Goal: Contribute content: Contribute content

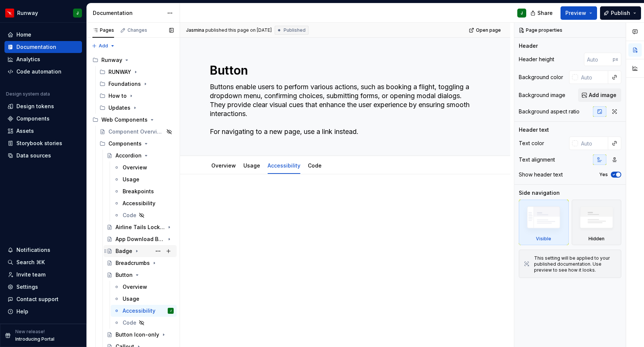
click at [137, 248] on icon "Page tree" at bounding box center [137, 251] width 6 height 6
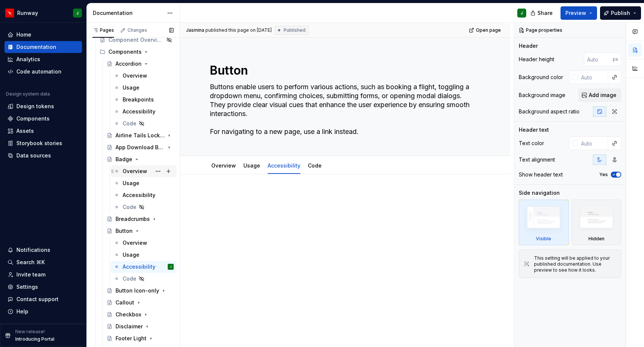
click at [133, 167] on div "Overview" at bounding box center [135, 170] width 25 height 7
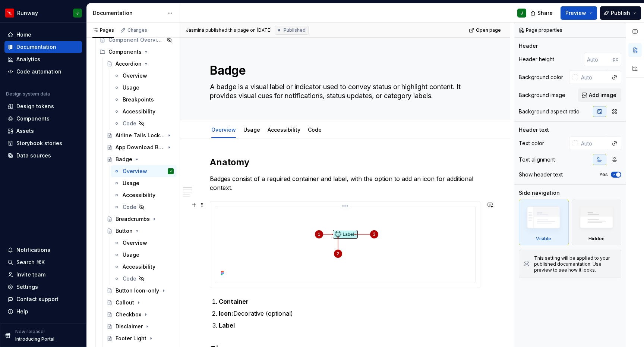
scroll to position [80, 0]
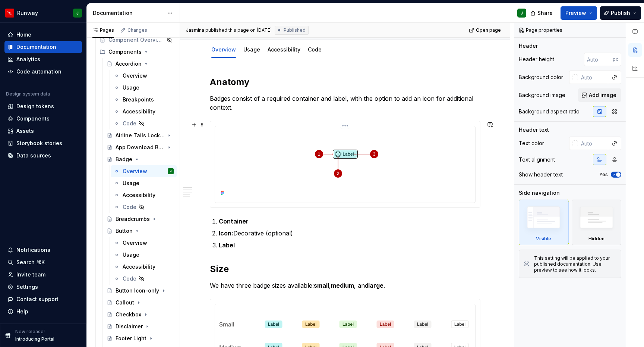
click at [353, 163] on img at bounding box center [345, 163] width 143 height 69
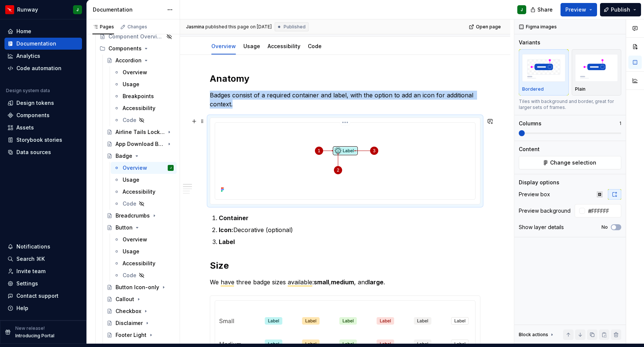
click at [346, 117] on html "Runway J Home Documentation Analytics Code automation Design system data Design…" at bounding box center [322, 170] width 644 height 347
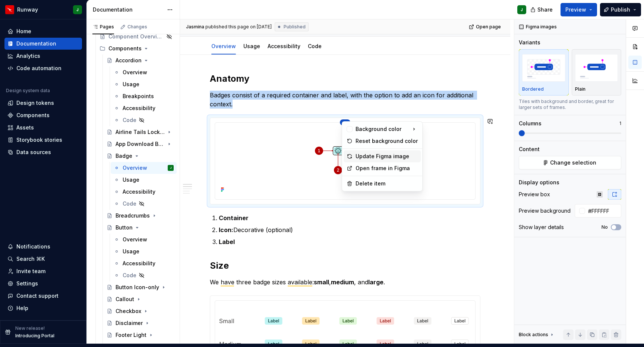
click at [361, 155] on div "Update Figma image" at bounding box center [387, 156] width 62 height 7
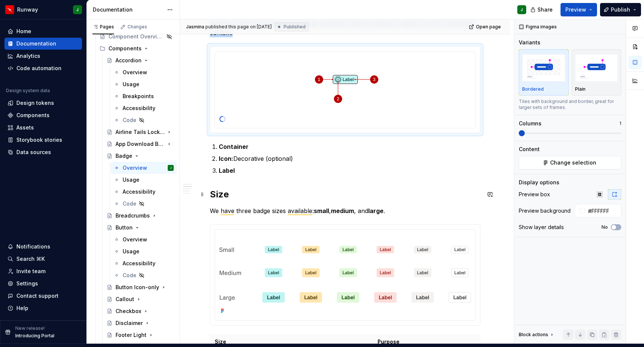
scroll to position [199, 0]
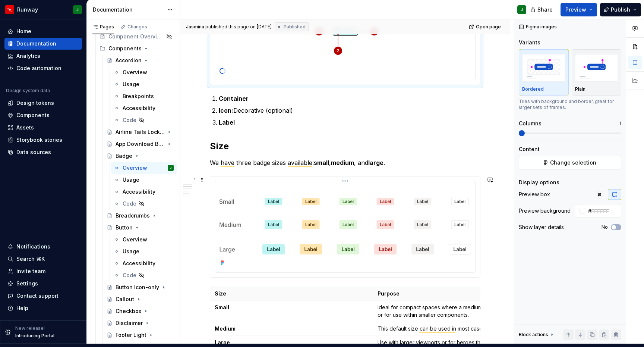
click at [346, 176] on html "Runway J Home Documentation Analytics Code automation Design system data Design…" at bounding box center [322, 170] width 644 height 347
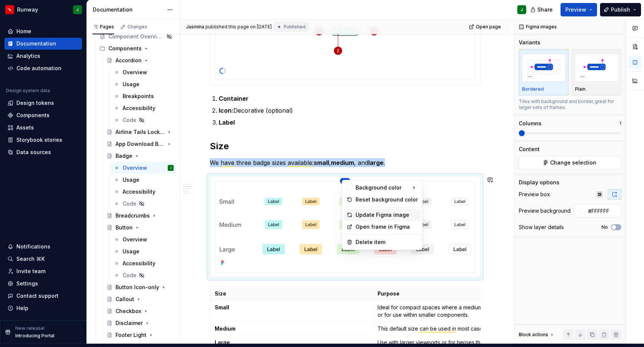
drag, startPoint x: 361, startPoint y: 214, endPoint x: 327, endPoint y: 205, distance: 35.8
click at [361, 214] on div "Update Figma image" at bounding box center [387, 214] width 62 height 7
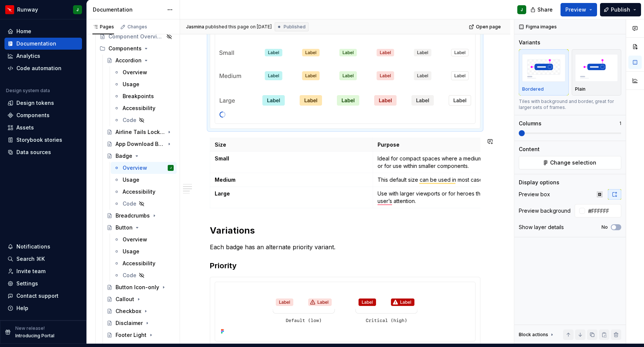
scroll to position [486, 0]
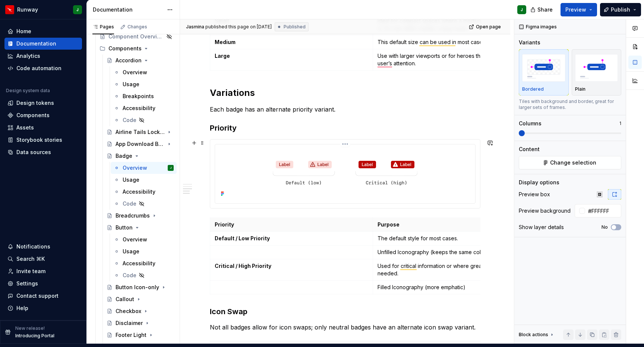
click at [346, 138] on html "Runway J Home Documentation Analytics Code automation Design system data Design…" at bounding box center [322, 170] width 644 height 347
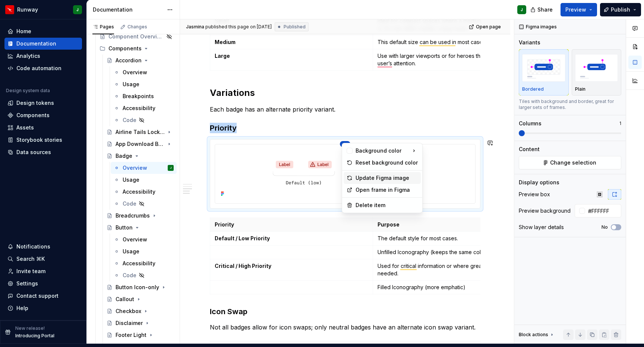
drag, startPoint x: 368, startPoint y: 176, endPoint x: 320, endPoint y: 174, distance: 48.2
click at [368, 176] on div "Update Figma image" at bounding box center [387, 177] width 62 height 7
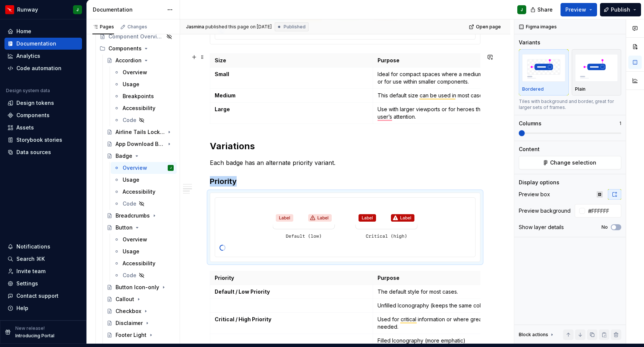
scroll to position [0, 0]
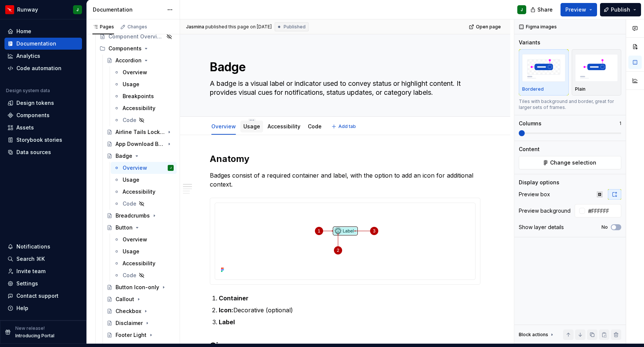
click at [250, 123] on link "Usage" at bounding box center [251, 126] width 17 height 6
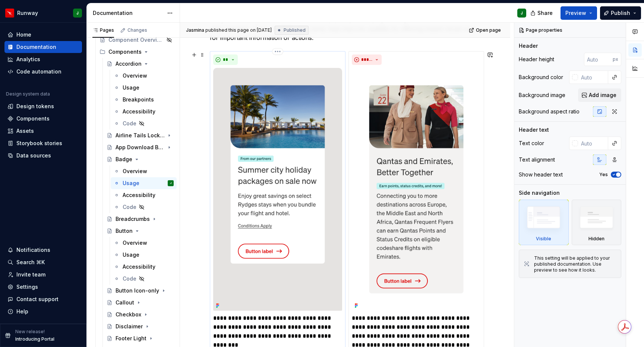
click at [303, 139] on img at bounding box center [277, 189] width 129 height 243
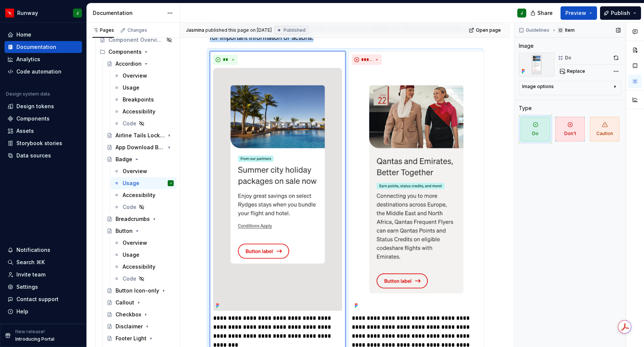
click at [615, 53] on button "button" at bounding box center [616, 58] width 10 height 10
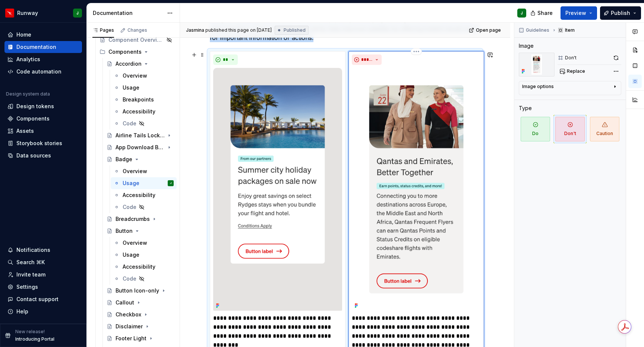
click at [407, 101] on img "To enrich screen reader interactions, please activate Accessibility in Grammarl…" at bounding box center [416, 189] width 129 height 243
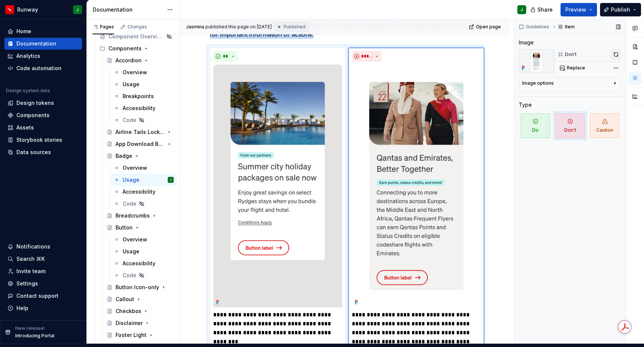
click at [617, 49] on button "button" at bounding box center [616, 54] width 10 height 10
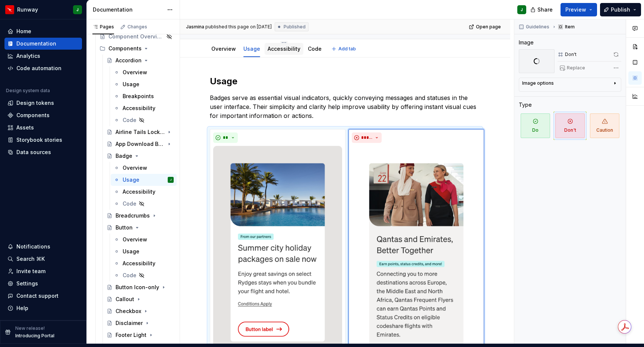
click at [283, 46] on div "Accessibility" at bounding box center [284, 48] width 33 height 7
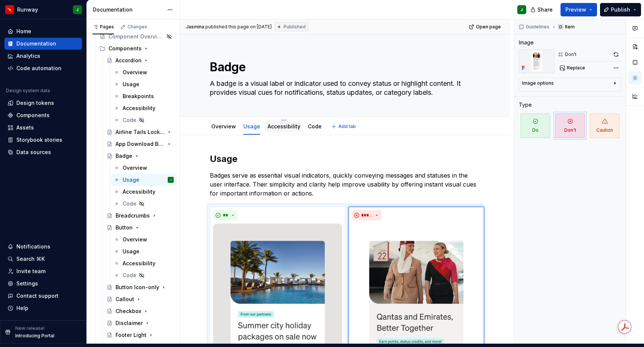
click at [283, 123] on link "Accessibility" at bounding box center [284, 126] width 33 height 6
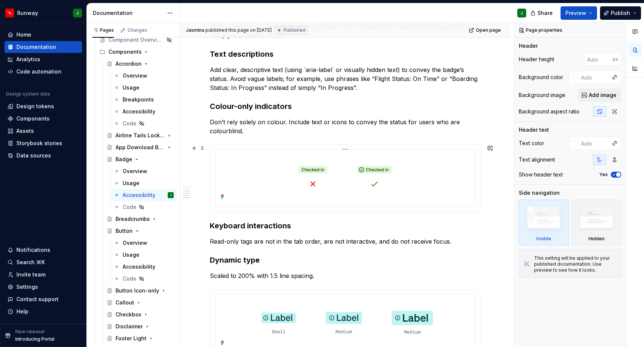
click at [350, 140] on html "Runway J Home Documentation Analytics Code automation Design system data Design…" at bounding box center [322, 173] width 644 height 347
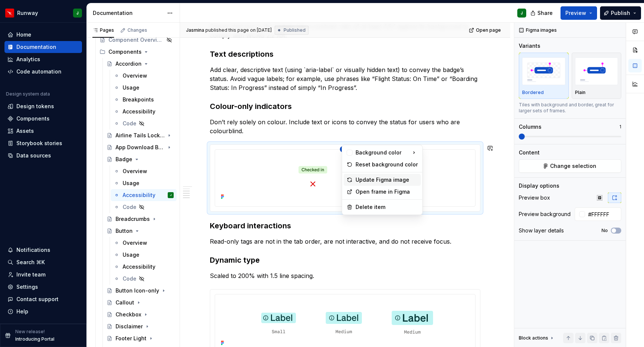
drag, startPoint x: 366, startPoint y: 179, endPoint x: 339, endPoint y: 298, distance: 121.5
click at [366, 179] on div "Update Figma image" at bounding box center [387, 179] width 62 height 7
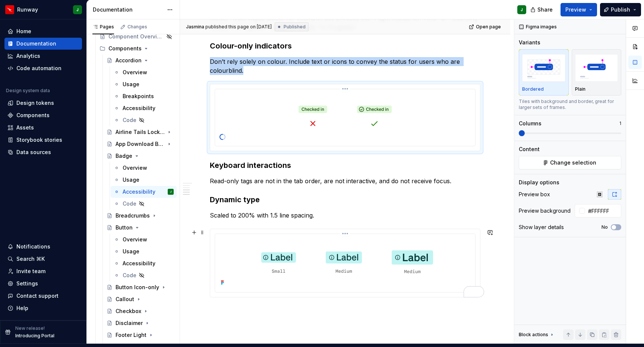
click at [348, 228] on html "Runway J Home Documentation Analytics Code automation Design system data Design…" at bounding box center [322, 170] width 644 height 347
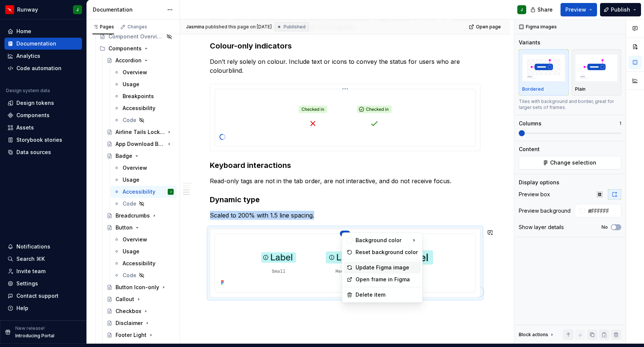
click at [367, 266] on div "Update Figma image" at bounding box center [387, 267] width 62 height 7
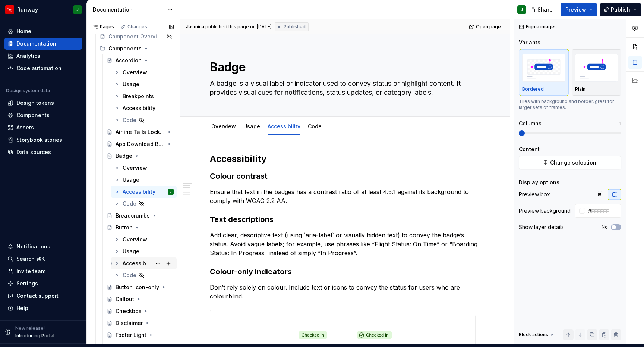
scroll to position [94, 0]
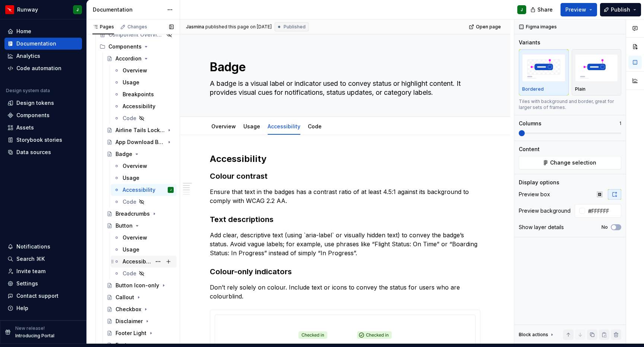
click at [133, 258] on div "Accessibility" at bounding box center [137, 261] width 29 height 7
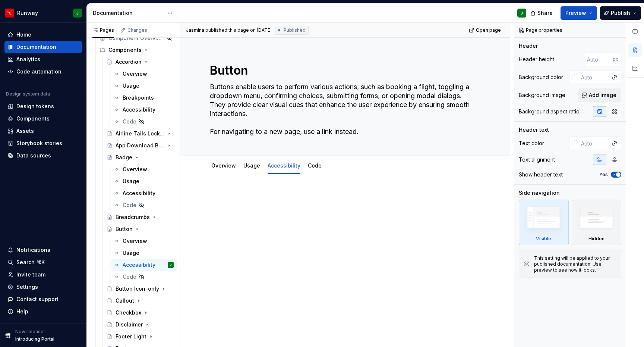
click at [237, 179] on div at bounding box center [345, 253] width 330 height 159
click at [221, 180] on div at bounding box center [345, 253] width 330 height 159
type textarea "*"
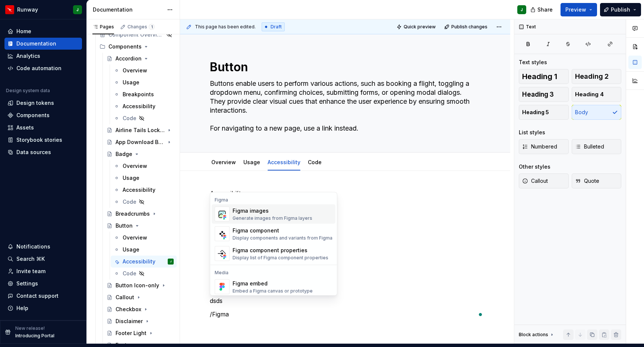
scroll to position [11, 0]
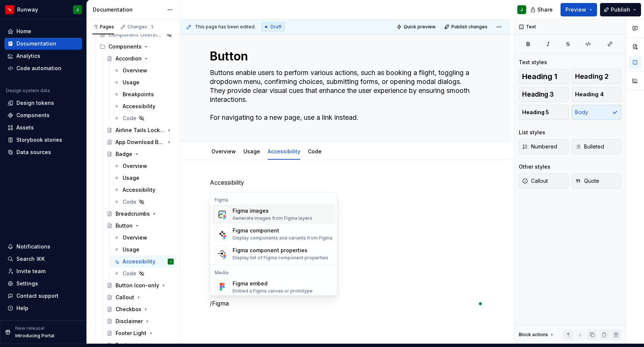
drag, startPoint x: 300, startPoint y: 204, endPoint x: 235, endPoint y: 215, distance: 65.8
click at [300, 207] on div "Figma images" at bounding box center [273, 210] width 80 height 7
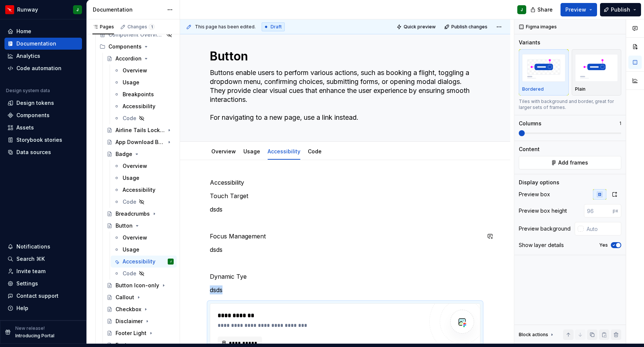
scroll to position [25, 0]
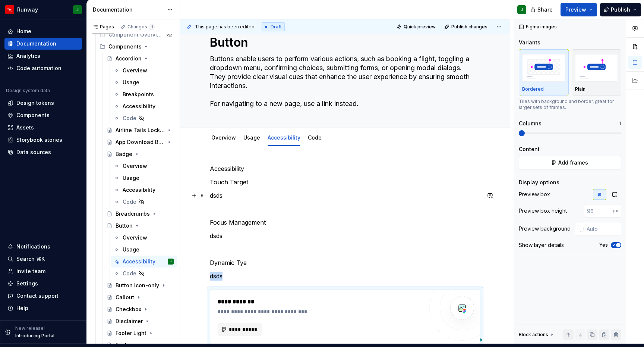
click at [216, 204] on p "To enrich screen reader interactions, please activate Accessibility in Grammarl…" at bounding box center [345, 208] width 271 height 9
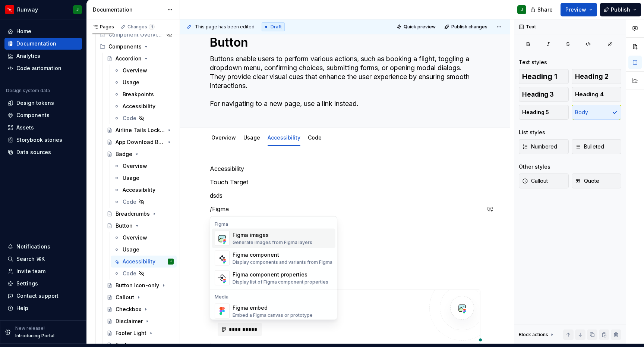
click at [265, 231] on div "Figma images" at bounding box center [273, 234] width 80 height 7
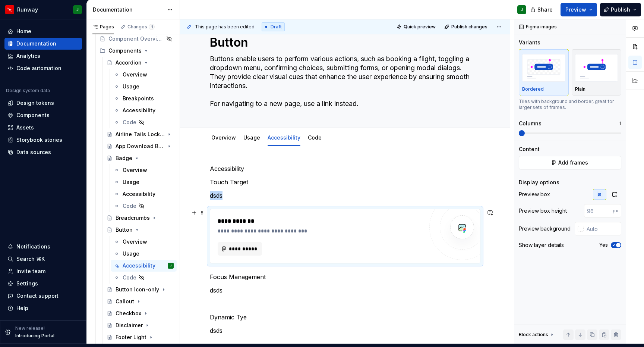
scroll to position [95, 0]
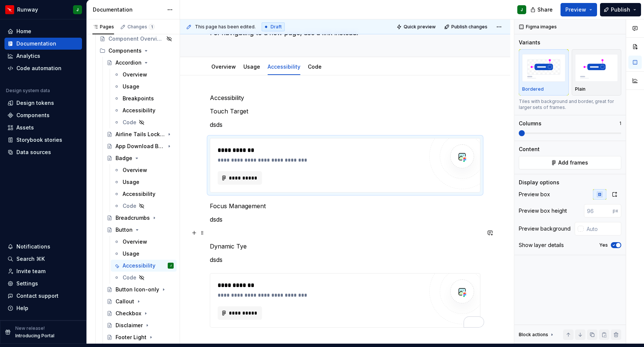
click at [224, 228] on p "To enrich screen reader interactions, please activate Accessibility in Grammarl…" at bounding box center [345, 232] width 271 height 9
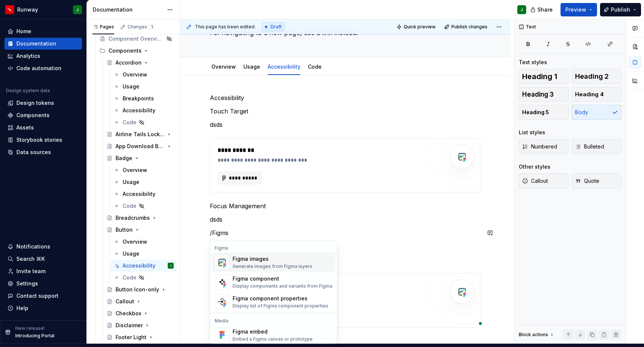
click at [238, 256] on div "Figma images" at bounding box center [273, 258] width 80 height 7
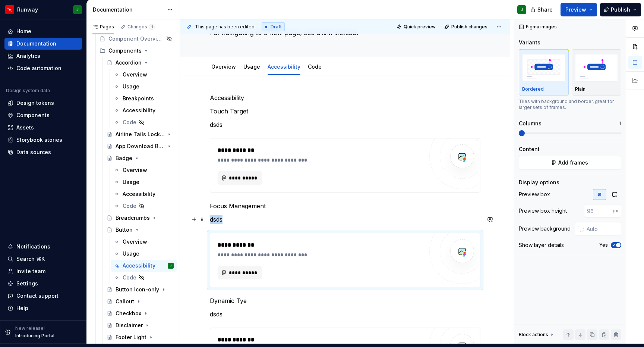
scroll to position [72, 0]
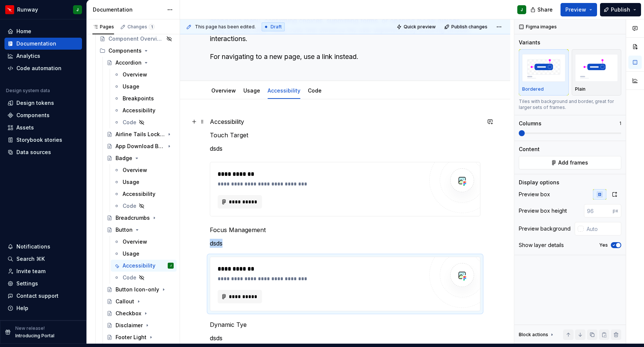
click at [223, 117] on p "Accessibility" at bounding box center [345, 121] width 271 height 9
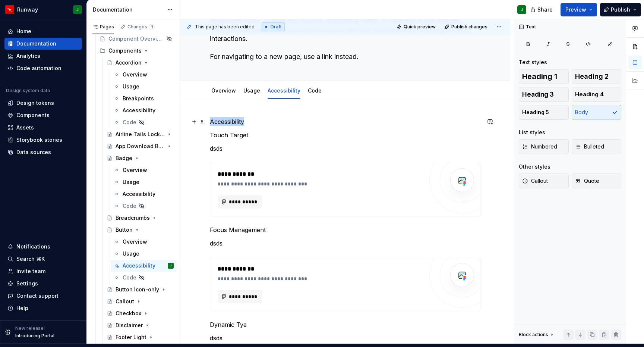
click at [223, 117] on p "Accessibility" at bounding box center [345, 121] width 271 height 9
click at [256, 104] on button "button" at bounding box center [257, 102] width 10 height 10
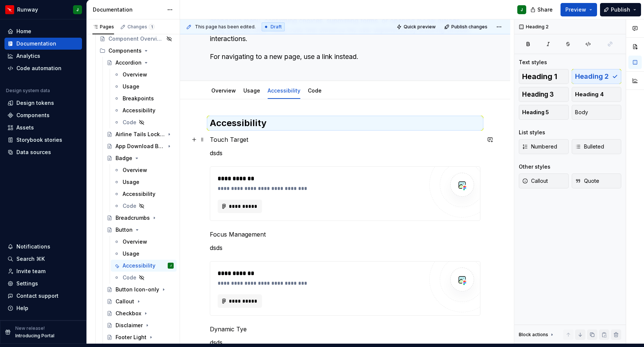
click at [226, 135] on p "Touch Target" at bounding box center [345, 139] width 271 height 9
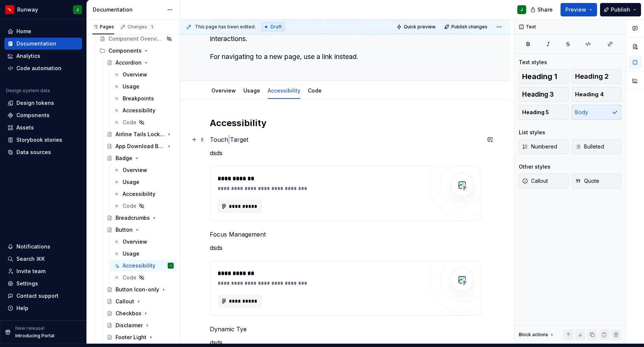
click at [226, 135] on p "Touch Target" at bounding box center [345, 139] width 271 height 9
click at [267, 120] on button "button" at bounding box center [269, 120] width 10 height 10
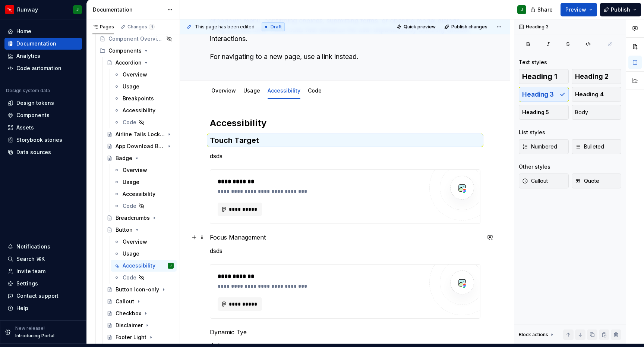
click at [220, 233] on p "Focus Management" at bounding box center [345, 237] width 271 height 9
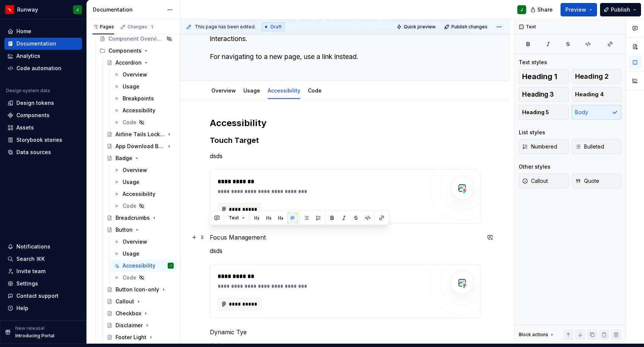
click at [220, 233] on p "Focus Management" at bounding box center [345, 237] width 271 height 9
click at [267, 217] on button "button" at bounding box center [269, 218] width 10 height 10
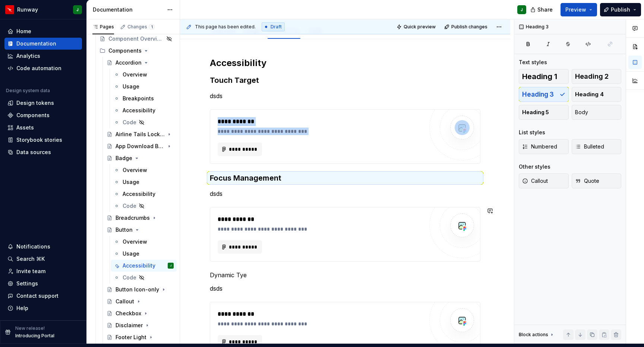
scroll to position [143, 0]
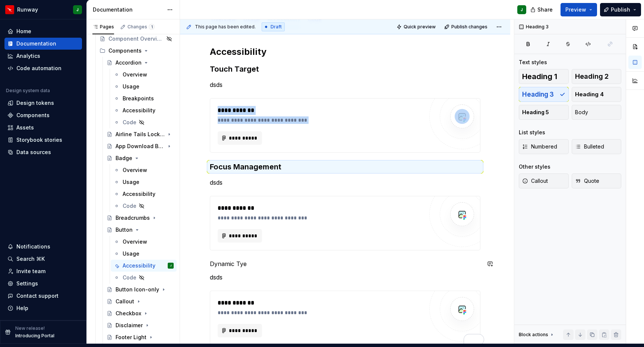
click at [223, 259] on p "Dynamic Tye" at bounding box center [345, 263] width 271 height 9
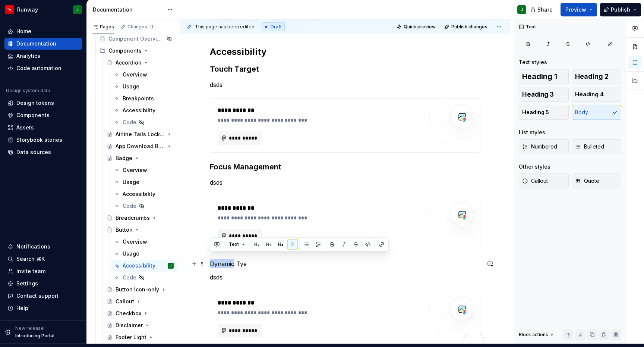
click at [223, 259] on p "Dynamic Tye" at bounding box center [345, 263] width 271 height 9
click at [270, 245] on button "button" at bounding box center [269, 244] width 10 height 10
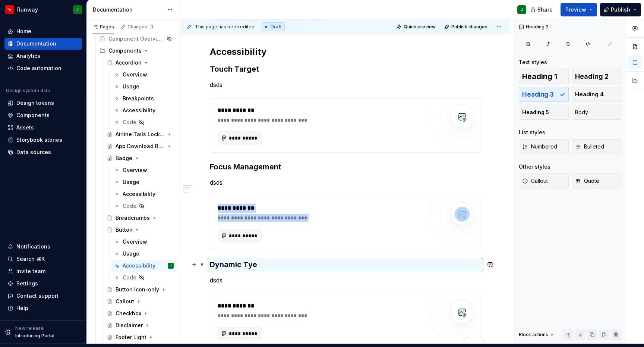
click at [254, 260] on h3 "Dynamic Tye" at bounding box center [345, 264] width 271 height 10
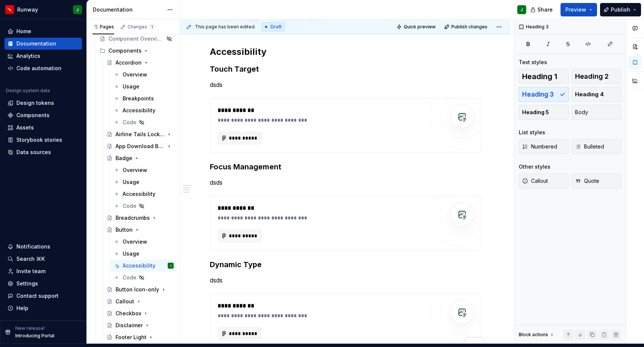
click at [216, 178] on p "dsds" at bounding box center [345, 182] width 271 height 9
click at [217, 178] on p "dsds" at bounding box center [345, 182] width 271 height 9
click at [223, 178] on p "dsds" at bounding box center [345, 182] width 271 height 9
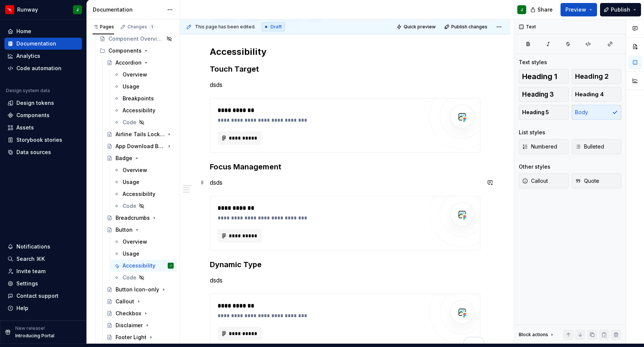
click at [214, 178] on p "dsds" at bounding box center [345, 182] width 271 height 9
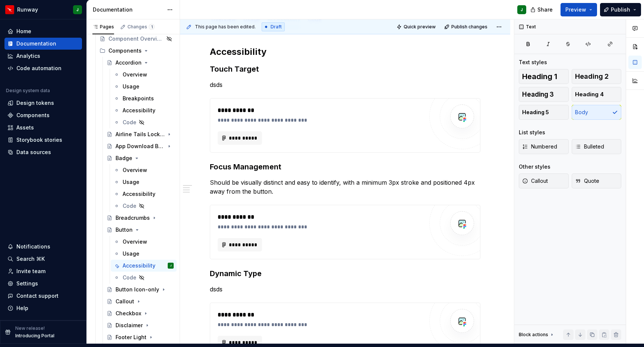
click at [217, 285] on p "dsds" at bounding box center [345, 289] width 271 height 9
click at [219, 285] on p "dsds" at bounding box center [345, 289] width 271 height 9
click at [220, 285] on p "dsds" at bounding box center [345, 289] width 271 height 9
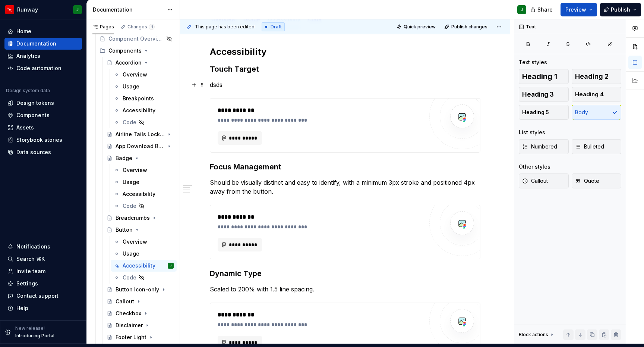
click at [218, 80] on p "dsds" at bounding box center [345, 84] width 271 height 9
click at [214, 80] on p "dsds" at bounding box center [345, 84] width 271 height 9
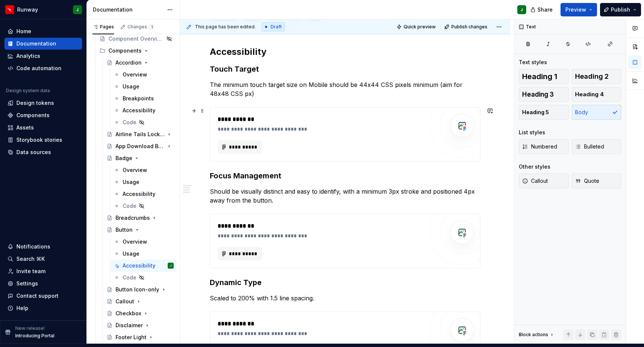
click at [277, 141] on div "**********" at bounding box center [321, 146] width 206 height 13
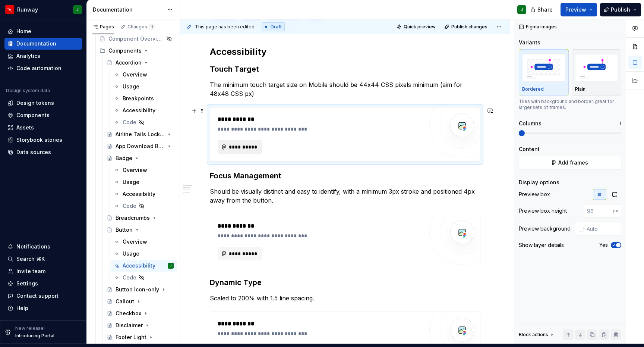
click at [242, 143] on span "**********" at bounding box center [243, 146] width 29 height 7
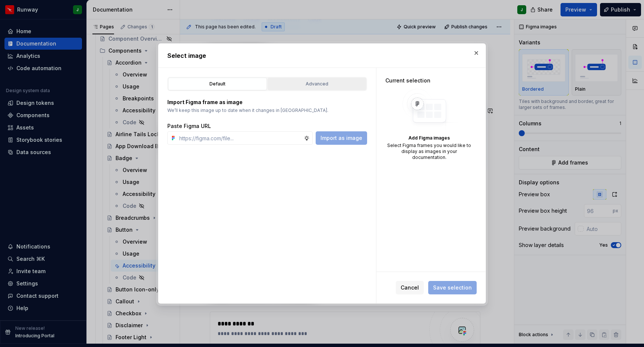
click at [326, 82] on div "Advanced" at bounding box center [317, 83] width 94 height 7
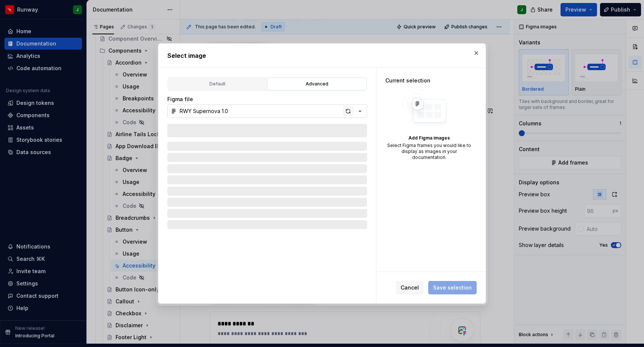
click at [348, 113] on div "button" at bounding box center [348, 111] width 10 height 10
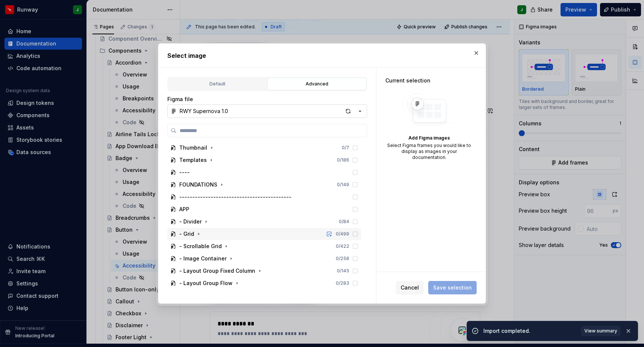
scroll to position [146, 0]
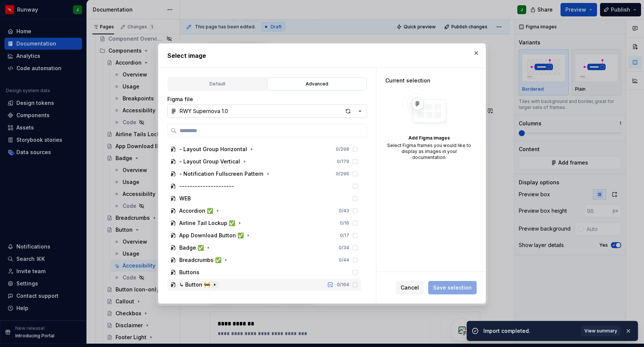
click at [215, 285] on icon "button" at bounding box center [215, 285] width 6 height 6
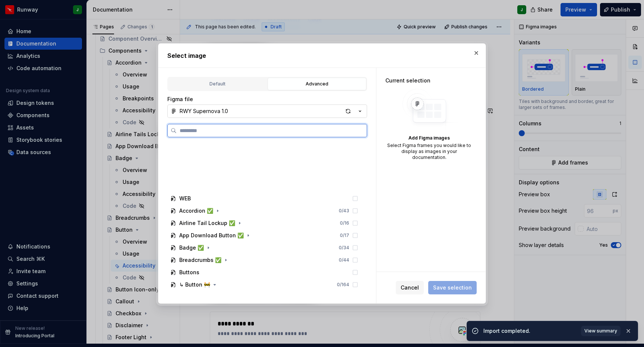
scroll to position [331, 0]
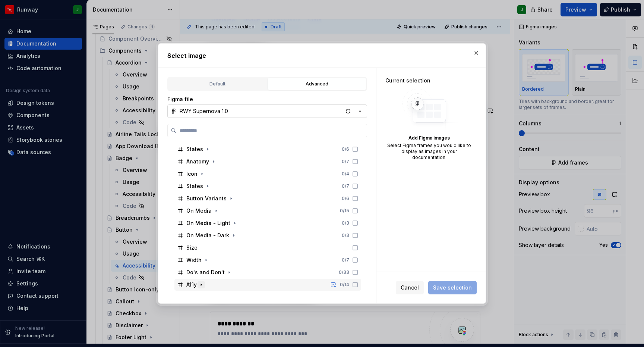
click at [203, 283] on icon "button" at bounding box center [201, 285] width 6 height 6
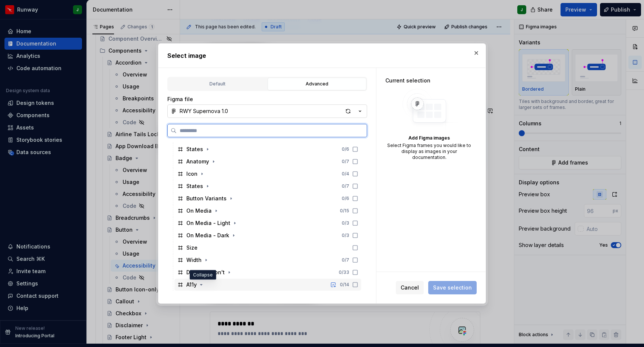
scroll to position [368, 0]
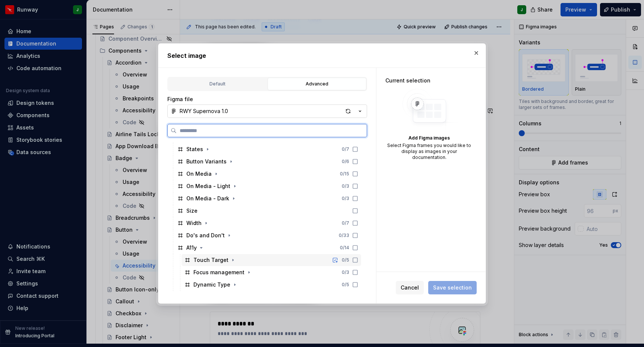
click at [252, 263] on div "Touch Target 0 / 5" at bounding box center [272, 260] width 180 height 12
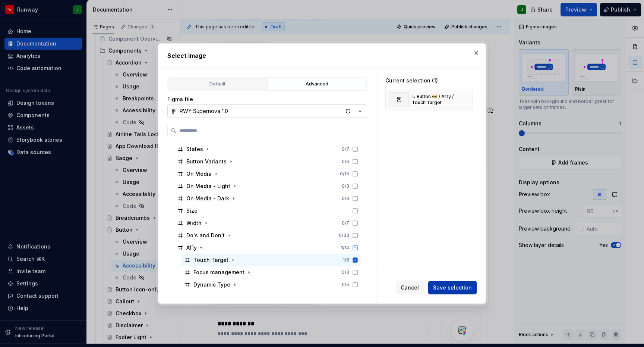
click at [454, 288] on span "Save selection" at bounding box center [452, 287] width 39 height 7
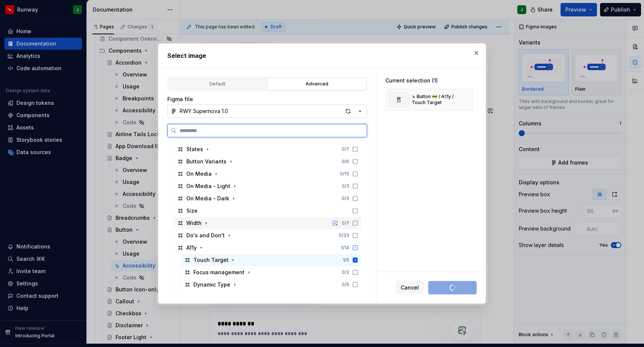
type textarea "*"
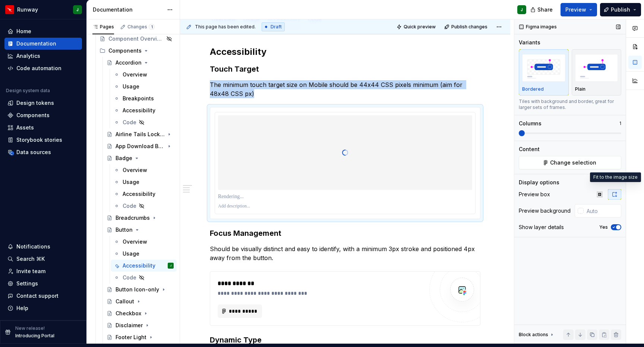
click at [614, 191] on icon "button" at bounding box center [615, 194] width 6 height 6
click at [594, 205] on input "text" at bounding box center [603, 210] width 38 height 13
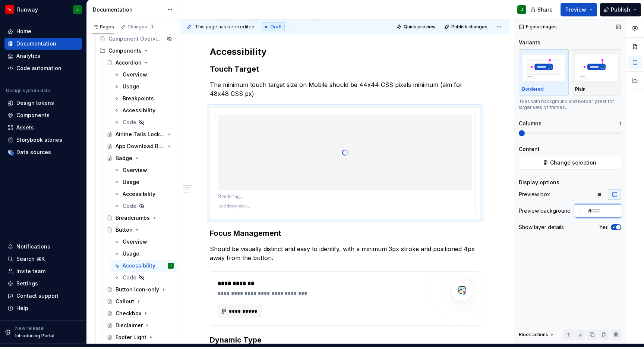
type input "#FFFF"
type textarea "*"
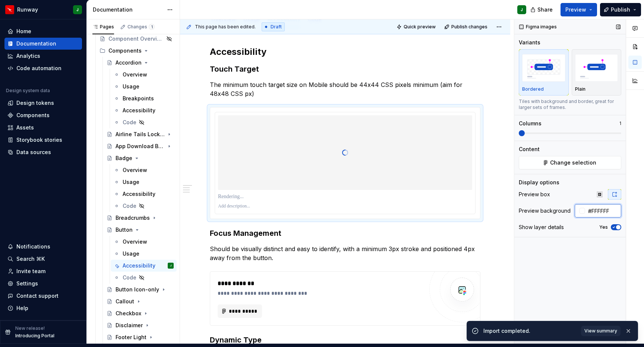
type input "#FFFFFF"
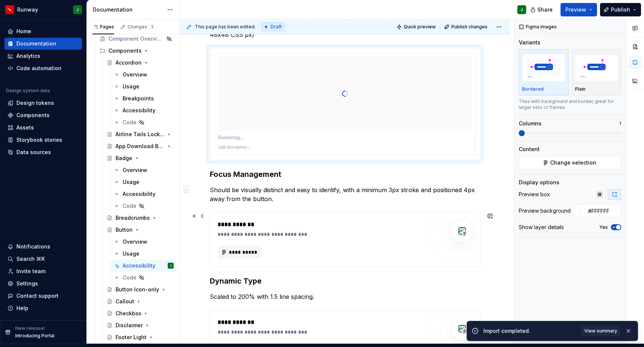
scroll to position [192, 0]
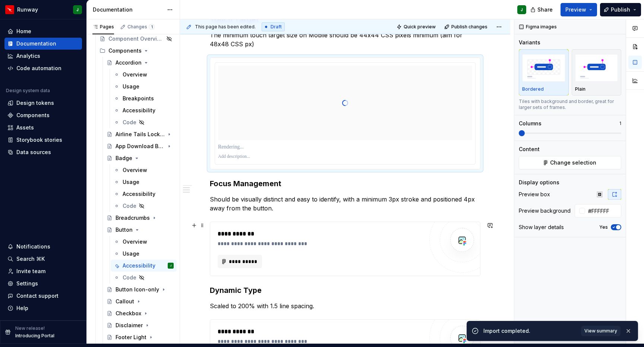
click at [322, 229] on div "**********" at bounding box center [323, 233] width 210 height 9
click at [346, 229] on div "**********" at bounding box center [323, 233] width 210 height 9
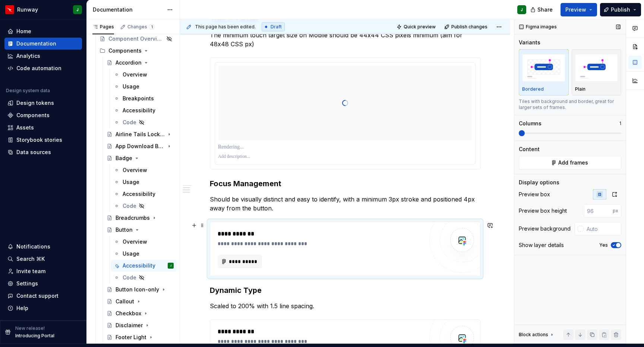
type textarea "*"
click at [612, 191] on icon "button" at bounding box center [615, 194] width 6 height 6
click at [606, 207] on input "text" at bounding box center [603, 210] width 38 height 13
type input "#FFFFFF"
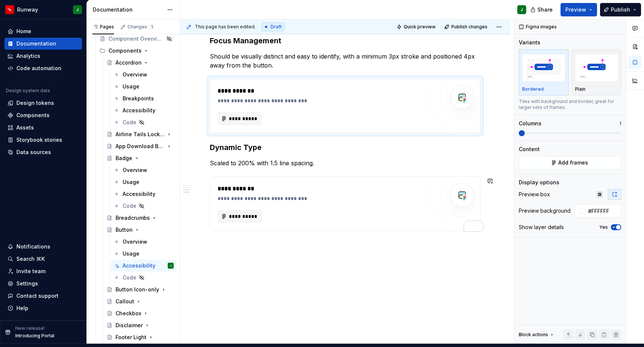
scroll to position [311, 0]
click at [368, 210] on div "**********" at bounding box center [321, 216] width 206 height 13
click at [366, 201] on div "**********" at bounding box center [321, 203] width 206 height 39
click at [612, 191] on icon "button" at bounding box center [615, 194] width 6 height 6
click at [598, 207] on input "text" at bounding box center [603, 210] width 38 height 13
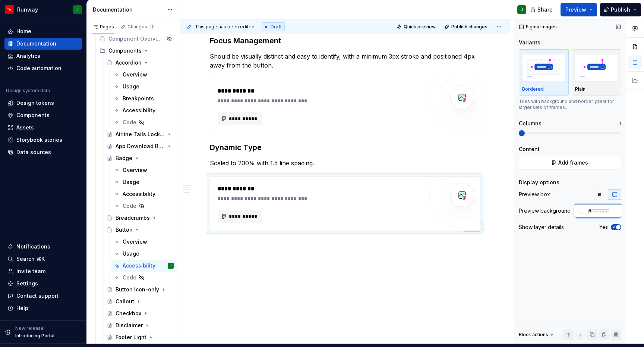
type input "#FFFFFF"
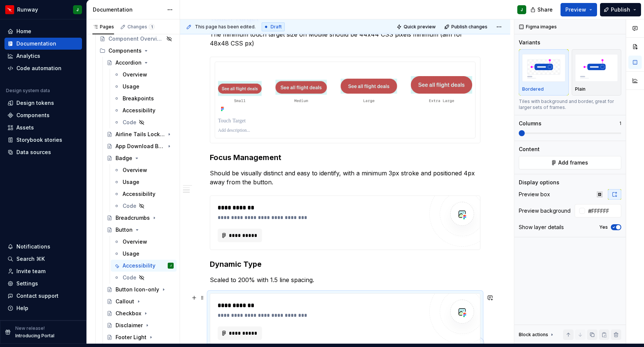
scroll to position [186, 0]
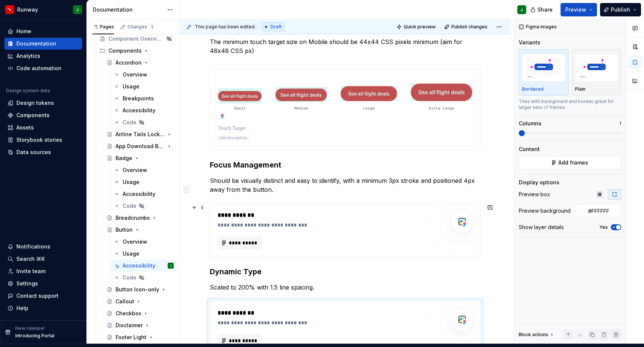
click at [299, 203] on div "**********" at bounding box center [345, 230] width 270 height 54
click at [302, 221] on div "**********" at bounding box center [323, 224] width 210 height 7
click at [558, 156] on button "Add frames" at bounding box center [570, 162] width 103 height 13
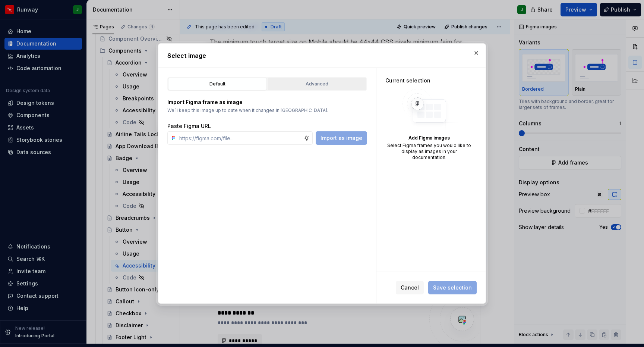
click at [323, 86] on div "Advanced" at bounding box center [317, 83] width 94 height 7
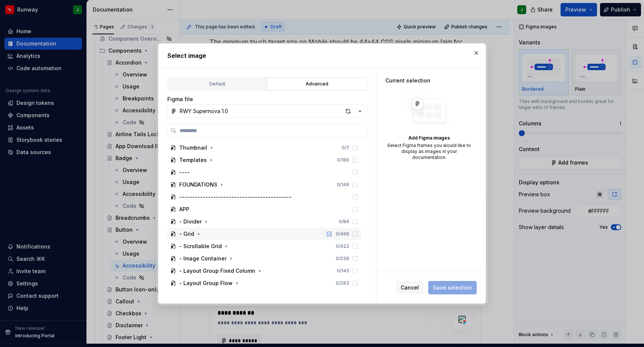
scroll to position [146, 0]
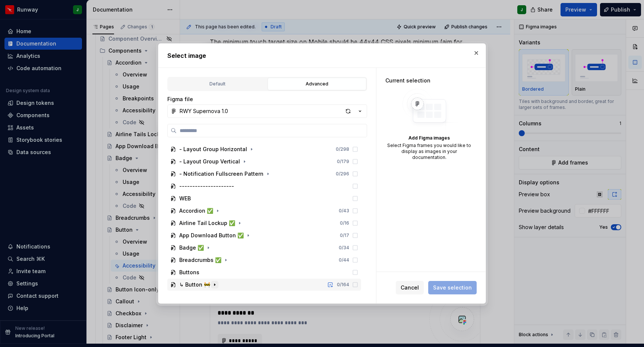
click at [216, 285] on icon "button" at bounding box center [215, 285] width 6 height 6
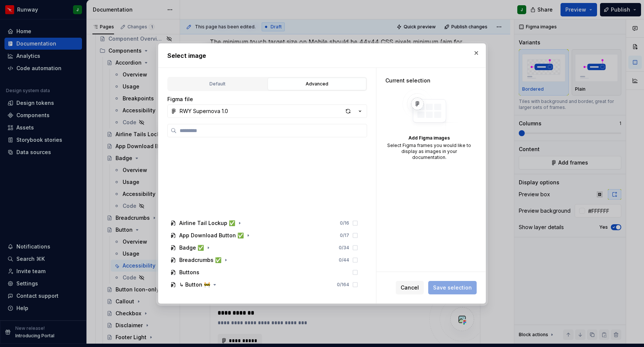
scroll to position [331, 0]
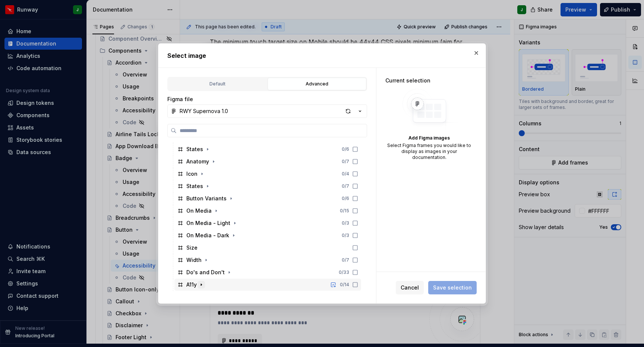
click at [202, 283] on icon "button" at bounding box center [201, 285] width 6 height 6
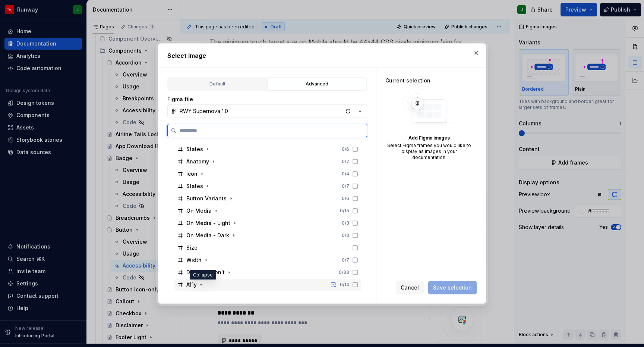
scroll to position [368, 0]
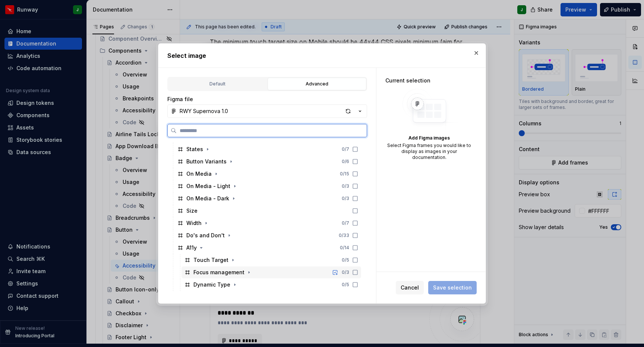
drag, startPoint x: 321, startPoint y: 272, endPoint x: 372, endPoint y: 275, distance: 50.8
click at [321, 272] on div "Focus management 0 / 3" at bounding box center [272, 272] width 180 height 12
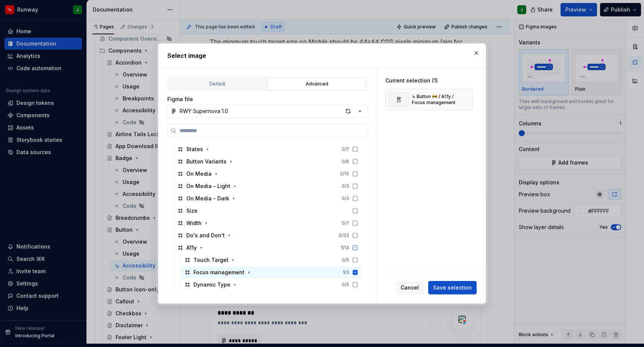
click at [448, 287] on span "Save selection" at bounding box center [452, 287] width 39 height 7
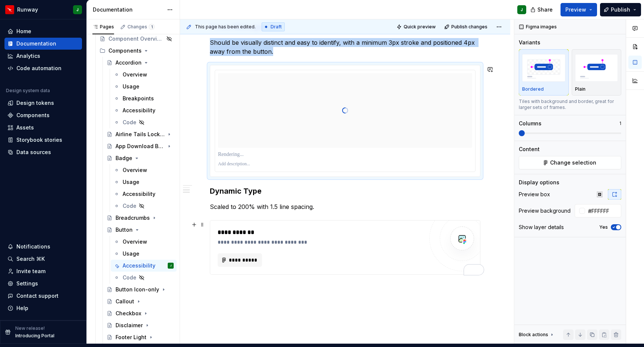
scroll to position [368, 0]
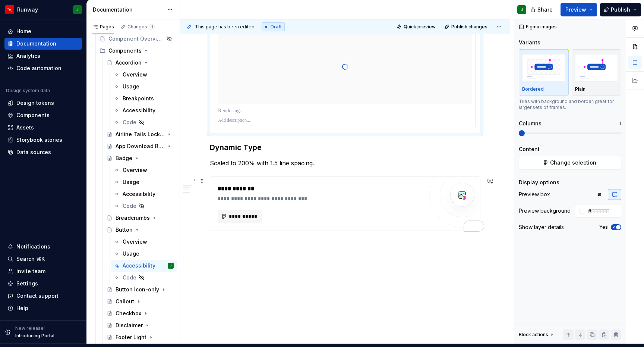
click at [344, 195] on div "**********" at bounding box center [323, 198] width 210 height 7
click at [593, 158] on button "Add frames" at bounding box center [570, 162] width 103 height 13
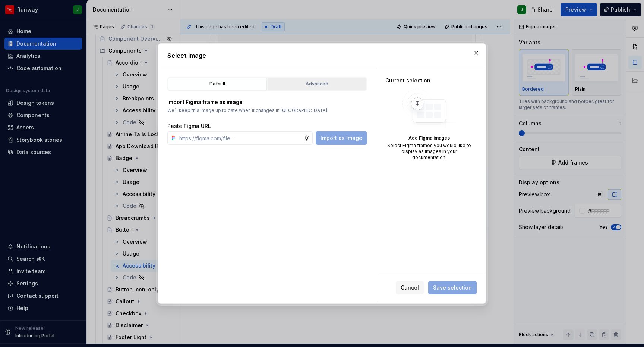
click at [311, 84] on div "Advanced" at bounding box center [317, 83] width 94 height 7
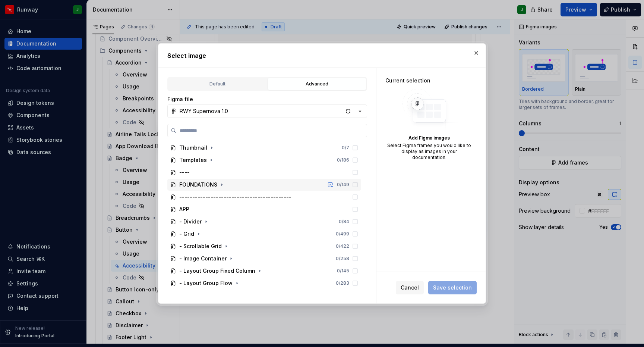
scroll to position [146, 0]
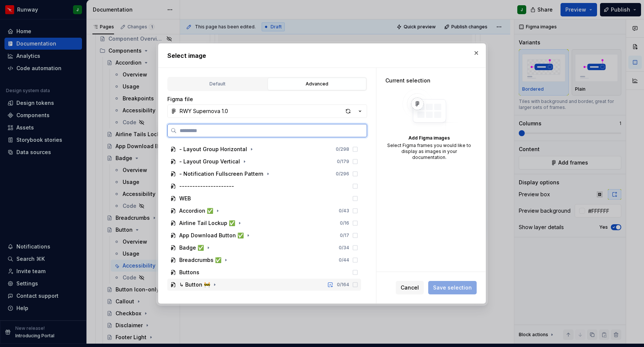
drag, startPoint x: 231, startPoint y: 287, endPoint x: 238, endPoint y: 286, distance: 6.4
click at [231, 287] on div "↳ Button 🚧 0 / 164" at bounding box center [264, 285] width 194 height 12
click at [214, 285] on icon "button" at bounding box center [215, 284] width 2 height 1
click at [214, 284] on icon "button" at bounding box center [214, 285] width 1 height 2
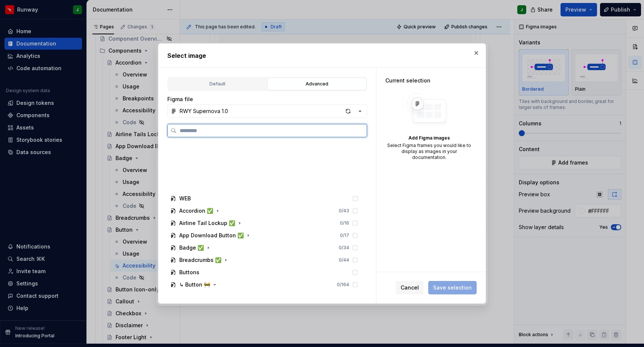
scroll to position [331, 0]
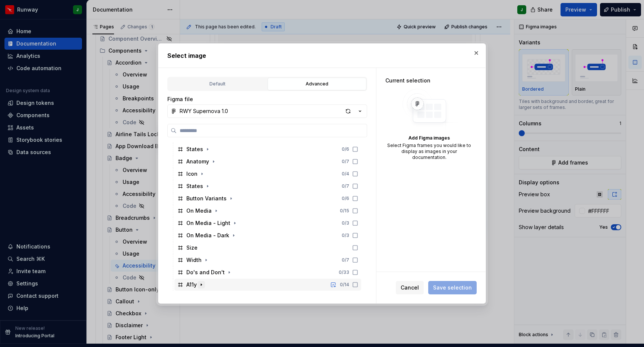
click at [203, 285] on icon "button" at bounding box center [201, 285] width 6 height 6
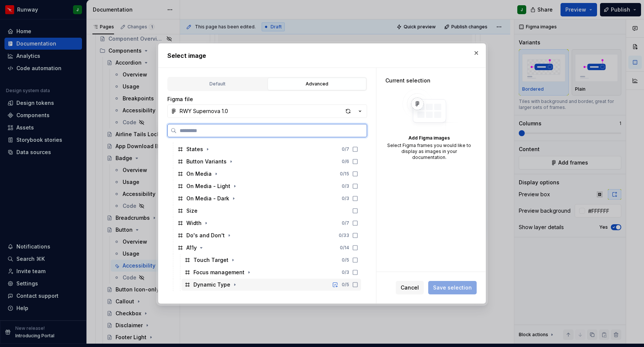
click at [251, 284] on div "Dynamic Type 0 / 5" at bounding box center [272, 285] width 180 height 12
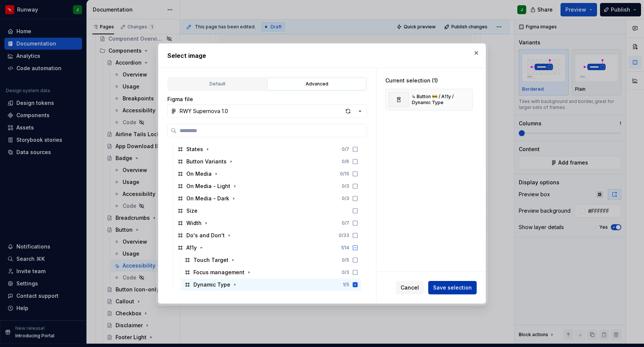
click at [450, 289] on span "Save selection" at bounding box center [452, 287] width 39 height 7
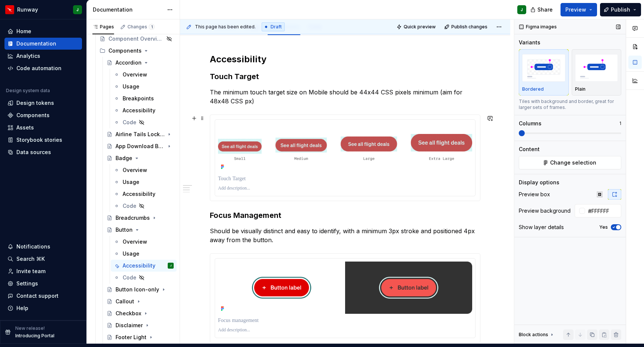
scroll to position [153, 0]
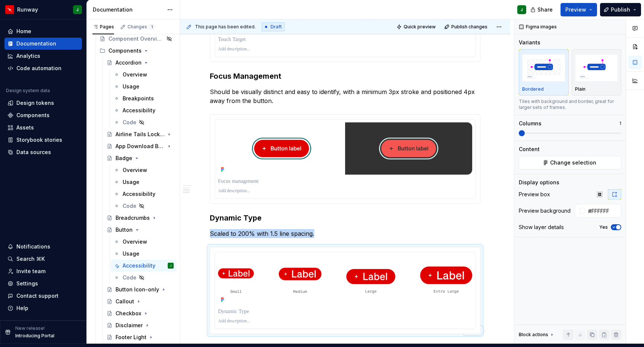
click at [245, 73] on h3 "Focus Management" at bounding box center [345, 76] width 271 height 10
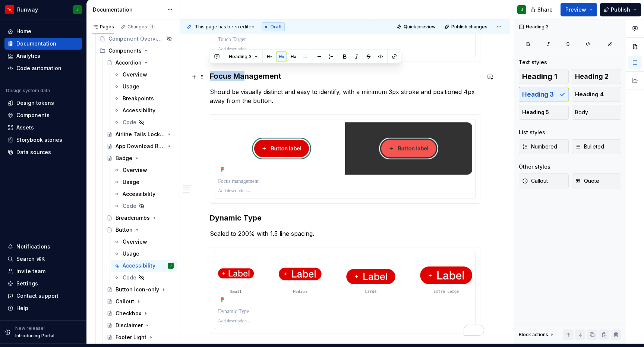
click at [255, 73] on h3 "Focus Management" at bounding box center [345, 76] width 271 height 10
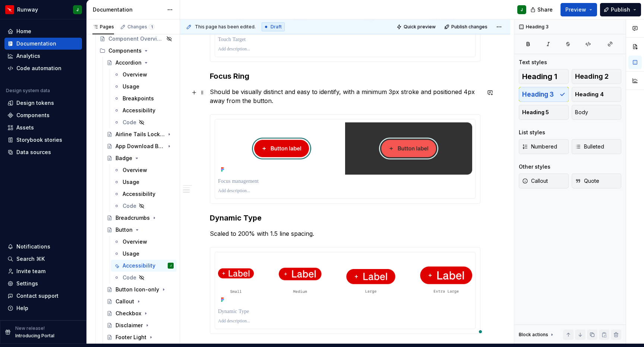
click at [272, 92] on p "Should be visually distinct and easy to identify, with a minimum 3px stroke and…" at bounding box center [345, 96] width 271 height 18
click at [324, 105] on div "Accessibility Touch Target The minimum touch target size on Mobile should be 44…" at bounding box center [345, 123] width 271 height 419
click at [370, 154] on img "To enrich screen reader interactions, please activate Accessibility in Grammarl…" at bounding box center [345, 148] width 254 height 52
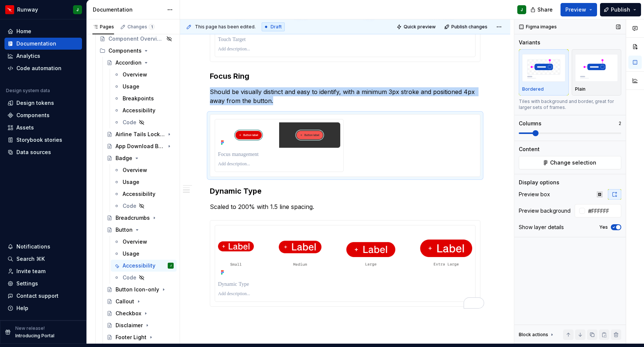
click at [533, 130] on span at bounding box center [536, 133] width 6 height 6
click at [553, 159] on span "Change selection" at bounding box center [573, 162] width 46 height 7
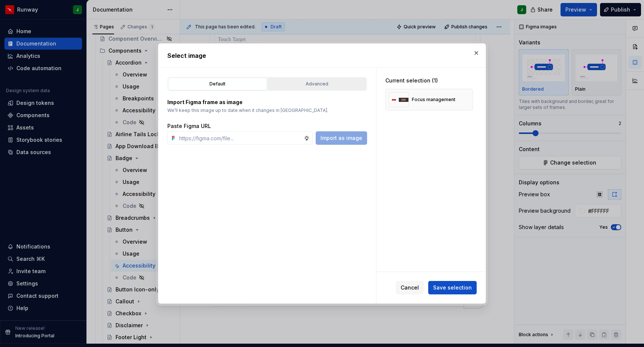
click at [318, 85] on div "Advanced" at bounding box center [317, 83] width 94 height 7
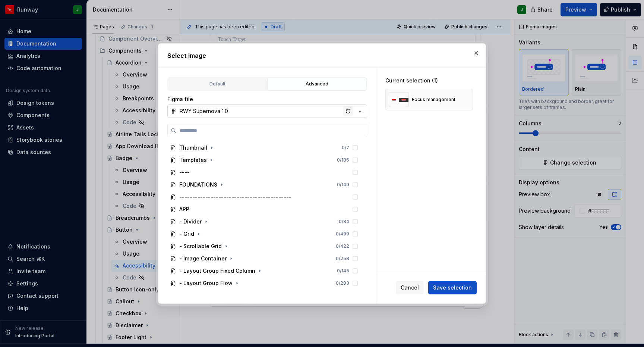
click at [348, 112] on div "button" at bounding box center [348, 111] width 10 height 10
type textarea "*"
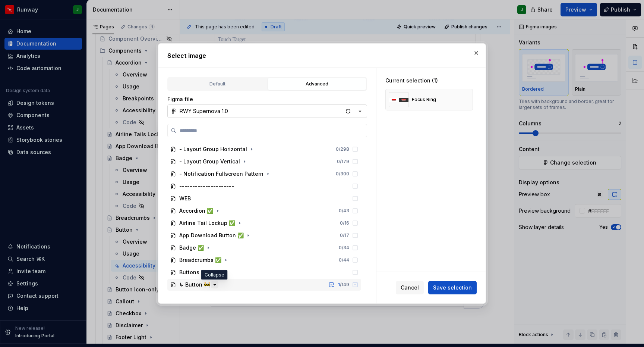
click at [214, 285] on icon "button" at bounding box center [215, 284] width 2 height 1
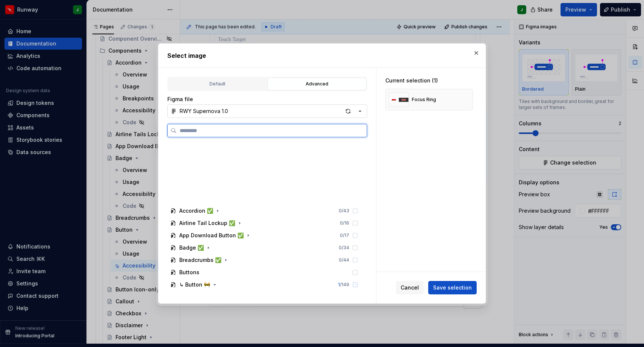
scroll to position [355, 0]
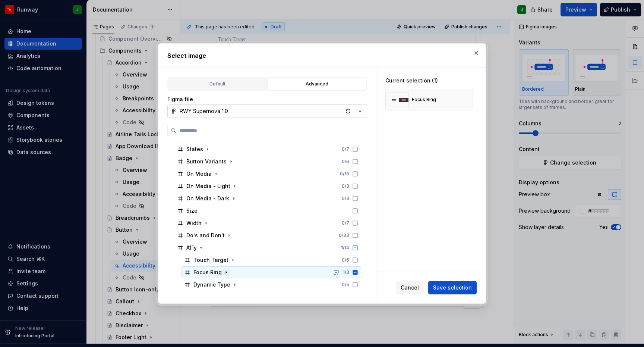
click at [226, 272] on icon "button" at bounding box center [226, 272] width 1 height 2
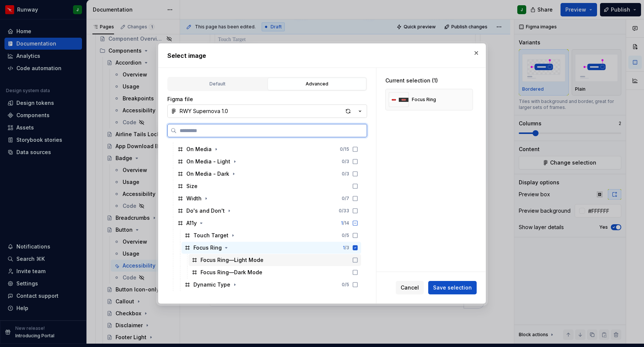
drag, startPoint x: 364, startPoint y: 258, endPoint x: 362, endPoint y: 265, distance: 7.2
click at [358, 258] on icon at bounding box center [355, 260] width 6 height 6
drag, startPoint x: 363, startPoint y: 267, endPoint x: 364, endPoint y: 252, distance: 14.9
click at [361, 267] on div "Focus Ring—Dark Mode" at bounding box center [275, 272] width 173 height 12
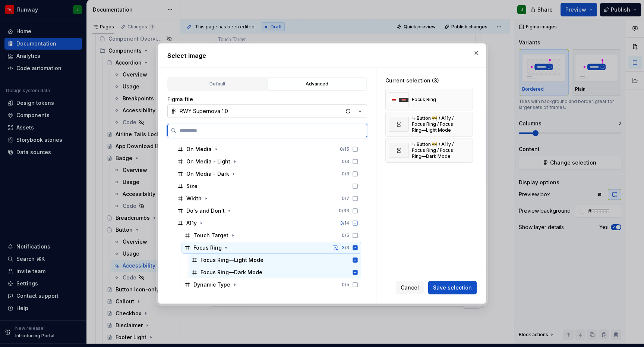
click at [358, 249] on icon at bounding box center [355, 247] width 5 height 5
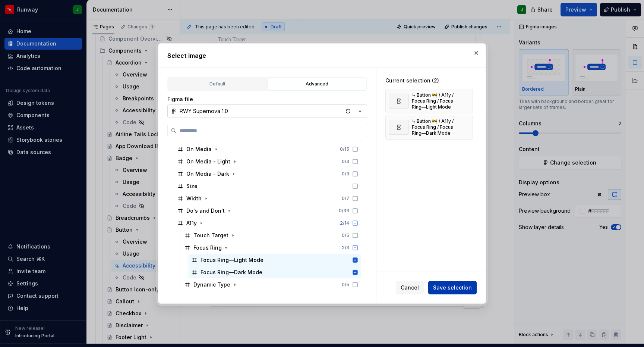
click at [456, 288] on span "Save selection" at bounding box center [452, 287] width 39 height 7
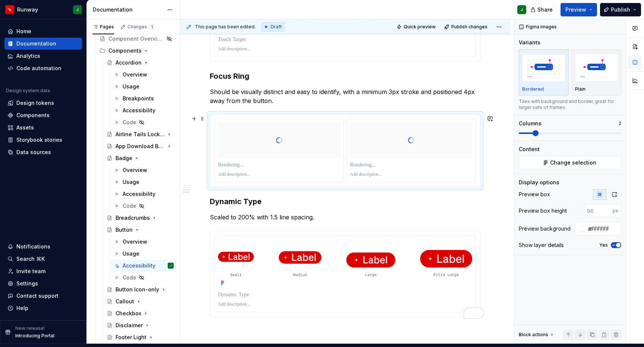
click at [226, 161] on p "To enrich screen reader interactions, please activate Accessibility in Grammarl…" at bounding box center [279, 164] width 122 height 7
click at [366, 161] on p "To enrich screen reader interactions, please activate Accessibility in Grammarl…" at bounding box center [411, 164] width 122 height 7
click at [490, 270] on div "**********" at bounding box center [347, 181] width 334 height 324
click at [463, 279] on img "To enrich screen reader interactions, please activate Accessibility in Grammarl…" at bounding box center [345, 263] width 254 height 49
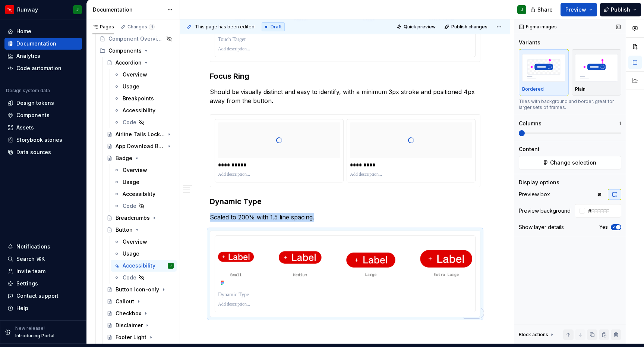
click at [616, 225] on icon "button" at bounding box center [614, 227] width 6 height 4
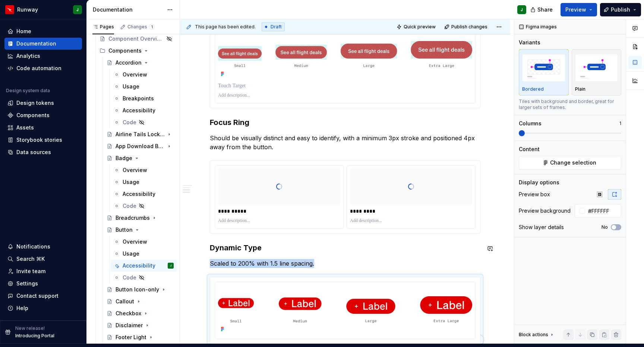
scroll to position [163, 0]
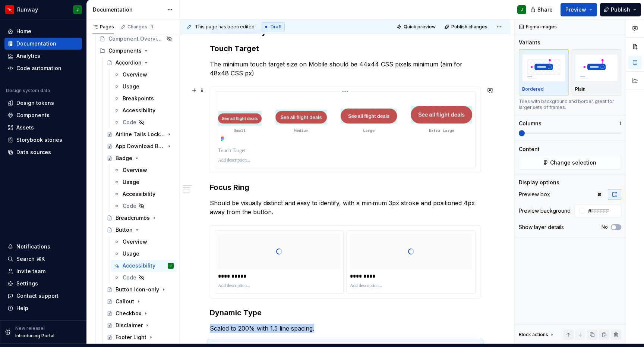
click at [331, 156] on div "To enrich screen reader interactions, please activate Accessibility in Grammarl…" at bounding box center [345, 160] width 254 height 9
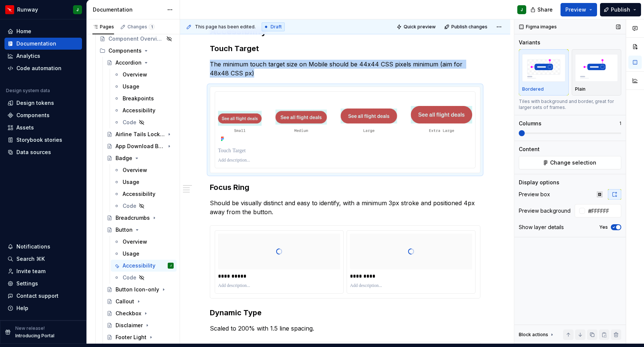
click at [614, 225] on icon "button" at bounding box center [614, 227] width 6 height 4
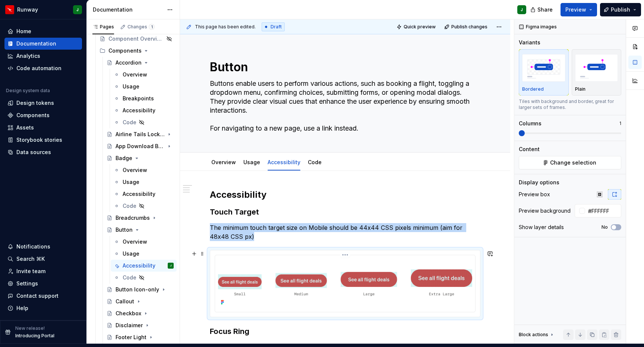
scroll to position [0, 0]
click at [229, 159] on link "Overview" at bounding box center [223, 162] width 25 height 6
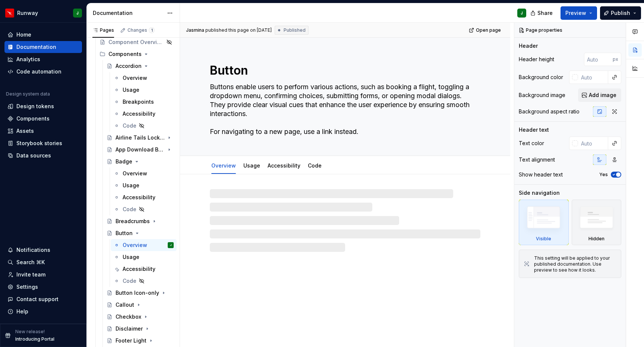
type textarea "*"
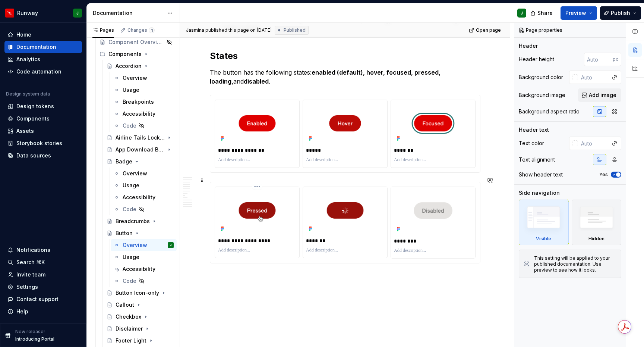
scroll to position [2217, 0]
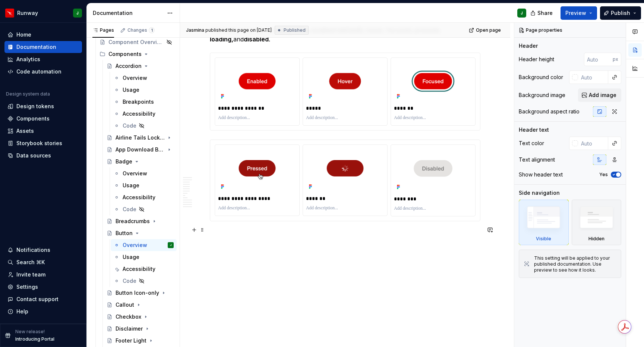
click at [252, 230] on p at bounding box center [345, 234] width 271 height 9
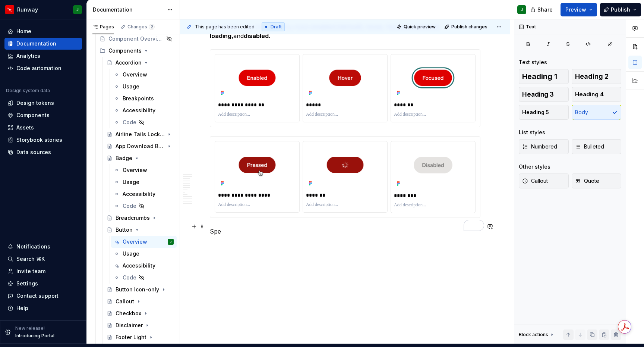
click at [214, 227] on p "Spe" at bounding box center [345, 231] width 271 height 9
click at [264, 227] on p "Layout & Spacing" at bounding box center [345, 231] width 271 height 9
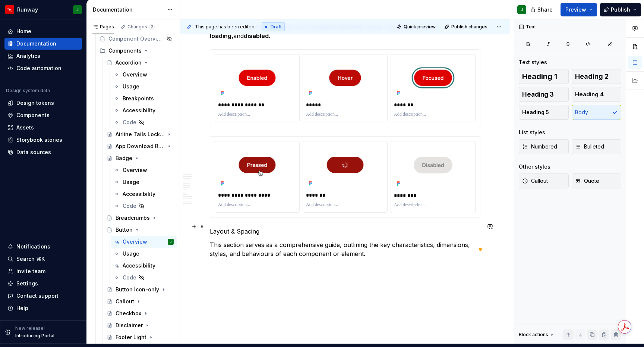
click at [220, 227] on p "Layout & Spacing" at bounding box center [345, 231] width 271 height 9
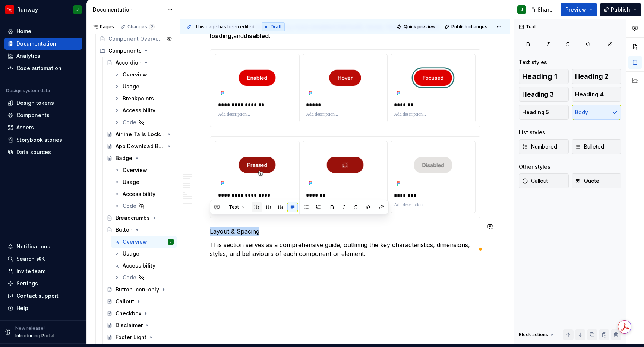
click at [257, 209] on button "button" at bounding box center [257, 207] width 10 height 10
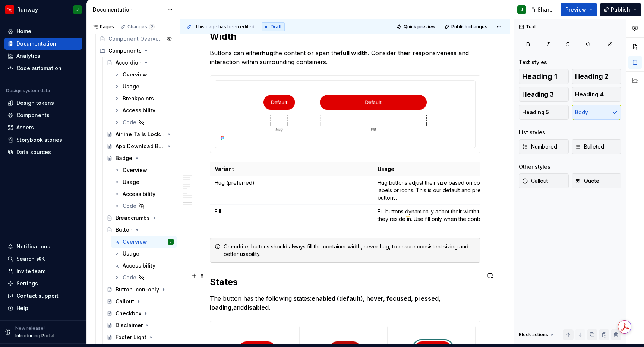
scroll to position [1858, 0]
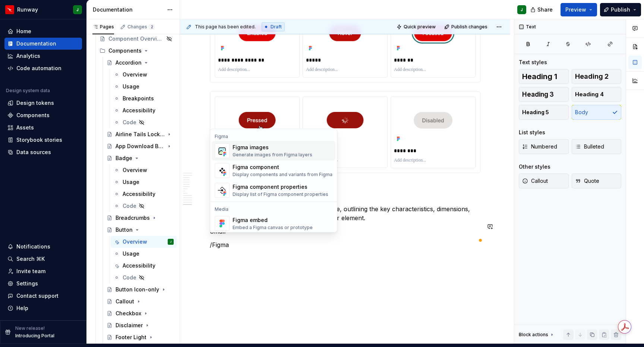
click at [255, 145] on div "Figma images Generate images from Figma layers" at bounding box center [273, 151] width 80 height 14
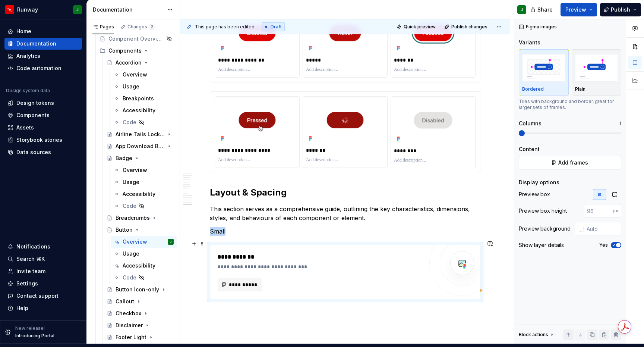
type textarea "*"
click at [616, 243] on span "button" at bounding box center [618, 245] width 4 height 4
click at [613, 194] on div "Preview box Preview box height px Preview background Show layer details No" at bounding box center [570, 222] width 103 height 66
click at [614, 192] on button "button" at bounding box center [614, 194] width 13 height 10
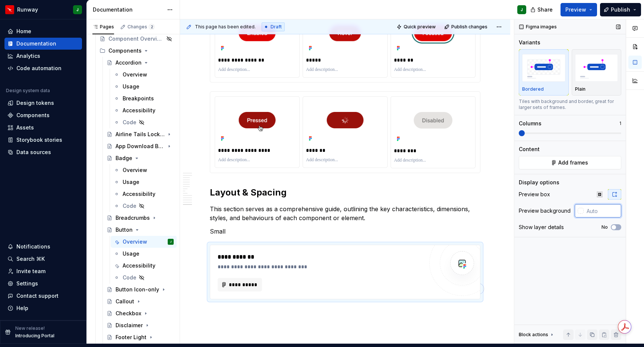
click at [597, 206] on input "text" at bounding box center [603, 210] width 38 height 13
type input "#FFFFFF"
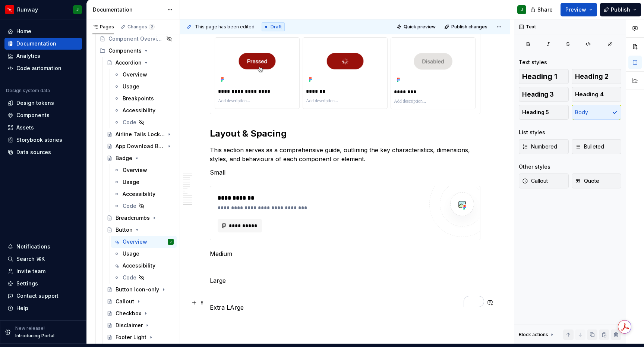
click at [232, 303] on p "Extra LArge" at bounding box center [345, 307] width 271 height 9
click at [219, 168] on p "Small" at bounding box center [345, 172] width 271 height 9
click at [267, 148] on button "button" at bounding box center [269, 148] width 10 height 10
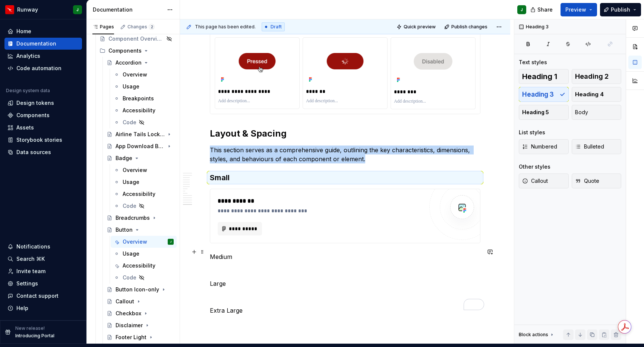
click at [219, 252] on p "Medium" at bounding box center [345, 256] width 271 height 9
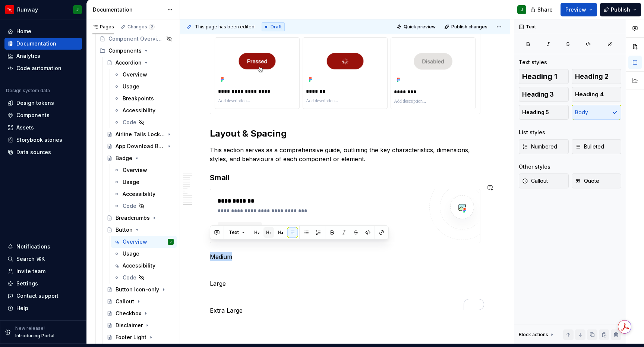
click at [268, 233] on button "button" at bounding box center [269, 232] width 10 height 10
click at [219, 279] on p "Large" at bounding box center [345, 283] width 271 height 9
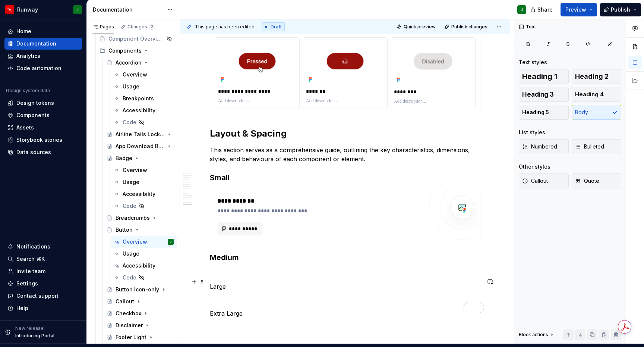
click at [224, 282] on p "Large" at bounding box center [345, 286] width 271 height 9
click at [272, 263] on button "button" at bounding box center [269, 262] width 10 height 10
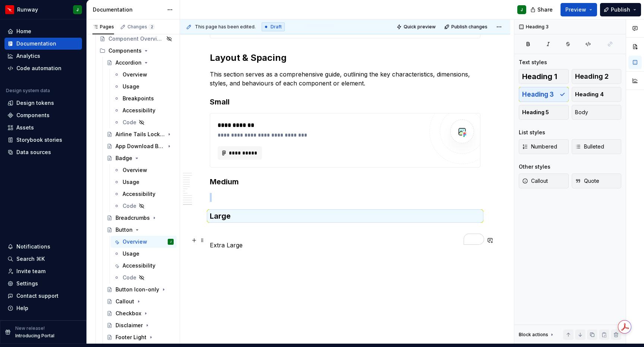
click at [216, 241] on p "Extra Large" at bounding box center [345, 245] width 271 height 9
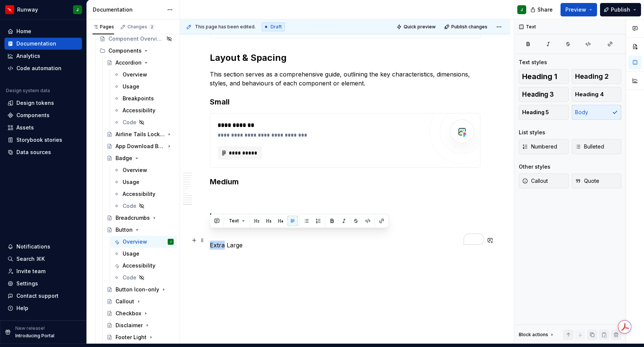
click at [216, 241] on p "Extra Large" at bounding box center [345, 245] width 271 height 9
click at [268, 219] on button "button" at bounding box center [269, 221] width 10 height 10
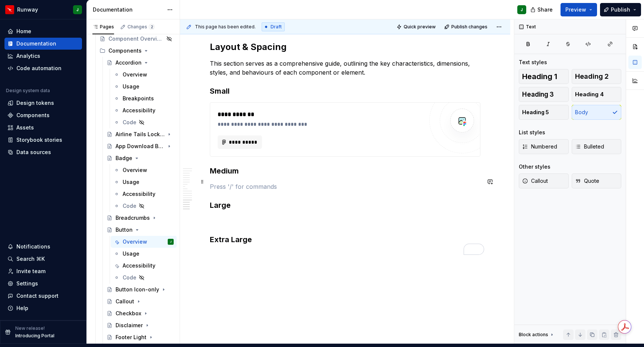
click at [229, 182] on p "To enrich screen reader interactions, please activate Accessibility in Grammarl…" at bounding box center [345, 186] width 271 height 9
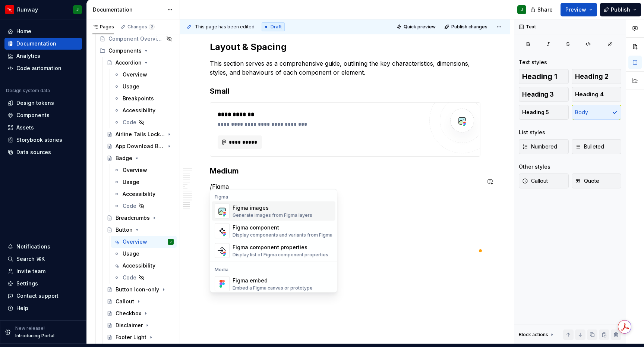
click at [258, 204] on div "Figma images" at bounding box center [273, 207] width 80 height 7
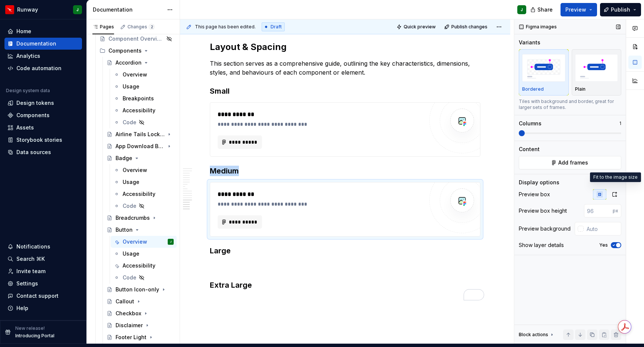
drag, startPoint x: 616, startPoint y: 191, endPoint x: 614, endPoint y: 196, distance: 5.5
click at [616, 192] on icon "button" at bounding box center [615, 194] width 4 height 4
type textarea "*"
drag, startPoint x: 614, startPoint y: 220, endPoint x: 599, endPoint y: 209, distance: 19.2
click at [614, 225] on icon "button" at bounding box center [614, 227] width 6 height 4
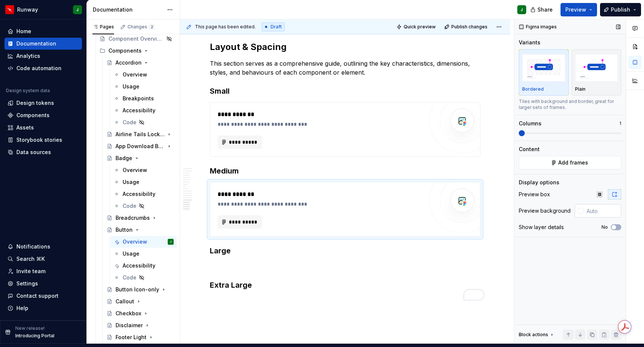
click at [592, 207] on input "text" at bounding box center [603, 210] width 38 height 13
type input "#FFFFFF"
click at [314, 262] on p "To enrich screen reader interactions, please activate Accessibility in Grammarl…" at bounding box center [345, 266] width 271 height 9
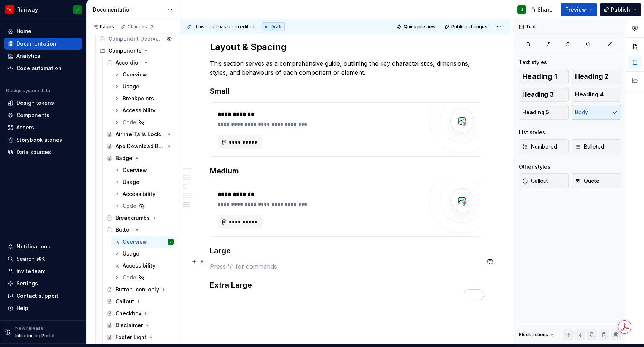
click at [216, 262] on p "To enrich screen reader interactions, please activate Accessibility in Grammarl…" at bounding box center [345, 266] width 271 height 9
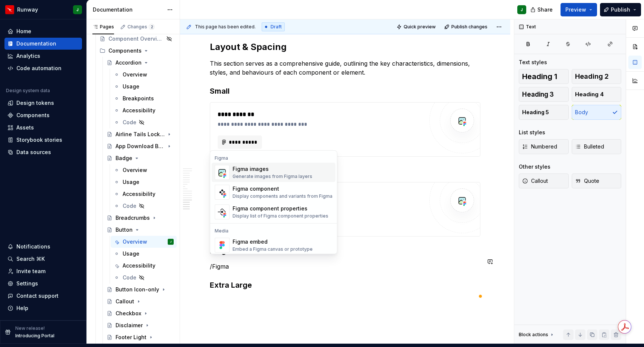
click at [244, 165] on div "Figma images" at bounding box center [273, 168] width 80 height 7
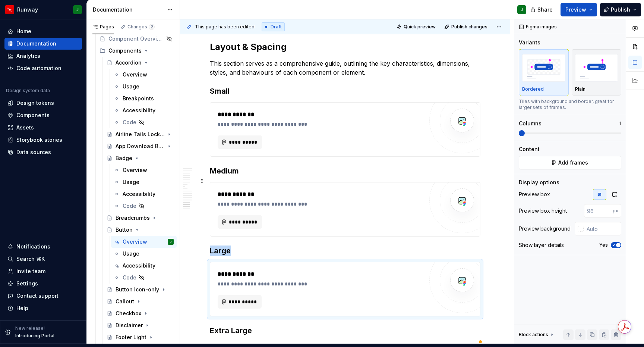
click at [277, 270] on div "**********" at bounding box center [321, 279] width 206 height 18
click at [614, 245] on icon "button" at bounding box center [614, 245] width 2 height 1
drag, startPoint x: 616, startPoint y: 191, endPoint x: 610, endPoint y: 194, distance: 7.5
click at [616, 192] on icon "button" at bounding box center [615, 194] width 4 height 4
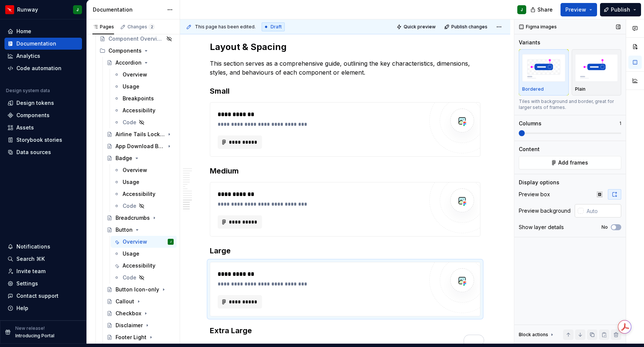
click at [602, 204] on input "text" at bounding box center [603, 210] width 38 height 13
paste input "#FFFFFF"
type input "#FFFFFF"
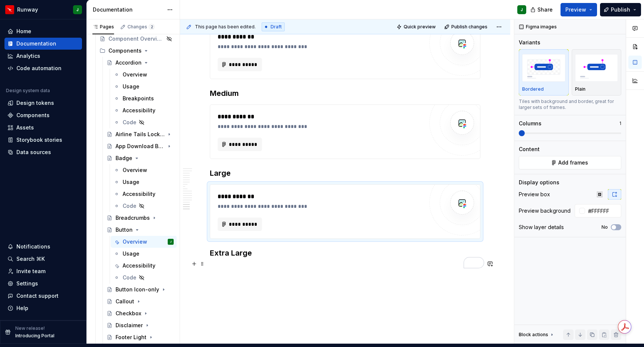
click at [252, 264] on p "To enrich screen reader interactions, please activate Accessibility in Grammarl…" at bounding box center [345, 268] width 271 height 9
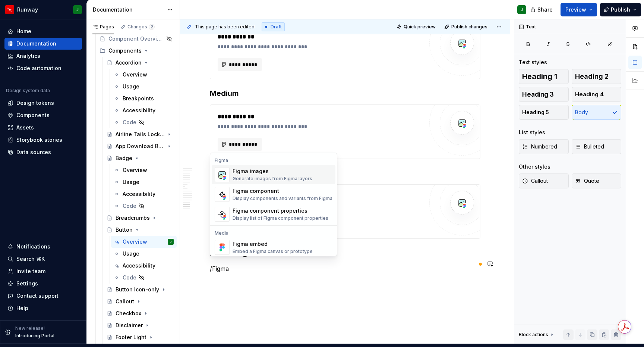
click at [264, 169] on div "Figma images Generate images from Figma layers" at bounding box center [273, 174] width 80 height 14
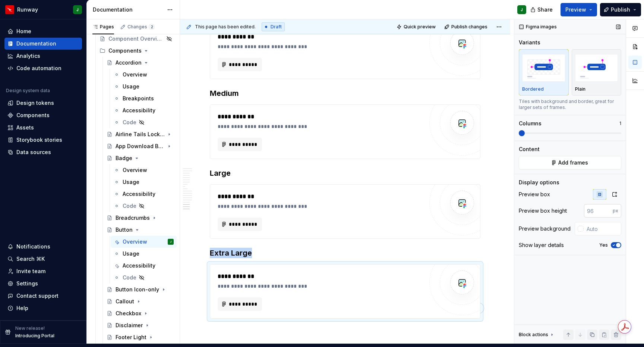
drag, startPoint x: 613, startPoint y: 239, endPoint x: 612, endPoint y: 199, distance: 39.2
click at [613, 243] on icon "button" at bounding box center [614, 245] width 6 height 4
click at [616, 191] on icon "button" at bounding box center [615, 194] width 6 height 6
click at [600, 208] on input "text" at bounding box center [603, 210] width 38 height 13
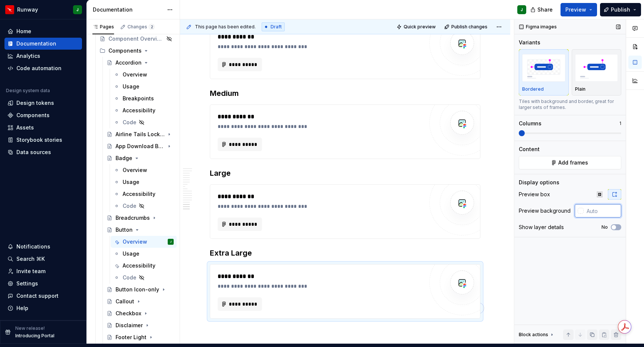
paste input "#FFFFFF"
type input "#FFFFFF"
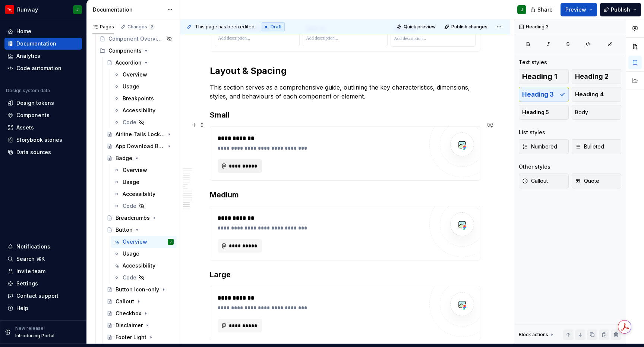
click at [253, 162] on span "**********" at bounding box center [243, 165] width 29 height 7
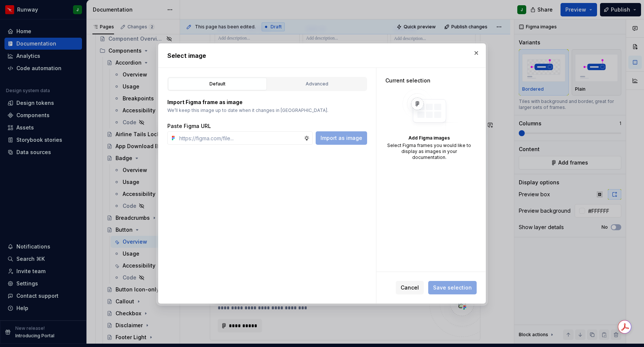
drag, startPoint x: 310, startPoint y: 82, endPoint x: 284, endPoint y: 113, distance: 40.5
click at [310, 82] on div "Advanced" at bounding box center [317, 83] width 94 height 7
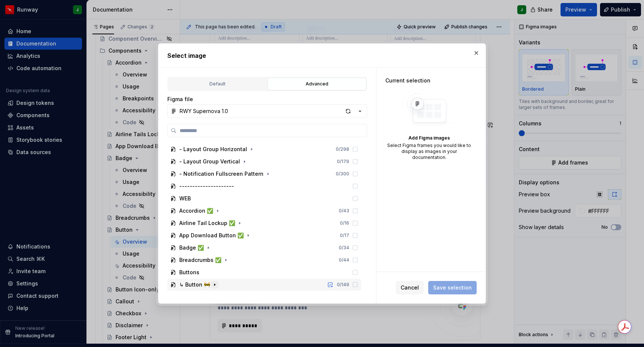
click at [214, 285] on icon "button" at bounding box center [214, 285] width 1 height 2
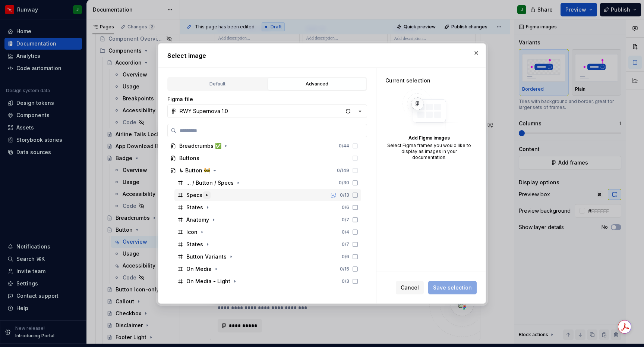
click at [207, 195] on icon "button" at bounding box center [207, 195] width 1 height 2
click at [207, 195] on icon "button" at bounding box center [207, 195] width 2 height 1
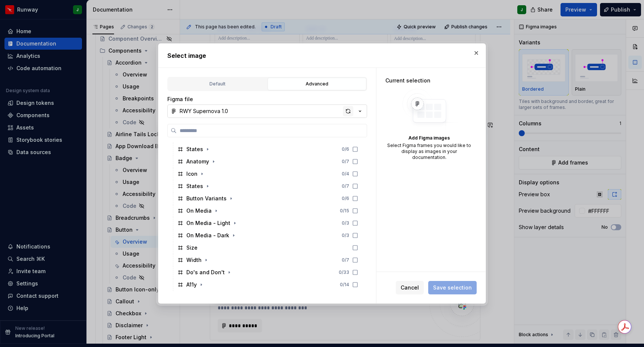
click at [352, 111] on div "button" at bounding box center [348, 111] width 10 height 10
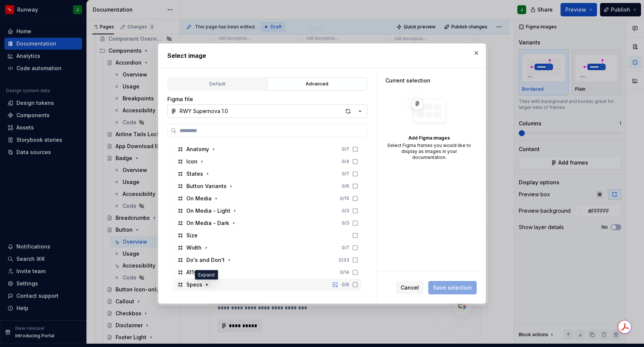
click at [207, 284] on icon "button" at bounding box center [207, 285] width 1 height 2
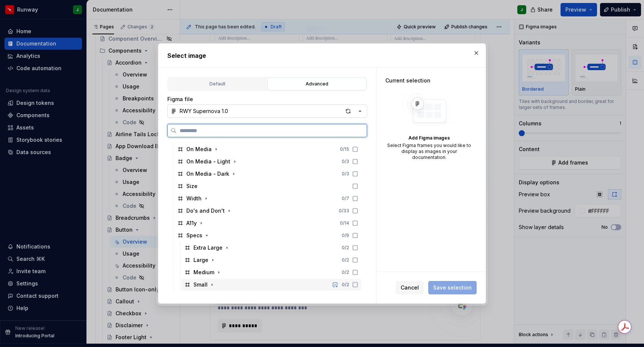
click at [358, 285] on icon at bounding box center [355, 285] width 6 height 6
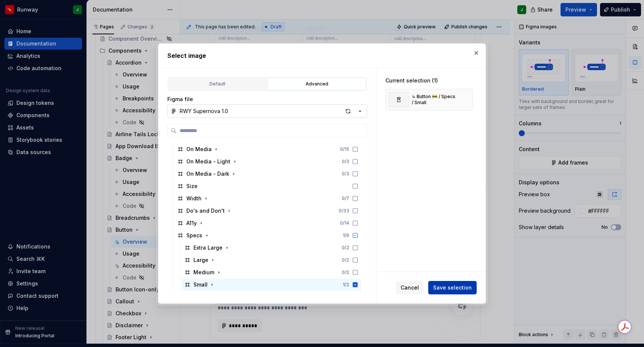
click at [463, 288] on span "Save selection" at bounding box center [452, 287] width 39 height 7
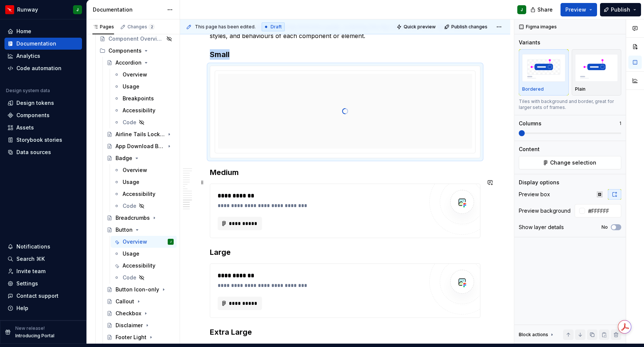
scroll to position [2476, 0]
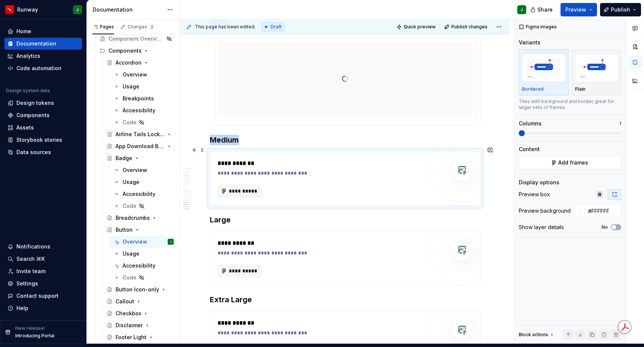
click at [384, 184] on div "**********" at bounding box center [321, 190] width 206 height 13
click at [579, 159] on span "Add frames" at bounding box center [574, 162] width 30 height 7
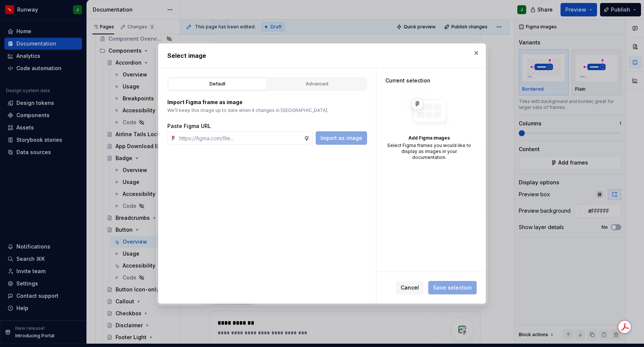
drag, startPoint x: 311, startPoint y: 82, endPoint x: 307, endPoint y: 135, distance: 53.9
click at [311, 82] on div "Advanced" at bounding box center [317, 83] width 94 height 7
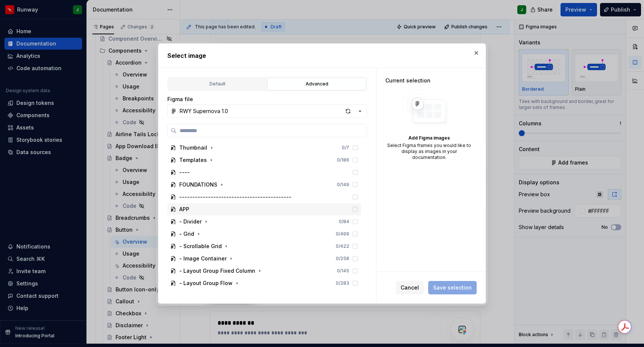
scroll to position [146, 0]
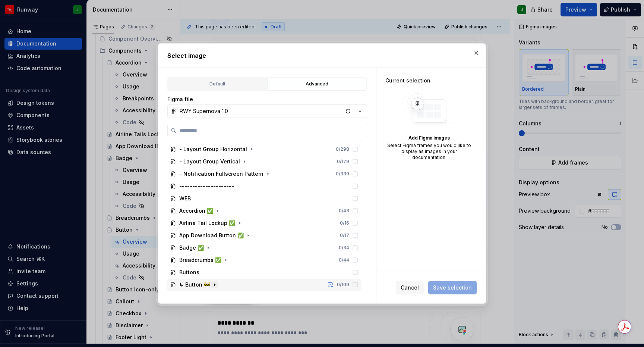
click at [214, 285] on icon "button" at bounding box center [214, 285] width 1 height 2
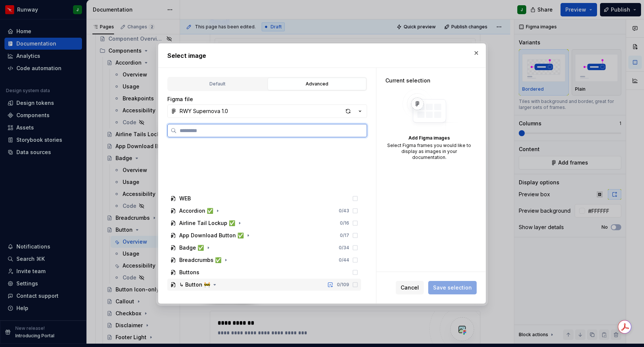
scroll to position [294, 0]
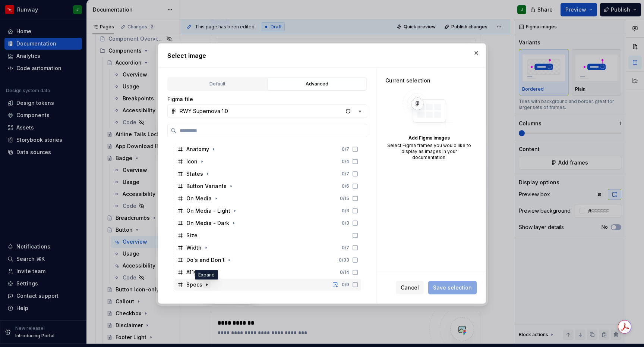
click at [207, 285] on icon "button" at bounding box center [207, 285] width 6 height 6
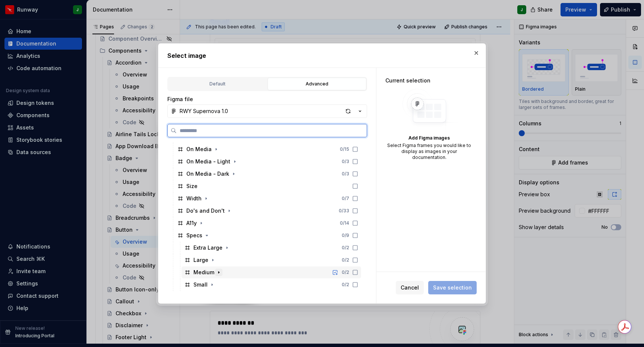
click at [213, 273] on div "Medium" at bounding box center [204, 271] width 21 height 7
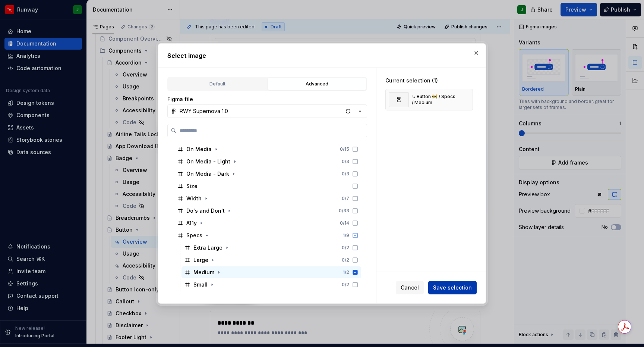
click at [449, 287] on span "Save selection" at bounding box center [452, 287] width 39 height 7
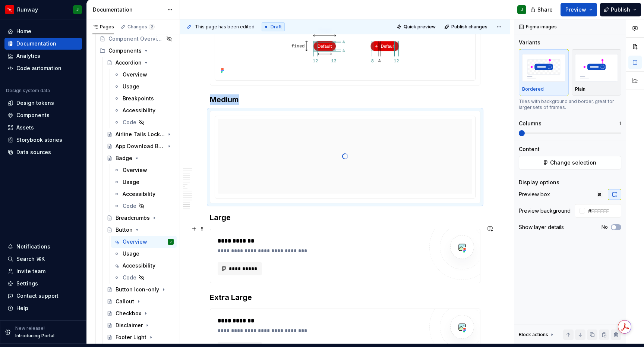
scroll to position [2486, 0]
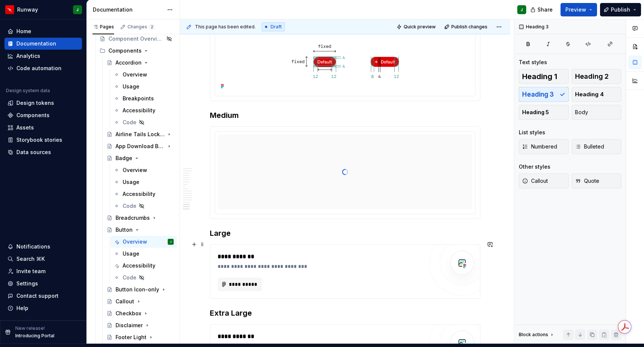
click at [420, 252] on div "**********" at bounding box center [323, 256] width 210 height 9
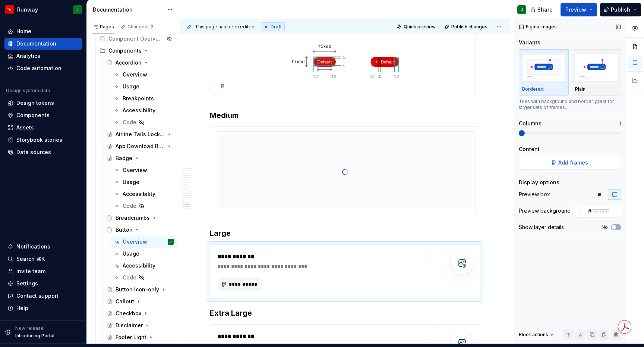
click at [565, 159] on span "Add frames" at bounding box center [574, 162] width 30 height 7
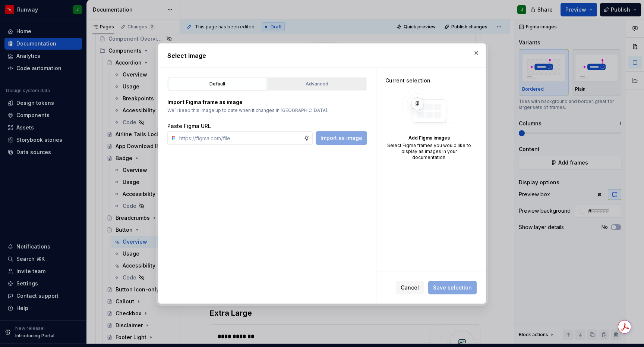
click at [332, 85] on div "Advanced" at bounding box center [317, 83] width 94 height 7
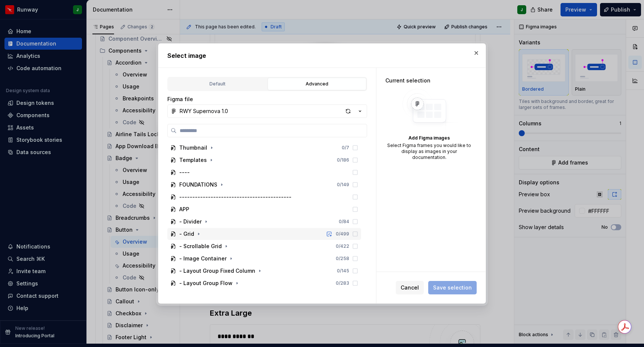
scroll to position [146, 0]
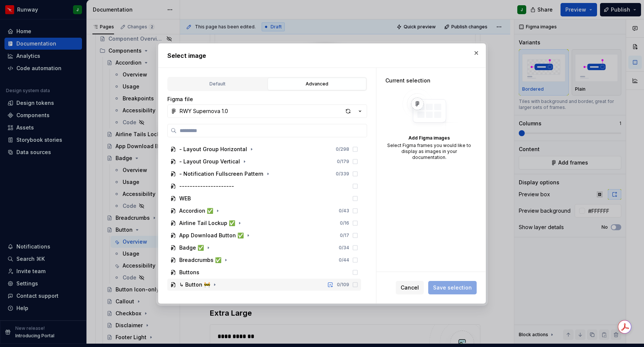
drag, startPoint x: 212, startPoint y: 283, endPoint x: 224, endPoint y: 283, distance: 11.9
click at [212, 284] on icon "button" at bounding box center [215, 285] width 6 height 6
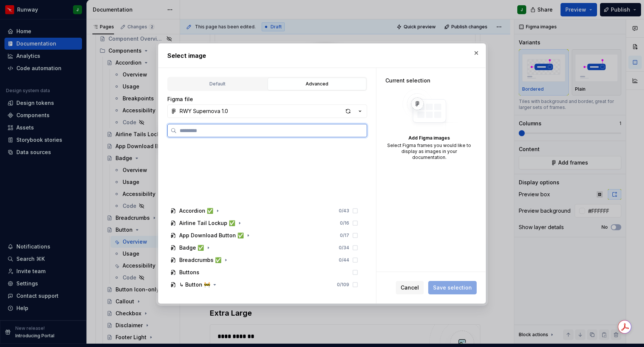
scroll to position [294, 0]
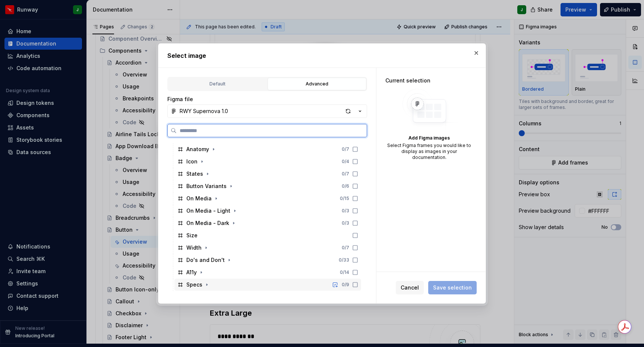
click at [225, 283] on div "Specs 0 / 9" at bounding box center [268, 285] width 187 height 12
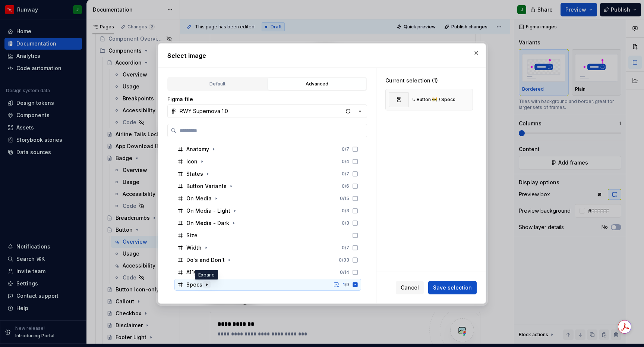
click at [207, 284] on icon "button" at bounding box center [207, 285] width 1 height 2
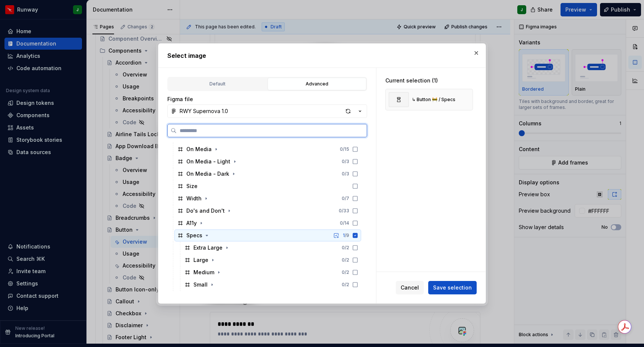
click at [358, 234] on icon at bounding box center [355, 235] width 5 height 5
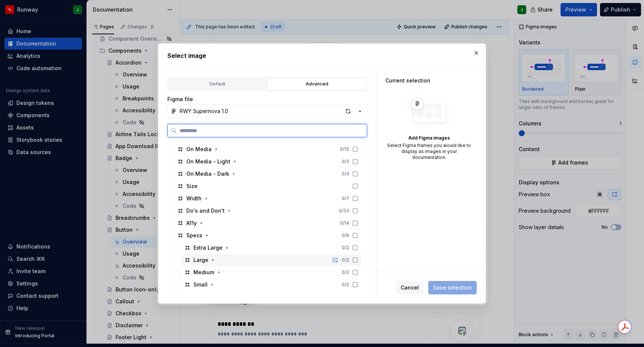
click at [358, 259] on icon at bounding box center [355, 260] width 6 height 6
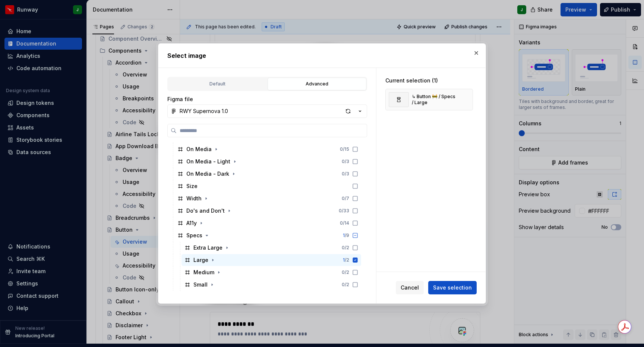
click at [458, 290] on span "Save selection" at bounding box center [452, 287] width 39 height 7
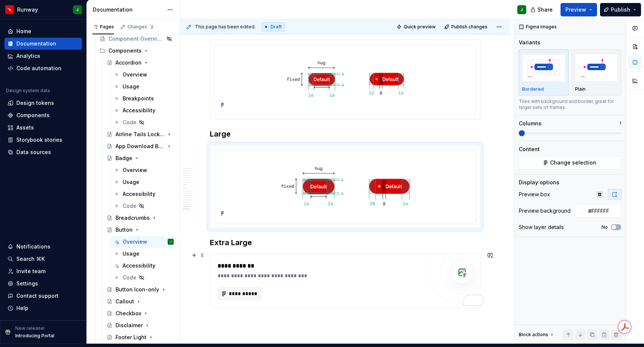
scroll to position [2603, 0]
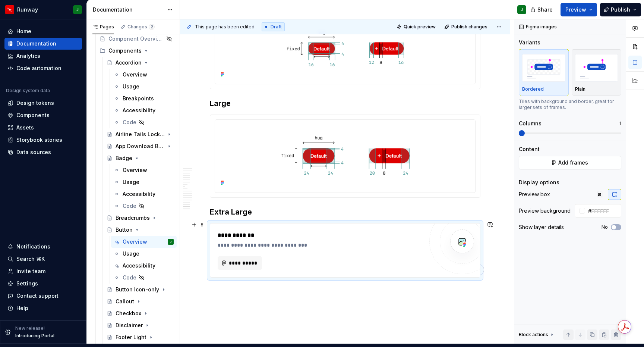
drag, startPoint x: 422, startPoint y: 239, endPoint x: 443, endPoint y: 223, distance: 26.2
click at [422, 241] on div "**********" at bounding box center [323, 244] width 210 height 7
click at [568, 159] on span "Add frames" at bounding box center [574, 162] width 30 height 7
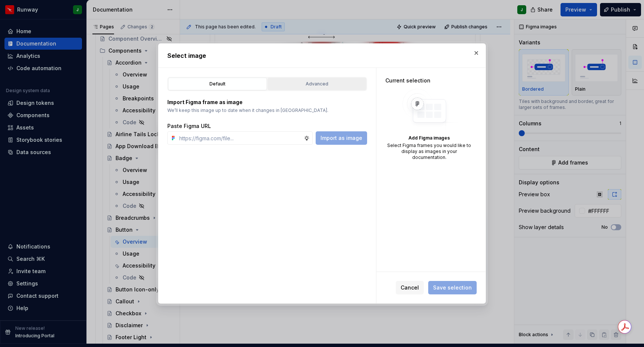
click at [325, 87] on div "Advanced" at bounding box center [317, 83] width 94 height 7
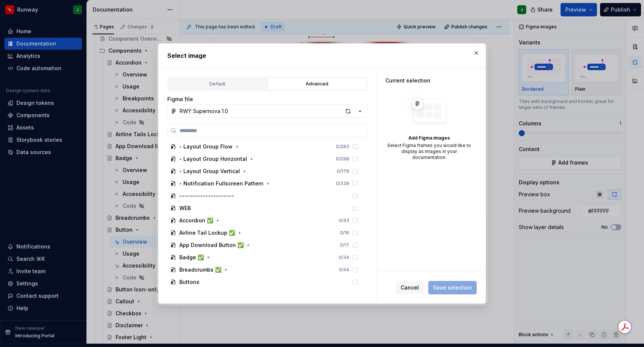
scroll to position [146, 0]
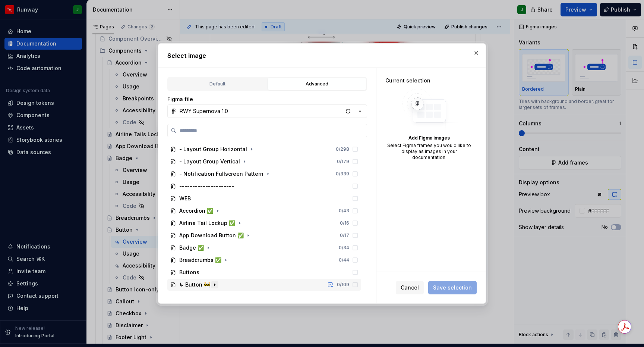
click at [214, 284] on icon "button" at bounding box center [214, 285] width 1 height 2
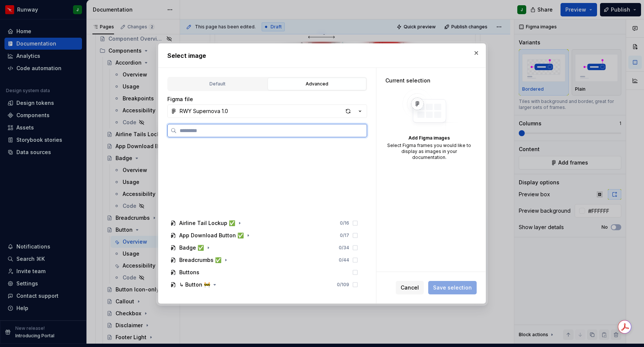
scroll to position [294, 0]
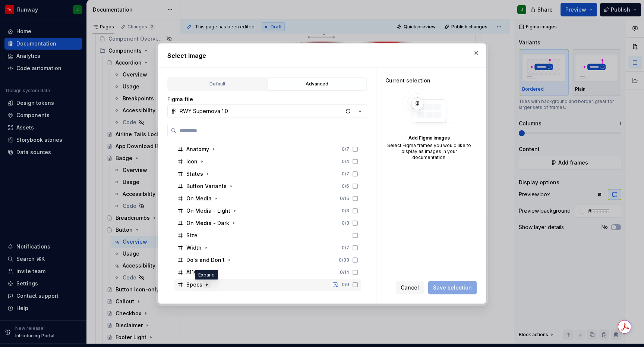
click at [205, 282] on icon "button" at bounding box center [207, 285] width 6 height 6
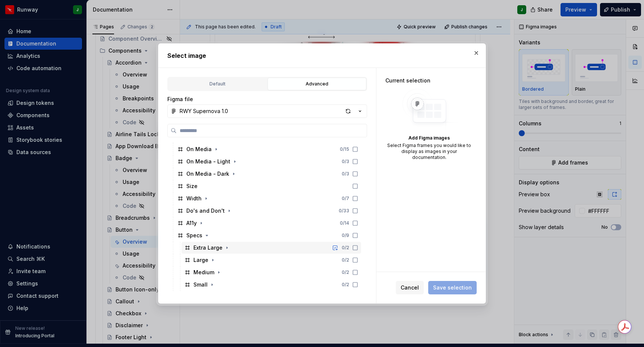
drag, startPoint x: 226, startPoint y: 249, endPoint x: 259, endPoint y: 251, distance: 33.3
click at [226, 249] on icon "button" at bounding box center [227, 248] width 6 height 6
drag, startPoint x: 225, startPoint y: 247, endPoint x: 246, endPoint y: 246, distance: 21.7
click at [225, 247] on icon "button" at bounding box center [227, 248] width 6 height 6
click at [250, 246] on div "Extra Large 0 / 2" at bounding box center [272, 248] width 180 height 12
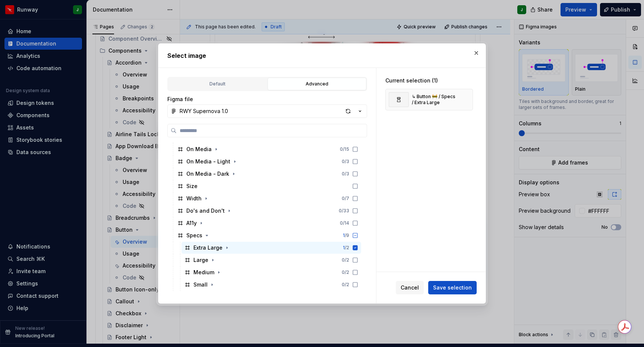
click at [451, 286] on span "Save selection" at bounding box center [452, 287] width 39 height 7
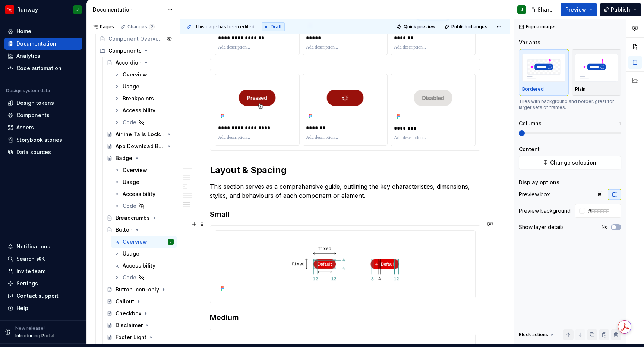
scroll to position [2268, 0]
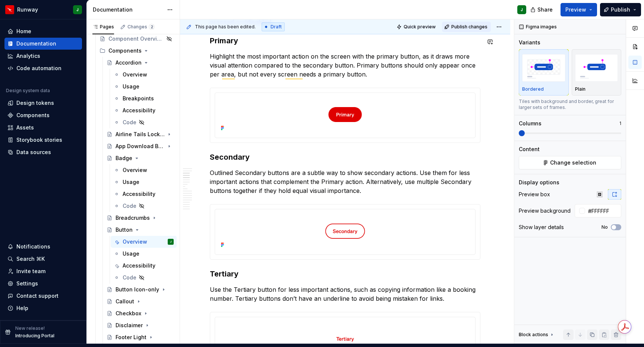
click at [468, 24] on span "Publish changes" at bounding box center [470, 27] width 36 height 6
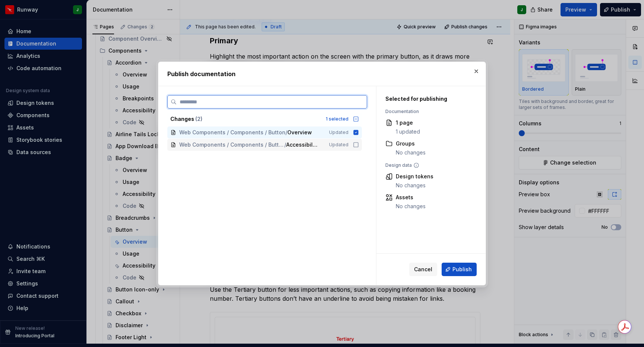
click at [359, 144] on icon at bounding box center [356, 145] width 6 height 6
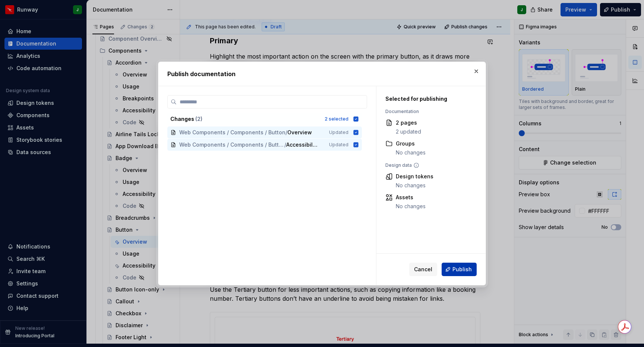
click at [462, 268] on span "Publish" at bounding box center [462, 268] width 19 height 7
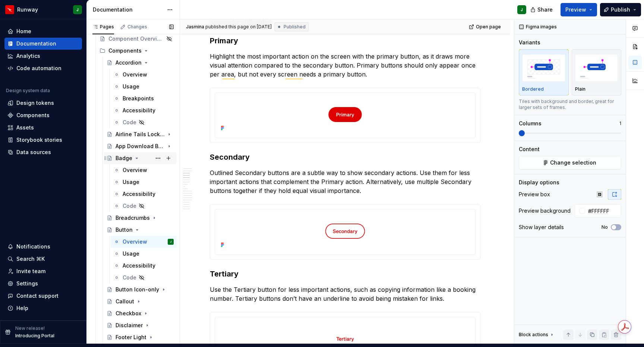
click at [119, 154] on div "Badge" at bounding box center [124, 157] width 17 height 7
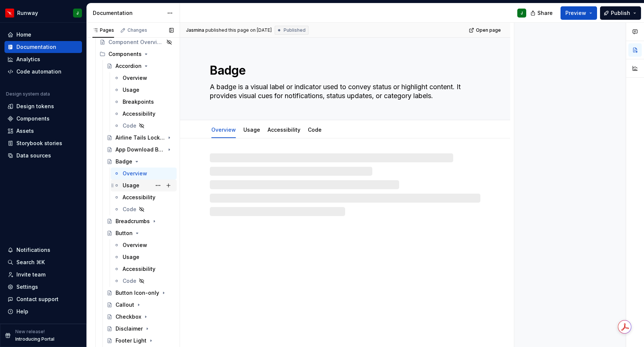
click at [128, 182] on div "Usage" at bounding box center [131, 185] width 17 height 7
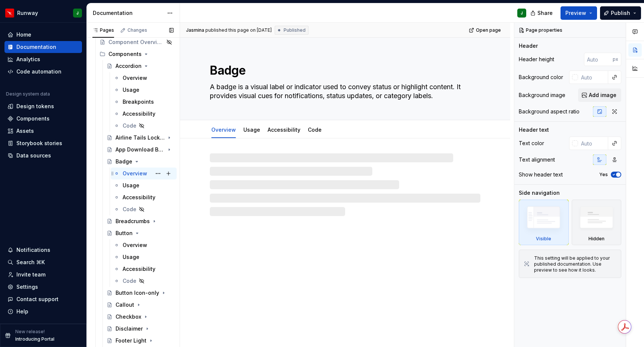
click at [131, 170] on div "Overview" at bounding box center [135, 173] width 25 height 7
click at [126, 229] on div "Button" at bounding box center [124, 232] width 17 height 7
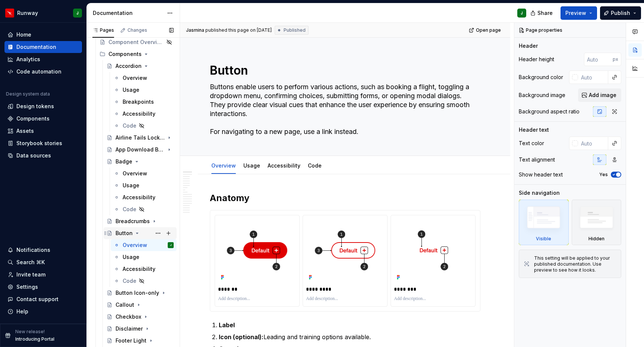
click at [136, 233] on icon "Page tree" at bounding box center [137, 233] width 2 height 1
click at [137, 241] on div "Button Icon-only" at bounding box center [130, 244] width 28 height 7
click at [145, 240] on div "Button Icon-only" at bounding box center [145, 245] width 58 height 10
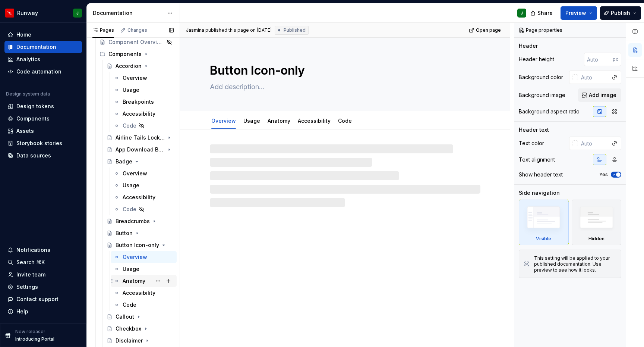
scroll to position [120, 0]
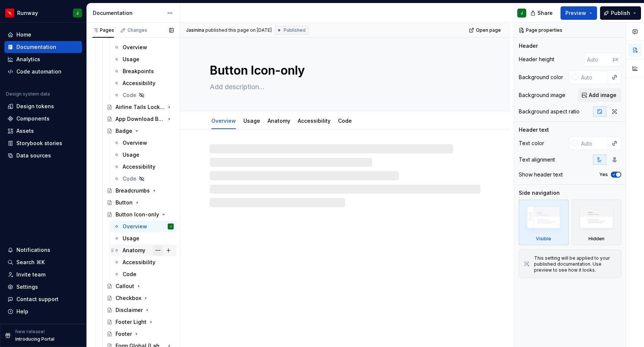
click at [158, 245] on button "Page tree" at bounding box center [158, 250] width 10 height 10
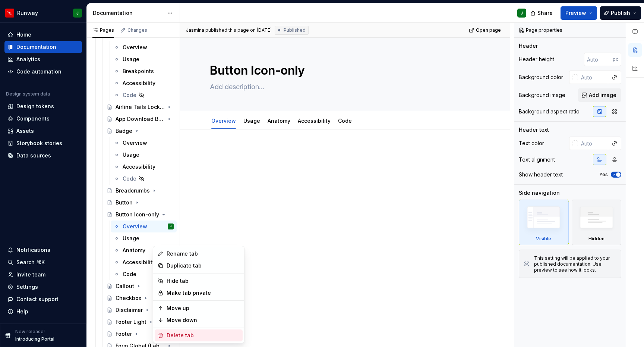
click at [176, 335] on div "Delete tab" at bounding box center [203, 334] width 73 height 7
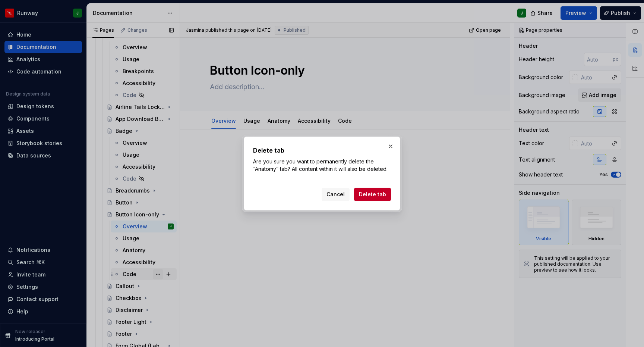
drag, startPoint x: 376, startPoint y: 194, endPoint x: 158, endPoint y: 260, distance: 228.0
click at [376, 194] on span "Delete tab" at bounding box center [372, 194] width 27 height 7
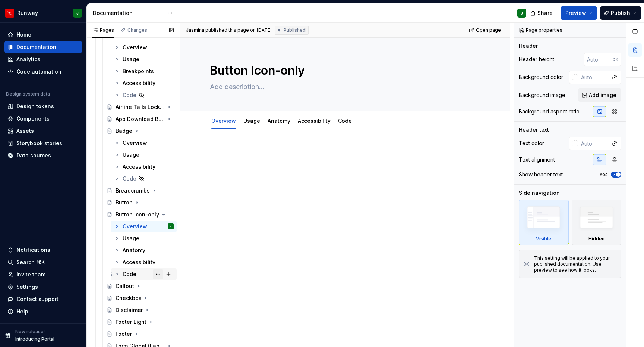
click at [160, 269] on button "Page tree" at bounding box center [158, 274] width 10 height 10
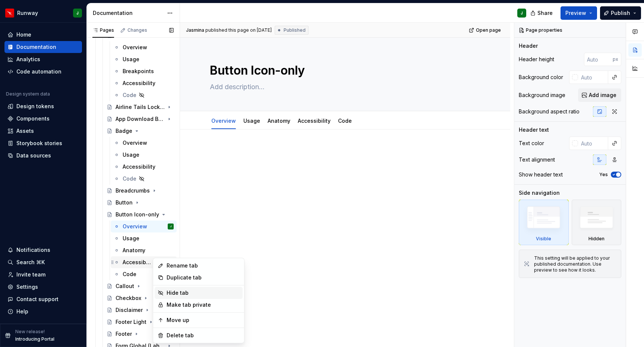
click at [175, 292] on div "Hide tab" at bounding box center [203, 292] width 73 height 7
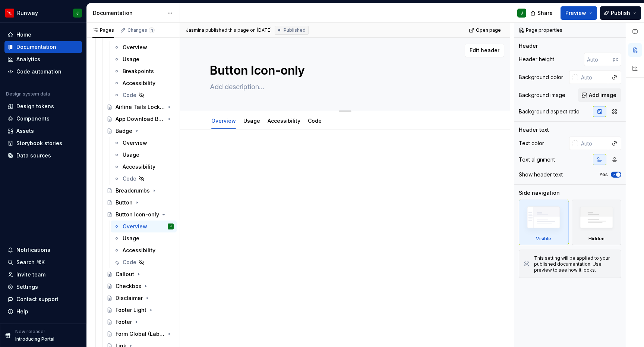
click at [245, 81] on textarea at bounding box center [343, 87] width 271 height 12
type textarea "*"
paste textarea "Icon-only buttons share the same options, behaviours, and properties as standar…"
type textarea "Icon-only buttons share the same options, behaviours, and properties as standar…"
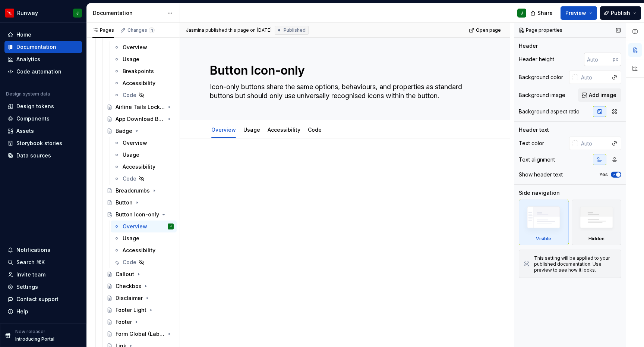
type textarea "*"
type textarea "Icon-only buttons share the same options, behaviours, and properties as standar…"
type textarea "*"
click at [222, 140] on div at bounding box center [345, 217] width 330 height 159
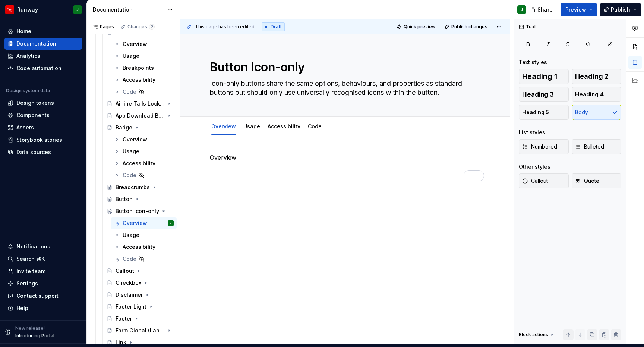
click at [220, 166] on p "To enrich screen reader interactions, please activate Accessibility in Grammarl…" at bounding box center [345, 170] width 271 height 9
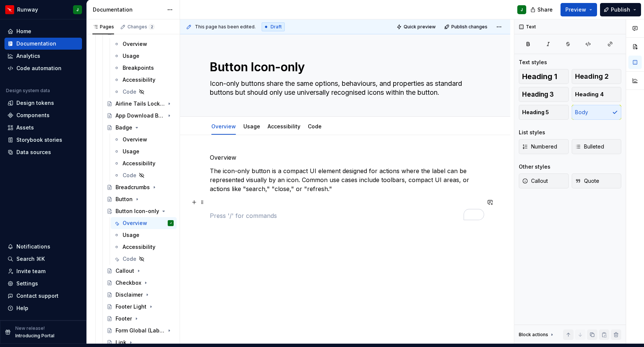
click at [220, 198] on p "To enrich screen reader interactions, please activate Accessibility in Grammarl…" at bounding box center [345, 202] width 271 height 9
click at [214, 211] on p "To enrich screen reader interactions, please activate Accessibility in Grammarl…" at bounding box center [345, 215] width 271 height 9
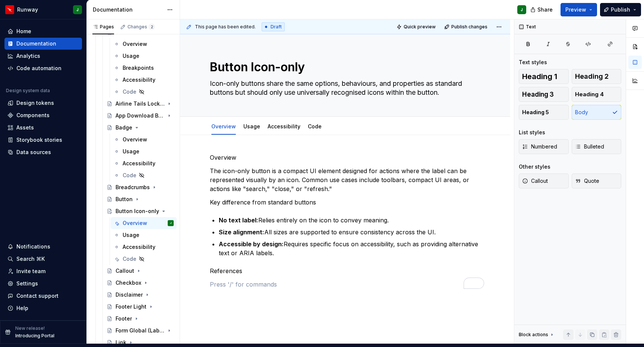
click at [220, 280] on p "To enrich screen reader interactions, please activate Accessibility in Grammarl…" at bounding box center [345, 284] width 271 height 9
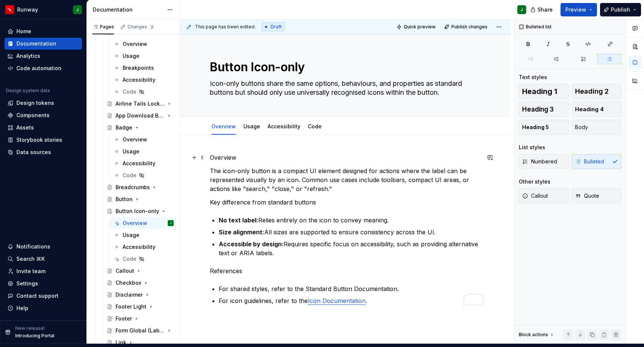
click at [225, 153] on p "Overview" at bounding box center [345, 157] width 271 height 9
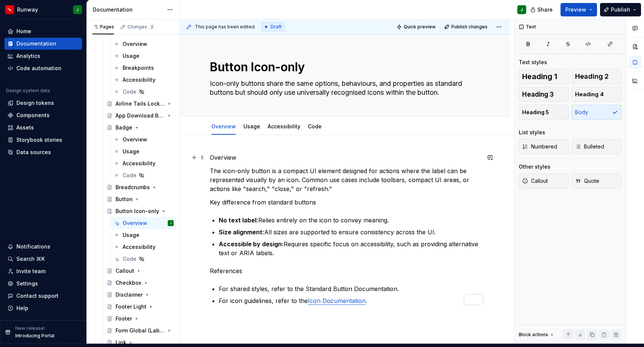
click at [225, 153] on p "Overview" at bounding box center [345, 157] width 271 height 9
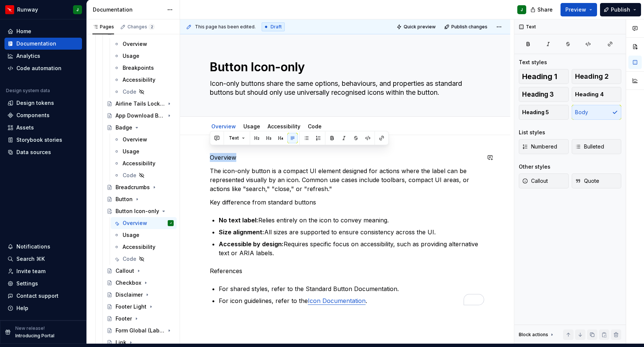
drag, startPoint x: 256, startPoint y: 138, endPoint x: 211, endPoint y: 197, distance: 73.9
click at [256, 138] on button "button" at bounding box center [257, 138] width 10 height 10
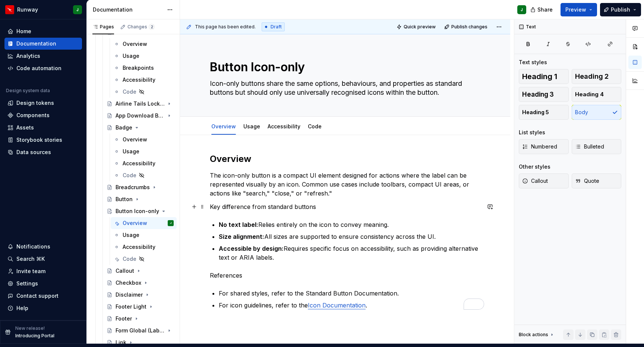
click at [226, 202] on p "Key difference from standard buttons" at bounding box center [345, 206] width 271 height 9
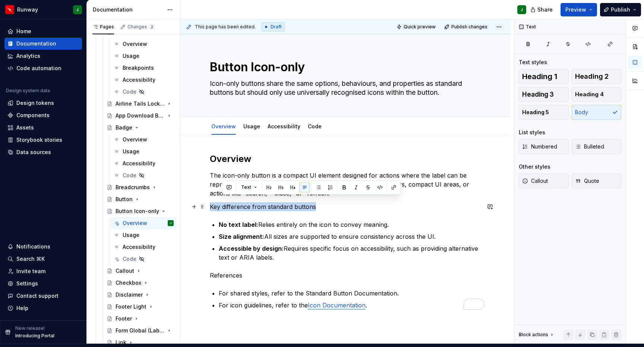
click at [226, 202] on p "Key difference from standard buttons" at bounding box center [345, 206] width 271 height 9
click at [270, 188] on button "button" at bounding box center [269, 187] width 10 height 10
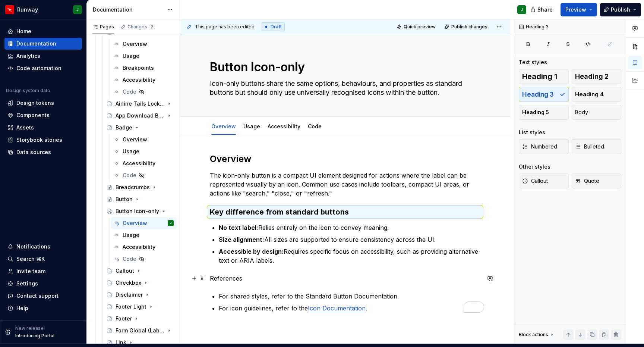
click at [227, 274] on p "References" at bounding box center [345, 278] width 271 height 9
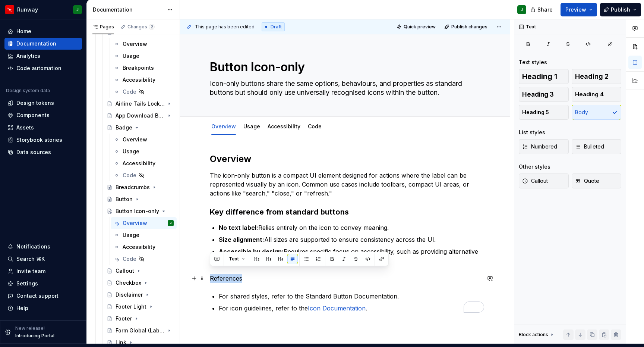
click at [227, 274] on p "References" at bounding box center [345, 278] width 271 height 9
click at [266, 256] on button "button" at bounding box center [269, 259] width 10 height 10
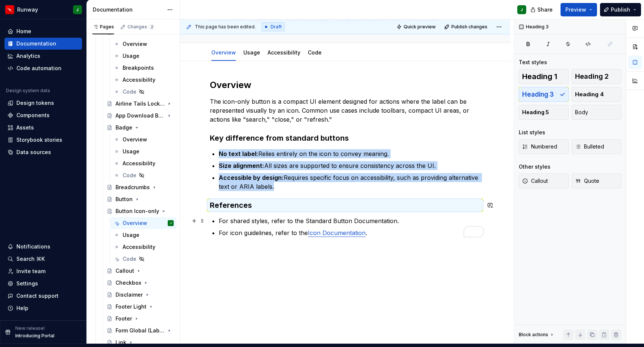
scroll to position [78, 0]
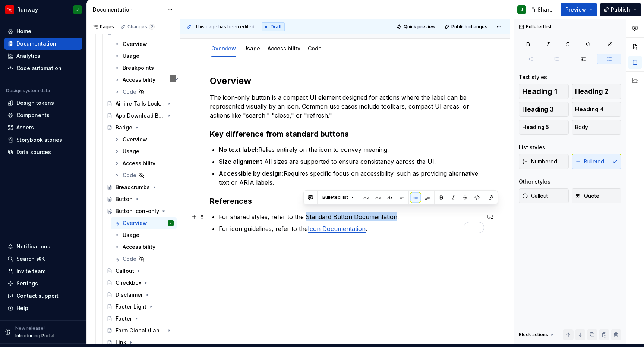
drag, startPoint x: 393, startPoint y: 211, endPoint x: 319, endPoint y: 209, distance: 73.9
click at [304, 212] on p "For shared styles, refer to the Standard Button Documentation." at bounding box center [350, 216] width 262 height 9
click at [492, 197] on button "button" at bounding box center [491, 197] width 10 height 10
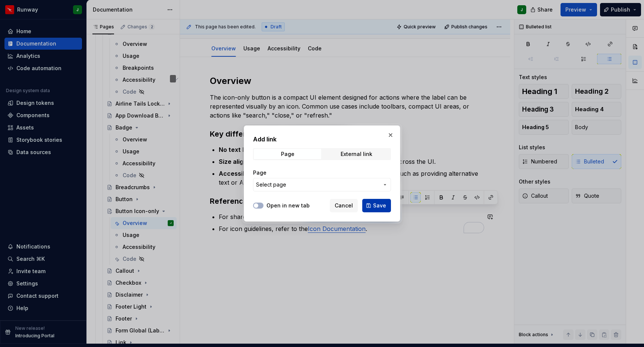
click at [380, 206] on span "Save" at bounding box center [379, 205] width 13 height 7
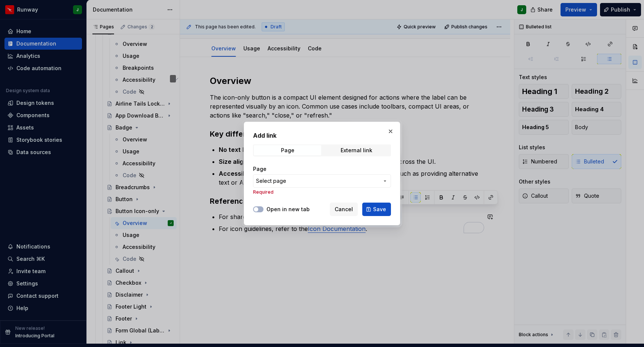
drag, startPoint x: 319, startPoint y: 184, endPoint x: 346, endPoint y: 212, distance: 39.0
click at [319, 184] on span "Select page" at bounding box center [317, 180] width 123 height 7
click at [381, 181] on div at bounding box center [322, 173] width 644 height 347
click at [267, 177] on div at bounding box center [322, 173] width 644 height 347
click at [287, 179] on div at bounding box center [322, 173] width 644 height 347
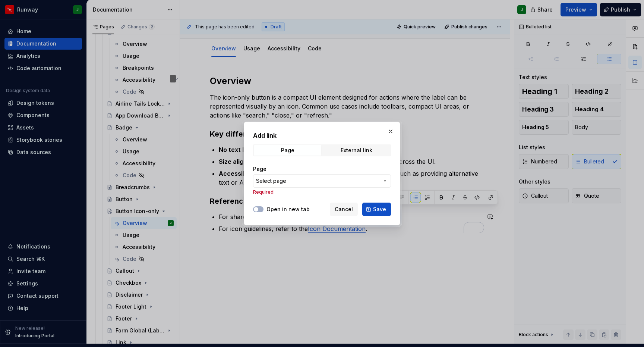
click at [317, 194] on div at bounding box center [322, 173] width 644 height 347
click at [386, 180] on div at bounding box center [322, 173] width 644 height 347
click at [351, 213] on div at bounding box center [322, 173] width 644 height 347
click at [346, 212] on div at bounding box center [322, 173] width 644 height 347
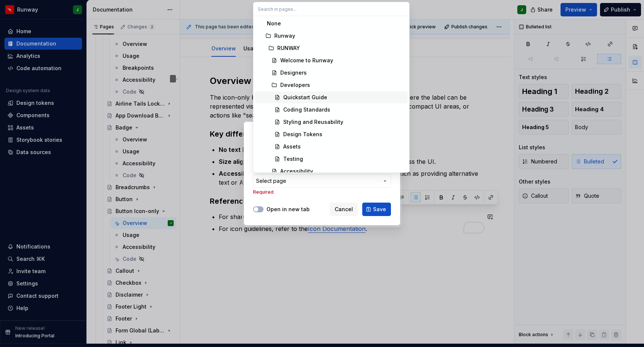
type textarea "*"
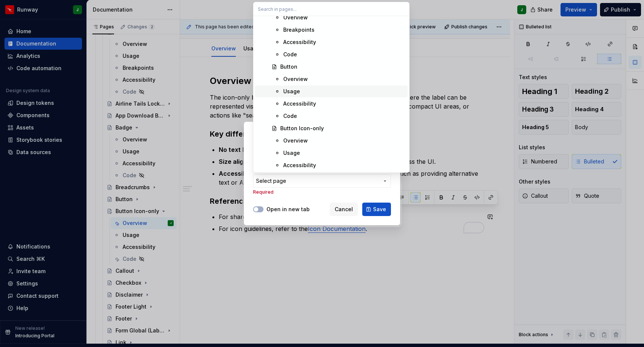
scroll to position [903, 0]
click at [297, 80] on div "Overview" at bounding box center [295, 79] width 25 height 7
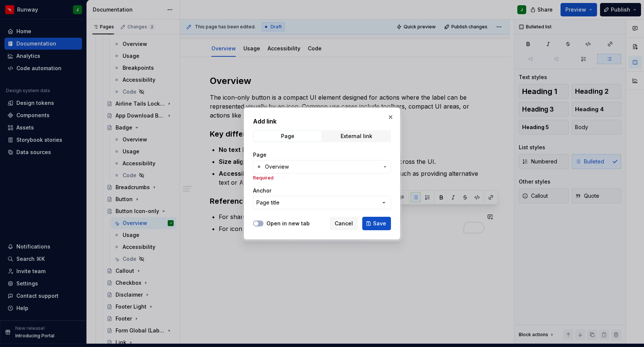
drag, startPoint x: 379, startPoint y: 224, endPoint x: 411, endPoint y: 218, distance: 32.6
click at [379, 224] on span "Save" at bounding box center [379, 223] width 13 height 7
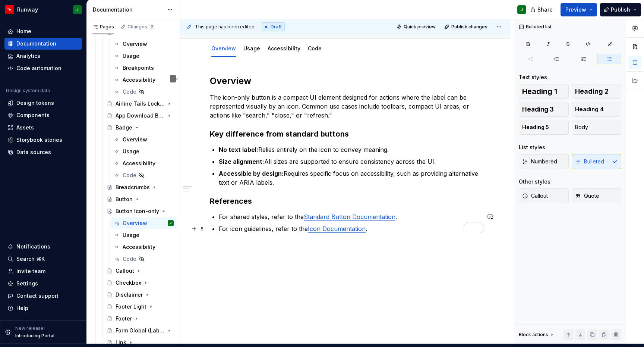
click at [374, 224] on p "For icon guidelines, refer to the Icon Documentation ." at bounding box center [350, 228] width 262 height 9
click at [343, 225] on link "Icon Documentation" at bounding box center [337, 228] width 58 height 7
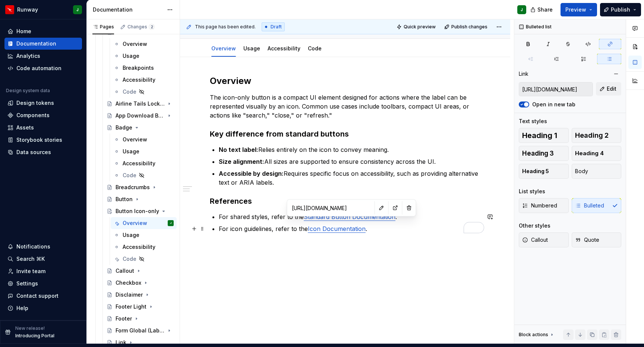
click at [339, 225] on link "Icon Documentation" at bounding box center [337, 228] width 58 height 7
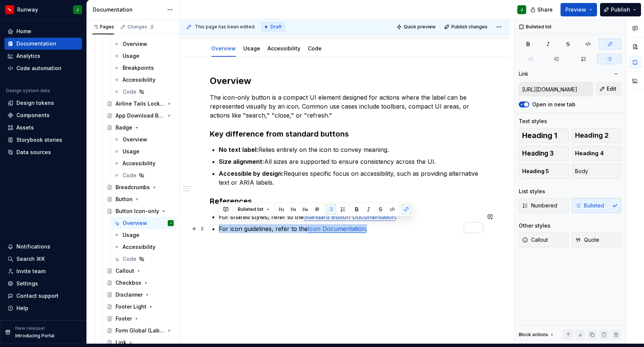
click at [339, 225] on link "Icon Documentation" at bounding box center [337, 228] width 58 height 7
click at [323, 225] on link "Icon Documentation" at bounding box center [337, 228] width 58 height 7
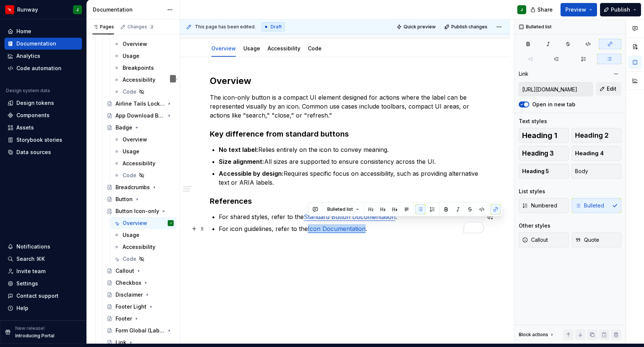
drag, startPoint x: 333, startPoint y: 224, endPoint x: 364, endPoint y: 226, distance: 30.3
click at [364, 226] on link "Icon Documentation" at bounding box center [337, 228] width 58 height 7
click at [496, 210] on button "button" at bounding box center [496, 209] width 10 height 10
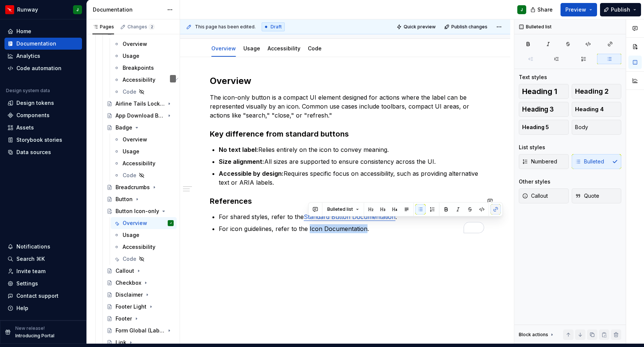
click at [494, 210] on button "button" at bounding box center [496, 209] width 10 height 10
click at [494, 209] on button "button" at bounding box center [496, 209] width 10 height 10
click at [610, 41] on icon "button" at bounding box center [610, 44] width 6 height 6
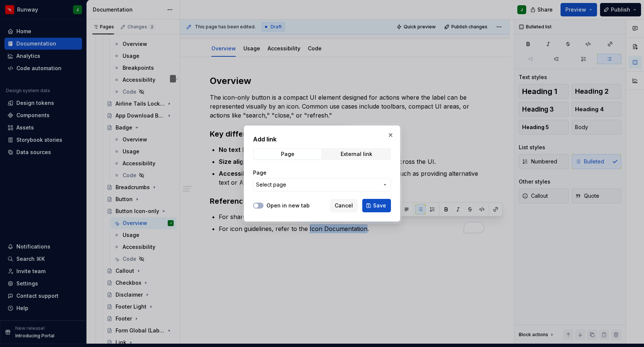
click at [340, 184] on span "Select page" at bounding box center [317, 184] width 123 height 7
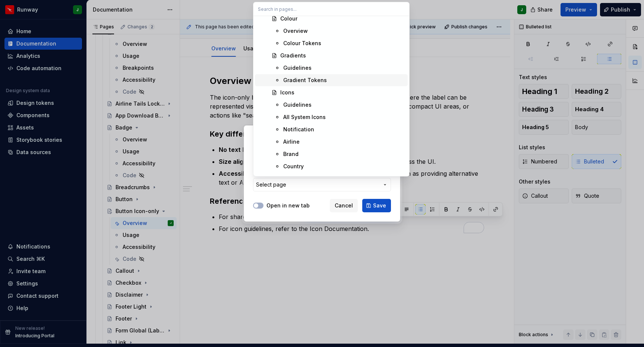
scroll to position [264, 0]
click at [289, 102] on div "Guidelines" at bounding box center [297, 103] width 28 height 7
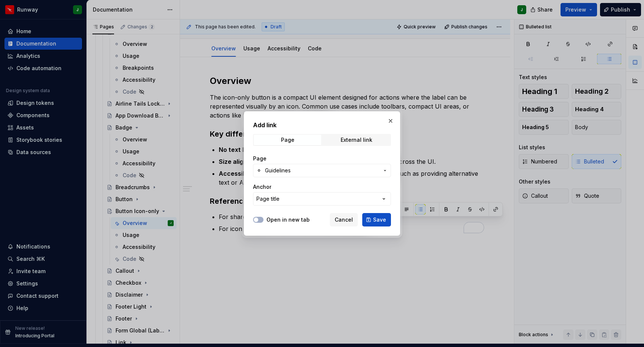
drag, startPoint x: 378, startPoint y: 219, endPoint x: 320, endPoint y: 238, distance: 61.2
click at [378, 219] on span "Save" at bounding box center [379, 219] width 13 height 7
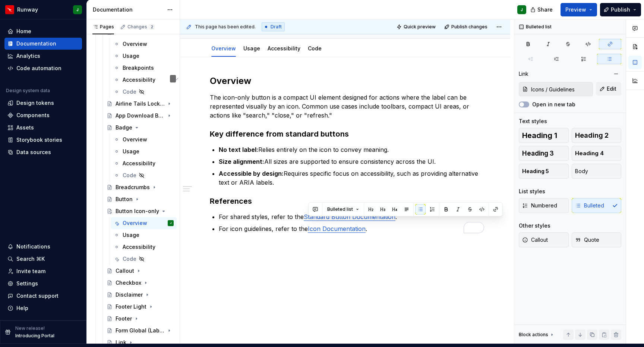
click at [322, 241] on div "Overview The icon-only button is a compact UI element designed for actions wher…" at bounding box center [345, 201] width 330 height 289
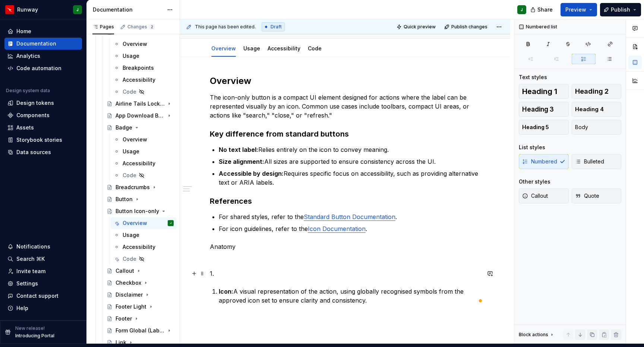
drag, startPoint x: 215, startPoint y: 270, endPoint x: 219, endPoint y: 280, distance: 10.7
click at [215, 270] on p "1." at bounding box center [345, 273] width 271 height 9
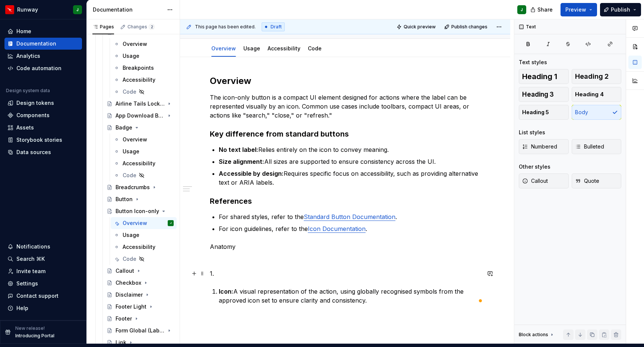
click at [215, 269] on p "1." at bounding box center [345, 273] width 271 height 9
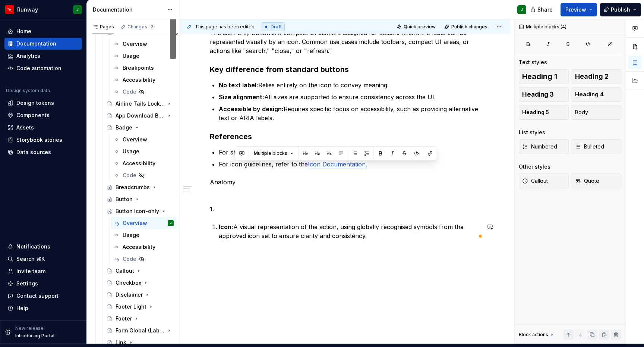
scroll to position [152, 0]
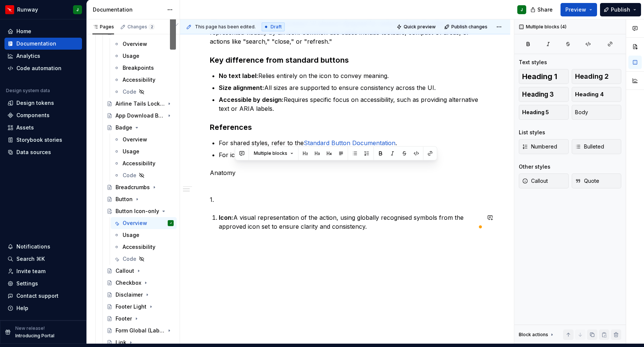
drag, startPoint x: 238, startPoint y: 241, endPoint x: 300, endPoint y: 315, distance: 96.6
click at [298, 315] on div "Overview The icon-only button is a compact UI element designed for actions wher…" at bounding box center [345, 163] width 330 height 361
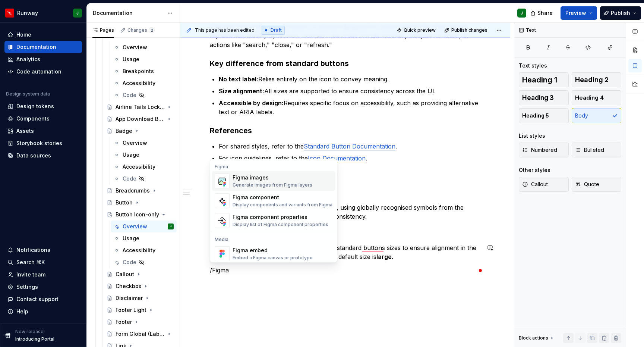
click at [272, 181] on div "Figma images" at bounding box center [273, 177] width 80 height 7
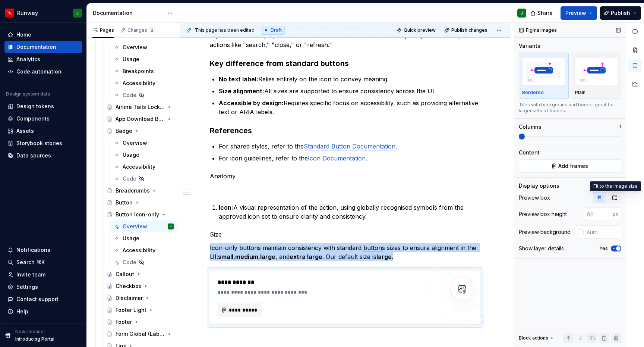
click at [613, 200] on icon "button" at bounding box center [615, 198] width 6 height 6
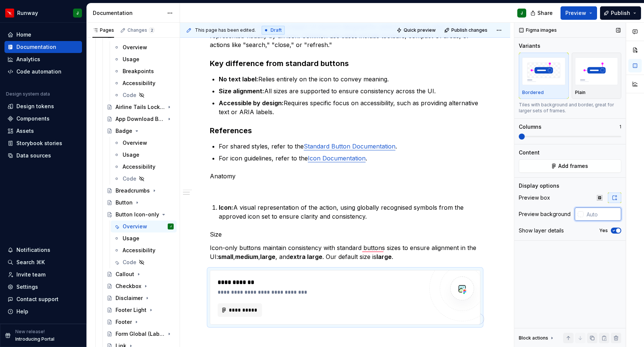
click at [599, 214] on input "text" at bounding box center [603, 213] width 38 height 13
type input "#FFFFFF"
click at [616, 229] on icon "button" at bounding box center [614, 230] width 6 height 4
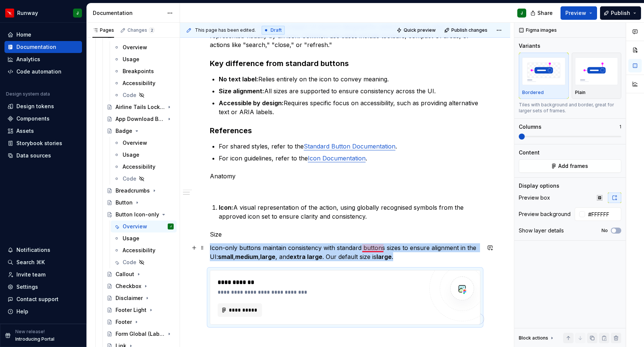
scroll to position [203, 0]
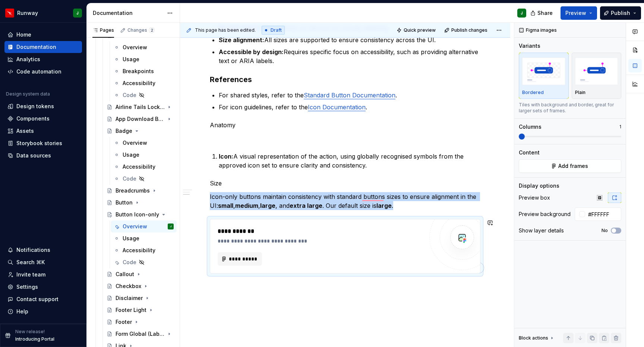
drag, startPoint x: 336, startPoint y: 292, endPoint x: 473, endPoint y: 245, distance: 145.3
click at [335, 292] on div "This page has been edited. Draft Quick preview Publish changes Button Icon-only…" at bounding box center [347, 185] width 334 height 324
click at [315, 289] on div "**********" at bounding box center [345, 160] width 330 height 451
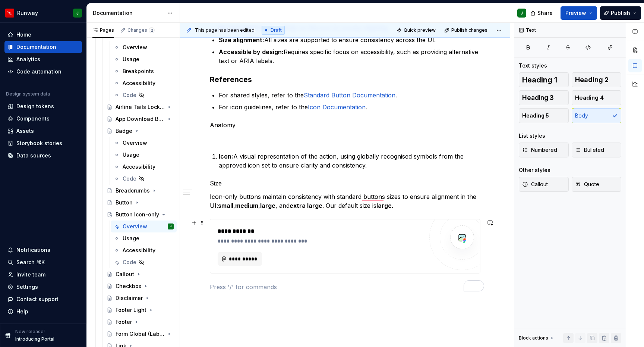
click at [496, 252] on div "**********" at bounding box center [345, 169] width 330 height 469
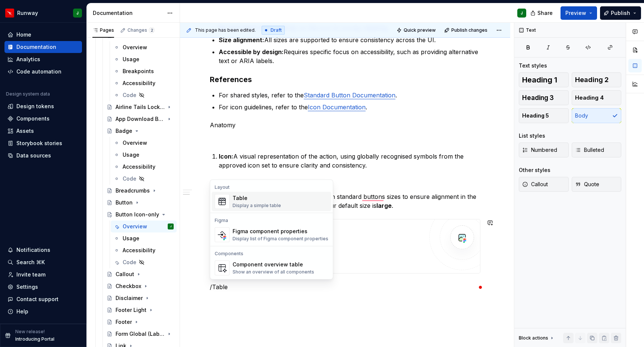
click at [242, 200] on div "Table" at bounding box center [257, 197] width 48 height 7
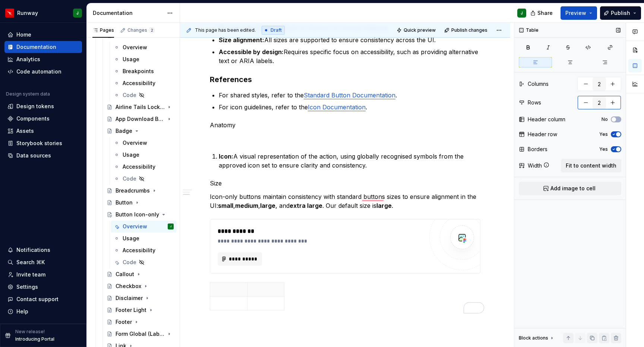
click at [612, 103] on button "button" at bounding box center [612, 102] width 13 height 13
type input "5"
click at [592, 165] on span "Fit to content width" at bounding box center [591, 165] width 51 height 7
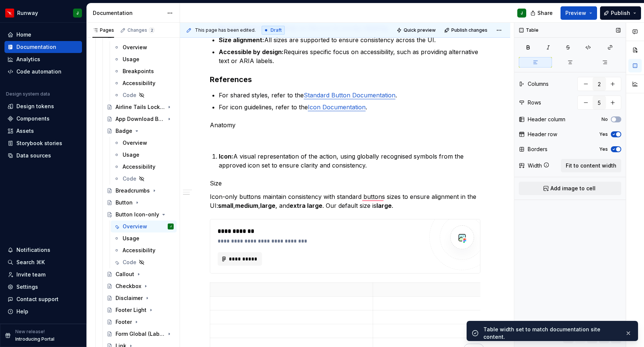
click at [616, 149] on icon "button" at bounding box center [614, 149] width 6 height 4
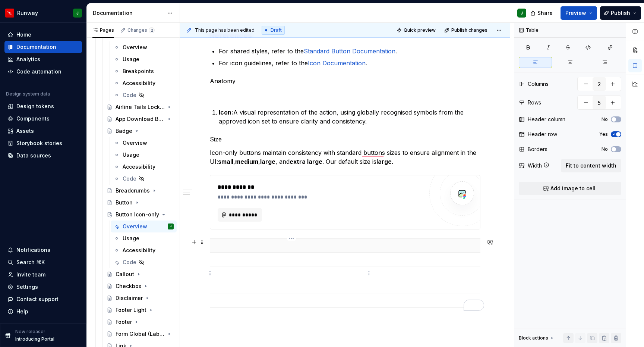
scroll to position [247, 0]
click at [387, 248] on p "To enrich screen reader interactions, please activate Accessibility in Grammarl…" at bounding box center [455, 245] width 154 height 7
click at [383, 261] on p "To enrich screen reader interactions, please activate Accessibility in Grammarl…" at bounding box center [455, 258] width 154 height 7
click at [390, 274] on p "To enrich screen reader interactions, please activate Accessibility in Grammarl…" at bounding box center [454, 272] width 154 height 7
click at [387, 287] on p "To enrich screen reader interactions, please activate Accessibility in Grammarl…" at bounding box center [454, 286] width 154 height 7
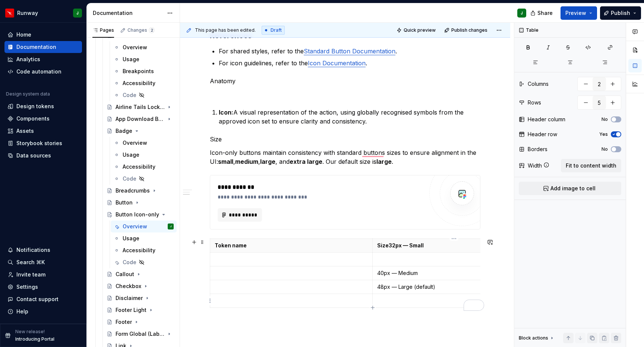
click at [393, 303] on p "To enrich screen reader interactions, please activate Accessibility in Grammarl…" at bounding box center [454, 300] width 154 height 7
drag, startPoint x: 411, startPoint y: 246, endPoint x: 445, endPoint y: 247, distance: 33.9
click at [445, 246] on p "Size32px — Small" at bounding box center [454, 245] width 154 height 7
click at [390, 261] on p "To enrich screen reader interactions, please activate Accessibility in Grammarl…" at bounding box center [454, 258] width 154 height 7
click at [313, 261] on p "To enrich screen reader interactions, please activate Accessibility in Grammarl…" at bounding box center [291, 258] width 153 height 7
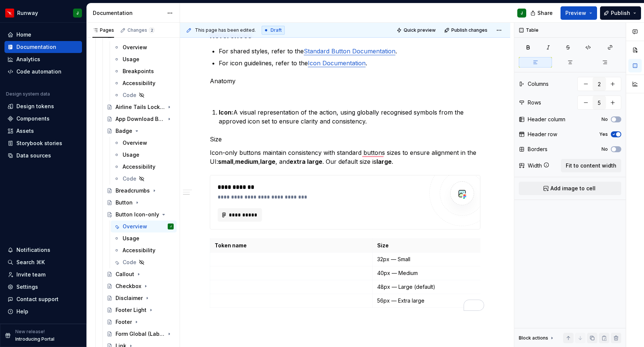
click at [241, 262] on p "To enrich screen reader interactions, please activate Accessibility in Grammarl…" at bounding box center [291, 258] width 153 height 7
click at [229, 278] on td "To enrich screen reader interactions, please activate Accessibility in Grammarl…" at bounding box center [291, 273] width 163 height 14
click at [229, 288] on p "To enrich screen reader interactions, please activate Accessibility in Grammarl…" at bounding box center [291, 286] width 153 height 7
click at [233, 304] on p "To enrich screen reader interactions, please activate Accessibility in Grammarl…" at bounding box center [291, 300] width 153 height 7
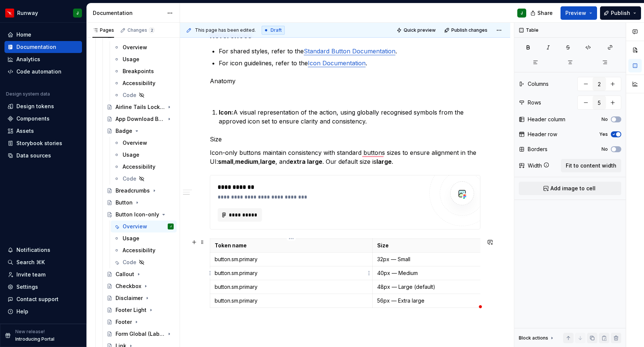
click at [235, 276] on p "button.sm.primary" at bounding box center [291, 272] width 153 height 7
click at [238, 287] on p "button.sm.primary" at bounding box center [291, 286] width 153 height 7
click at [238, 301] on p "button.sm.primary" at bounding box center [291, 300] width 153 height 7
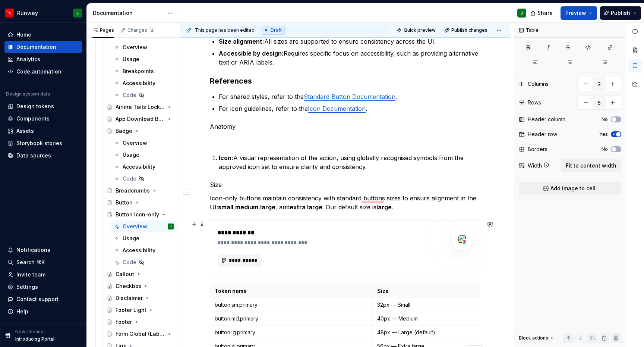
scroll to position [177, 0]
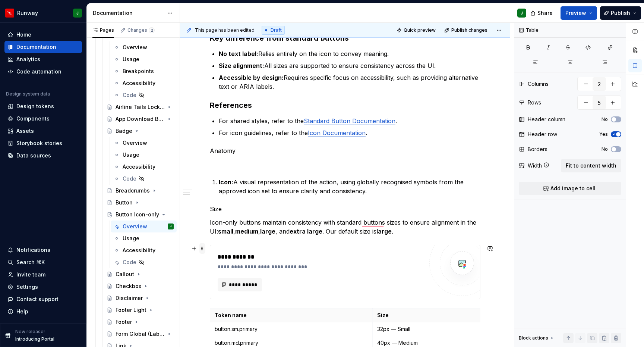
click at [201, 250] on span at bounding box center [202, 248] width 6 height 10
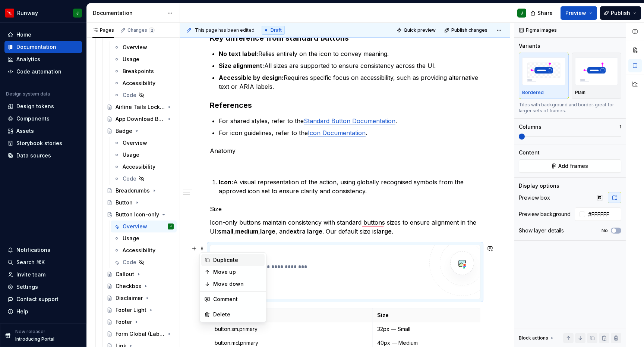
click at [222, 260] on div "Duplicate" at bounding box center [237, 259] width 48 height 7
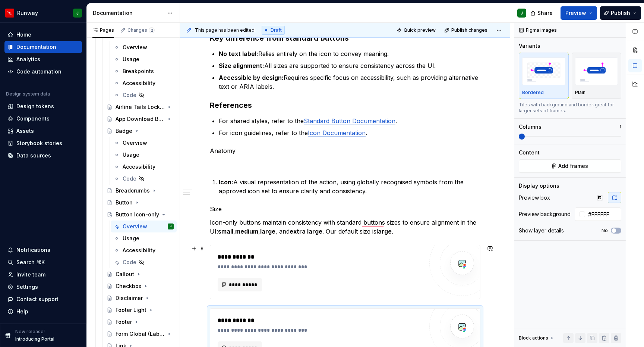
scroll to position [192, 0]
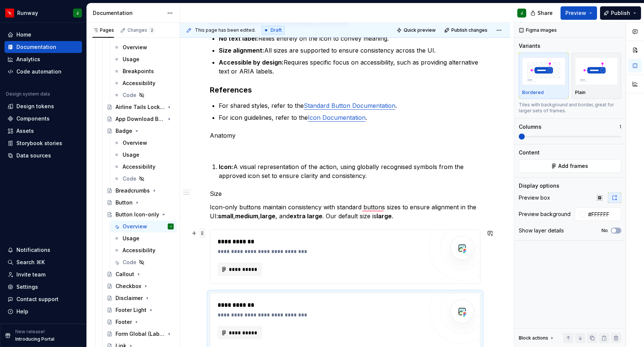
click at [203, 233] on span at bounding box center [202, 233] width 6 height 10
click at [244, 256] on div "Move up" at bounding box center [237, 256] width 48 height 7
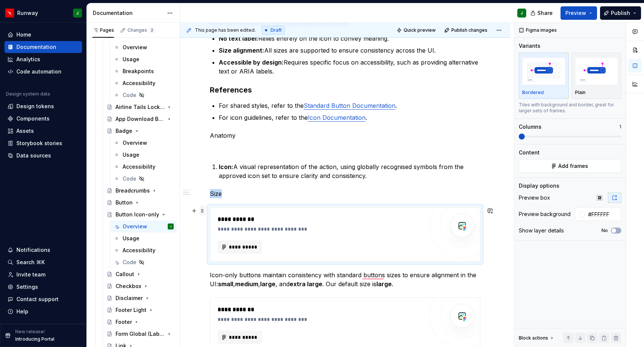
click at [203, 211] on span at bounding box center [202, 210] width 6 height 10
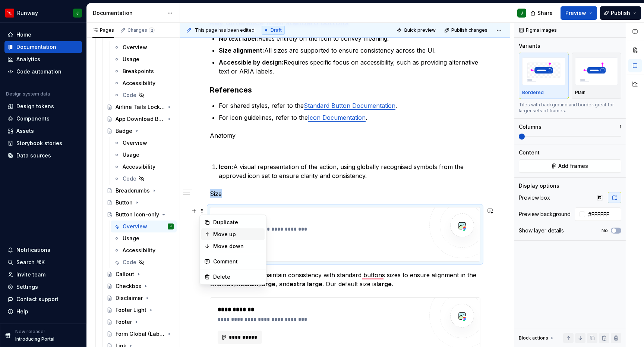
drag, startPoint x: 232, startPoint y: 230, endPoint x: 211, endPoint y: 204, distance: 33.7
click at [232, 230] on div "Move up" at bounding box center [237, 233] width 48 height 7
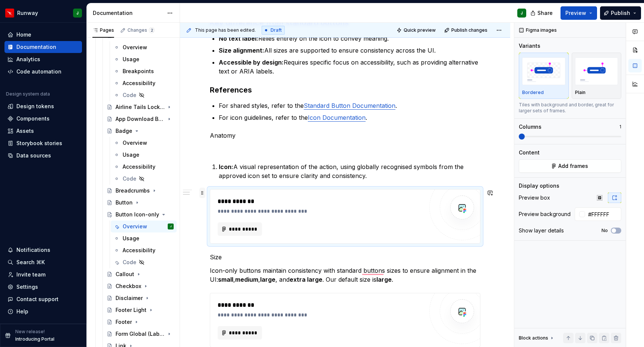
click at [200, 194] on span at bounding box center [202, 193] width 6 height 10
click at [241, 217] on div "Move up" at bounding box center [237, 216] width 48 height 7
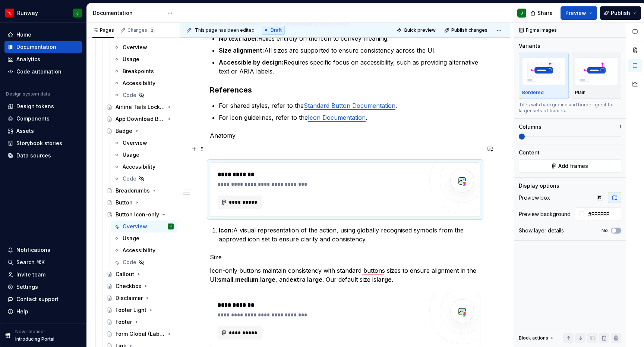
click at [225, 146] on p "To enrich screen reader interactions, please activate Accessibility in Grammarl…" at bounding box center [345, 148] width 271 height 9
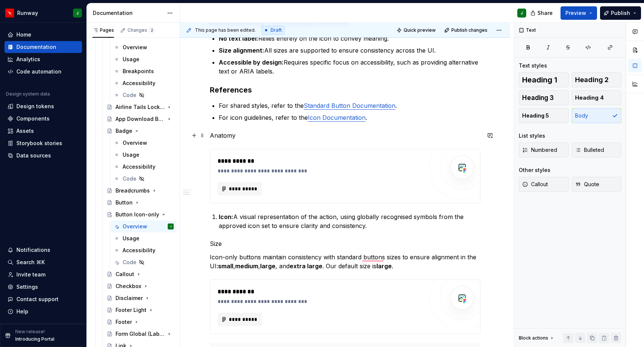
click at [223, 134] on p "Anatomy" at bounding box center [345, 135] width 271 height 9
click at [256, 120] on button "button" at bounding box center [257, 121] width 10 height 10
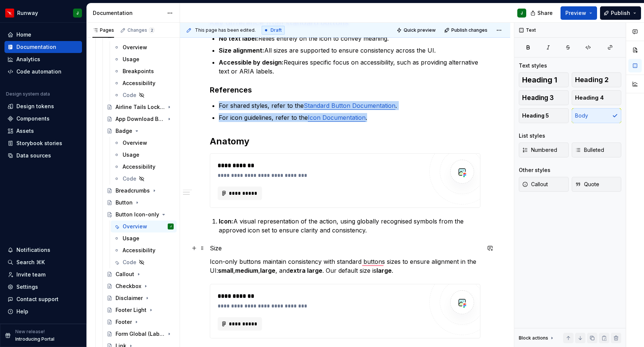
click at [220, 247] on p "Size" at bounding box center [345, 247] width 271 height 9
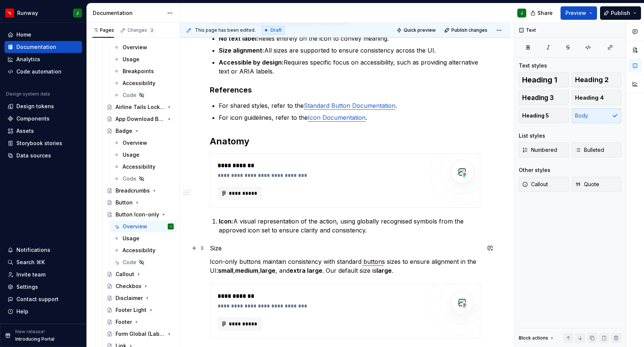
click at [220, 247] on p "Size" at bounding box center [345, 247] width 271 height 9
click at [216, 249] on p "Size" at bounding box center [345, 247] width 271 height 9
click at [255, 234] on button "button" at bounding box center [257, 234] width 10 height 10
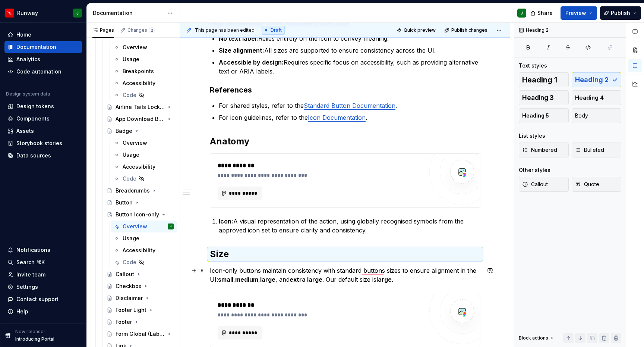
click at [239, 271] on p "Icon-only buttons maintain consistency with standard buttons sizes to ensure al…" at bounding box center [345, 275] width 271 height 18
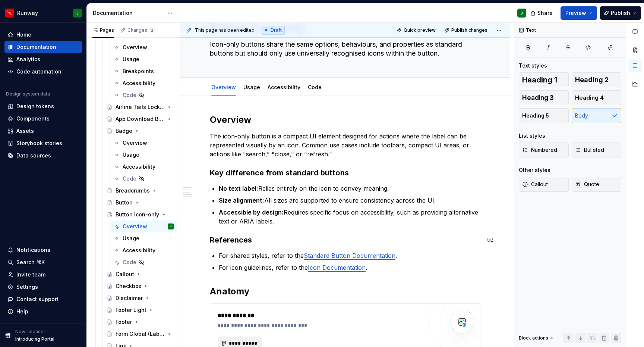
scroll to position [100, 0]
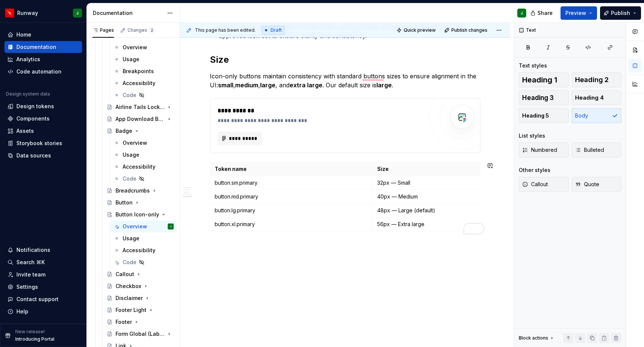
click at [282, 276] on div "**********" at bounding box center [345, 49] width 330 height 595
click at [219, 261] on p "To enrich screen reader interactions, please activate Accessibility in Grammarl…" at bounding box center [345, 261] width 271 height 9
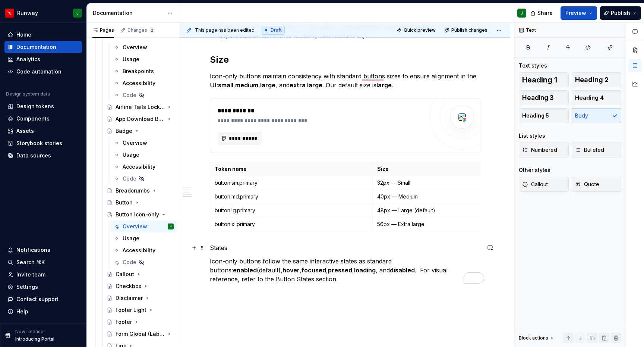
click at [219, 248] on p "States" at bounding box center [345, 247] width 271 height 9
click at [258, 233] on button "button" at bounding box center [257, 234] width 10 height 10
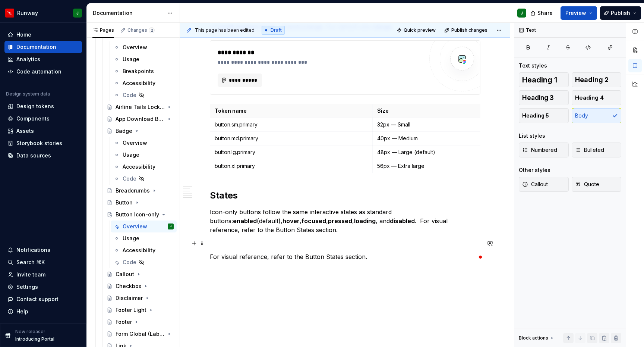
click at [211, 244] on p "To enrich screen reader interactions, please activate Accessibility in Grammarl…" at bounding box center [345, 243] width 271 height 9
click at [233, 229] on p "Icon-only buttons follow the same interactive states as standard buttons: enabl…" at bounding box center [345, 220] width 271 height 27
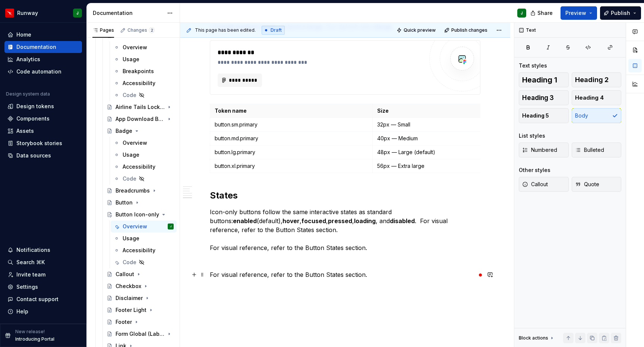
click at [370, 273] on p "For visual reference, refer to the Button States section." at bounding box center [345, 274] width 271 height 9
click at [366, 248] on p "Icon-only buttons follow the same interactive states as standard buttons: enabl…" at bounding box center [345, 229] width 271 height 45
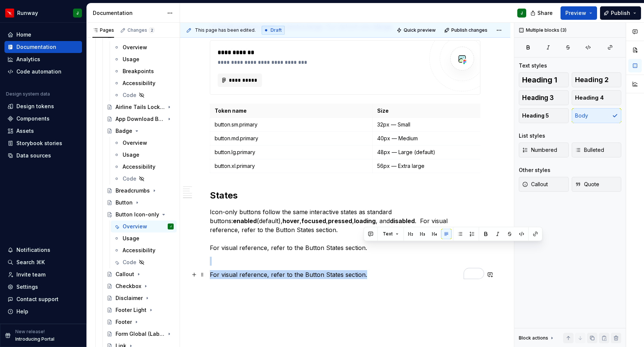
drag, startPoint x: 367, startPoint y: 247, endPoint x: 381, endPoint y: 279, distance: 34.2
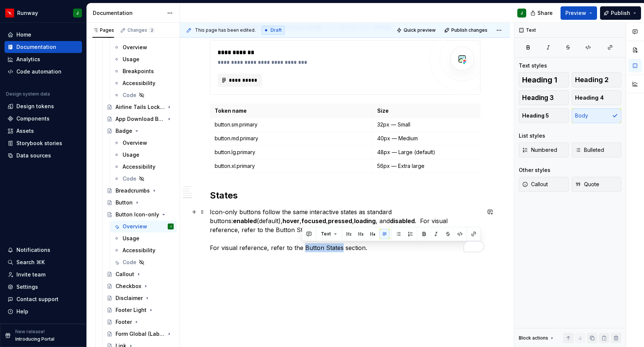
drag, startPoint x: 302, startPoint y: 249, endPoint x: 339, endPoint y: 248, distance: 36.5
click at [339, 248] on p "Icon-only buttons follow the same interactive states as standard buttons: enabl…" at bounding box center [345, 229] width 271 height 45
click at [610, 48] on icon "button" at bounding box center [611, 47] width 4 height 4
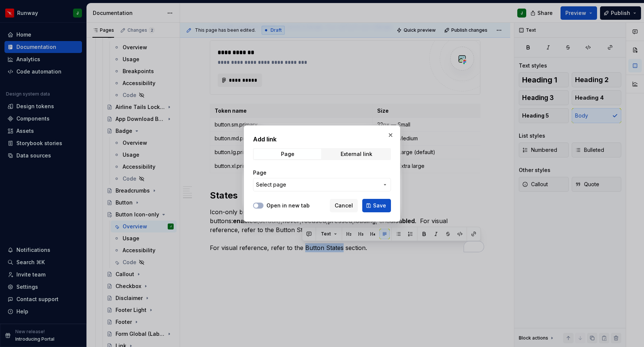
drag, startPoint x: 325, startPoint y: 185, endPoint x: 314, endPoint y: 183, distance: 11.3
click at [325, 185] on span "Select page" at bounding box center [317, 184] width 123 height 7
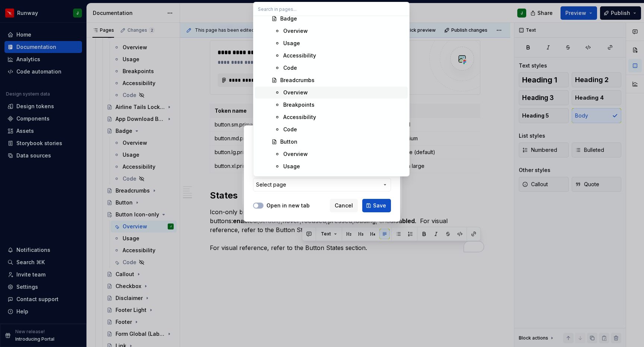
scroll to position [843, 0]
click at [307, 139] on div "Overview" at bounding box center [344, 140] width 122 height 7
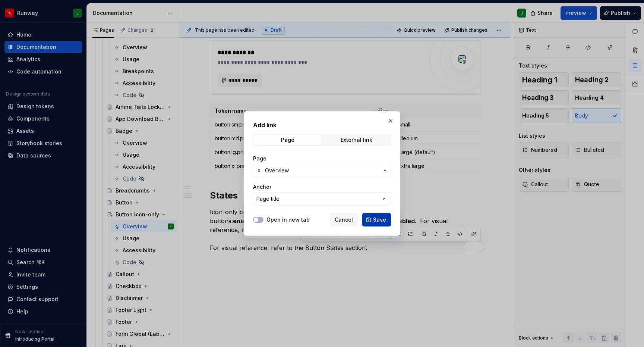
click at [378, 222] on span "Save" at bounding box center [379, 219] width 13 height 7
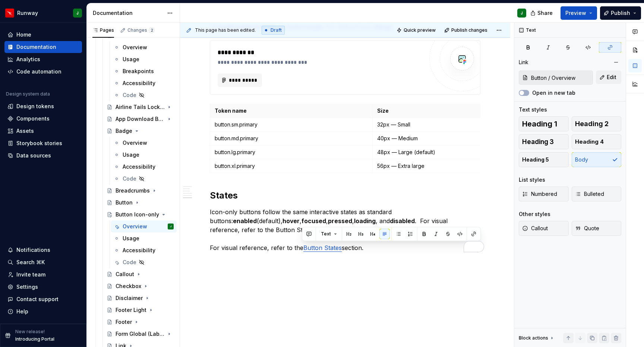
drag, startPoint x: 292, startPoint y: 270, endPoint x: 287, endPoint y: 277, distance: 8.6
click at [292, 271] on div "This page has been edited. Draft Quick preview Publish changes Button Icon-only…" at bounding box center [347, 185] width 334 height 324
click at [289, 278] on div "**********" at bounding box center [345, 29] width 330 height 672
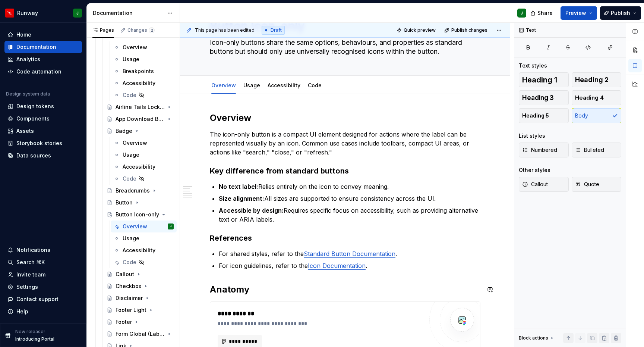
scroll to position [0, 0]
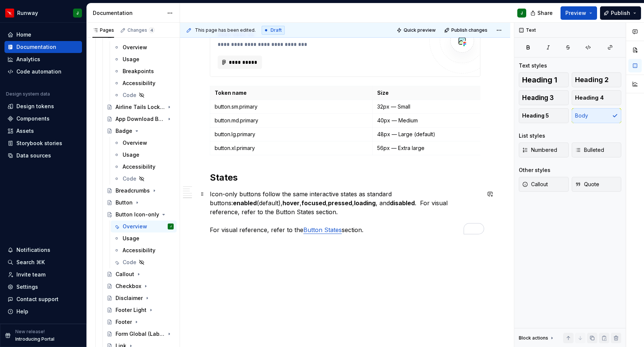
click at [364, 230] on p "Icon-only buttons follow the same interactive states as standard buttons: enabl…" at bounding box center [345, 211] width 271 height 45
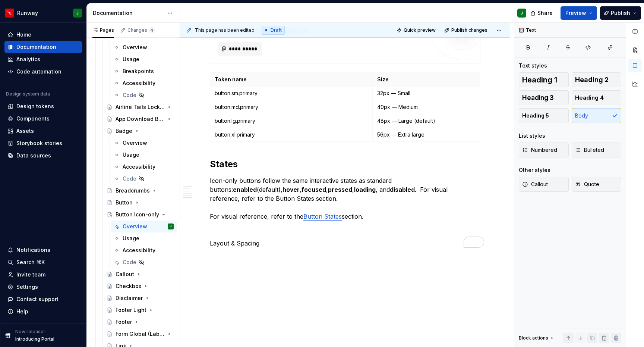
click at [218, 261] on div "**********" at bounding box center [345, 11] width 330 height 698
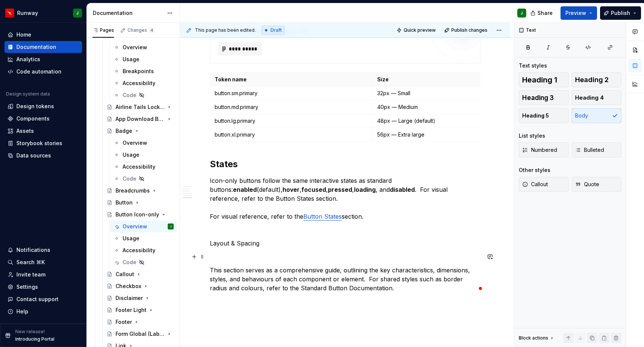
click at [243, 260] on p "To enrich screen reader interactions, please activate Accessibility in Grammarl…" at bounding box center [345, 256] width 271 height 9
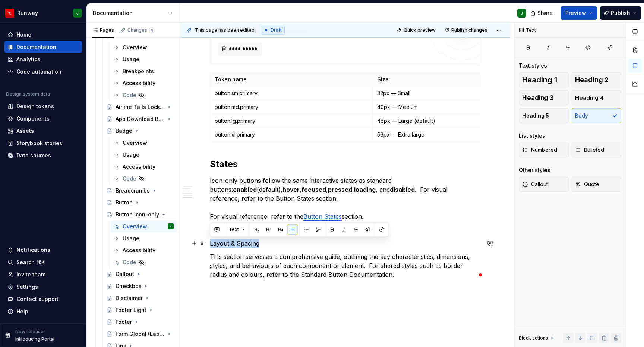
click at [207, 244] on div "**********" at bounding box center [345, 27] width 330 height 730
click at [259, 229] on button "button" at bounding box center [257, 229] width 10 height 10
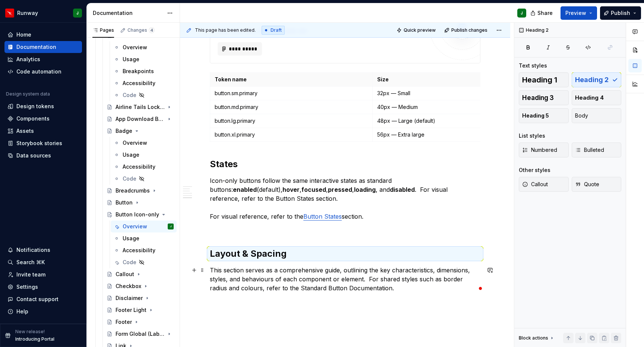
click at [291, 281] on p "This section serves as a comprehensive guide, outlining the key characteristics…" at bounding box center [345, 278] width 271 height 27
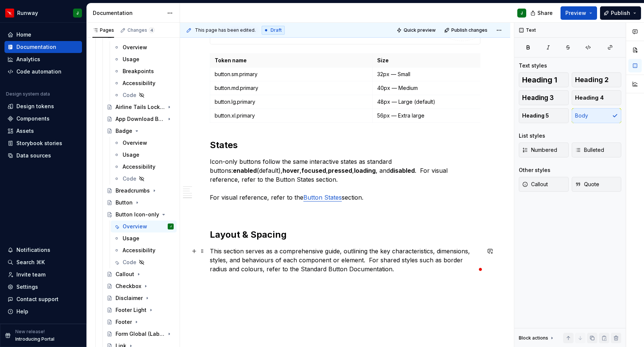
scroll to position [496, 0]
click at [367, 260] on p "This section serves as a comprehensive guide, outlining the key characteristics…" at bounding box center [345, 259] width 271 height 27
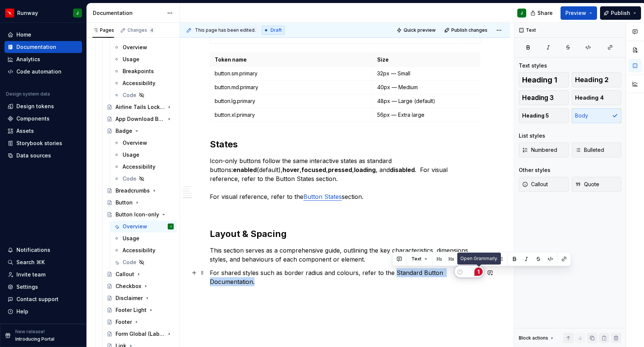
drag, startPoint x: 393, startPoint y: 273, endPoint x: 479, endPoint y: 273, distance: 86.1
click at [479, 273] on html "Runway J Home Documentation Analytics Code automation Design system data Design…" at bounding box center [322, 173] width 644 height 347
click at [564, 258] on button "button" at bounding box center [564, 259] width 10 height 10
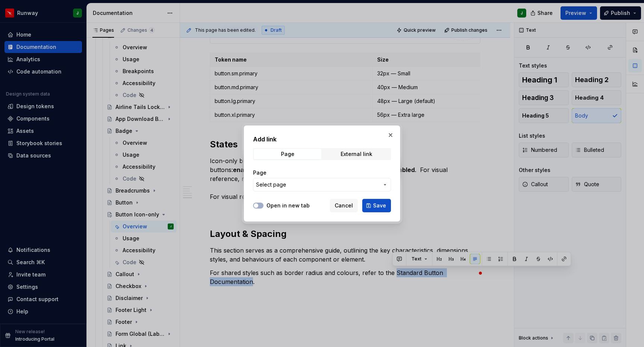
click at [324, 185] on span "Select page" at bounding box center [317, 184] width 123 height 7
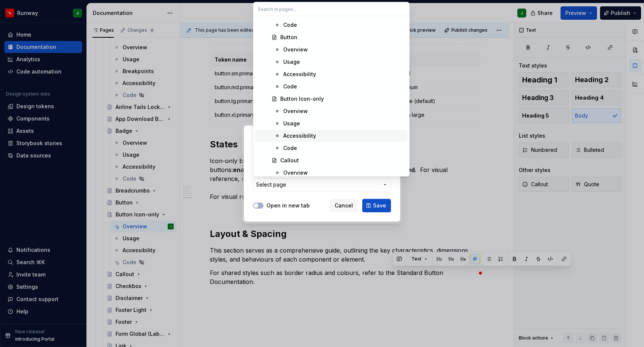
scroll to position [933, 0]
click at [296, 50] on div "Overview" at bounding box center [295, 50] width 25 height 7
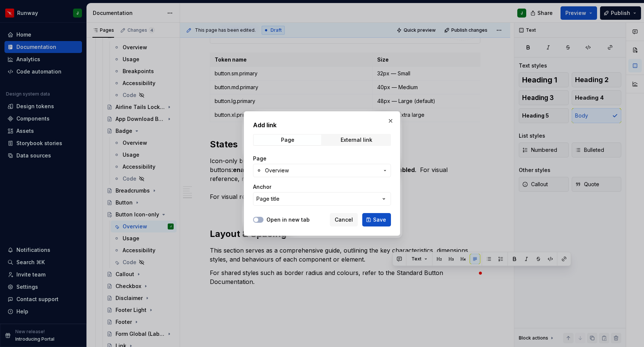
drag, startPoint x: 377, startPoint y: 218, endPoint x: 361, endPoint y: 210, distance: 18.0
click at [377, 218] on span "Save" at bounding box center [379, 219] width 13 height 7
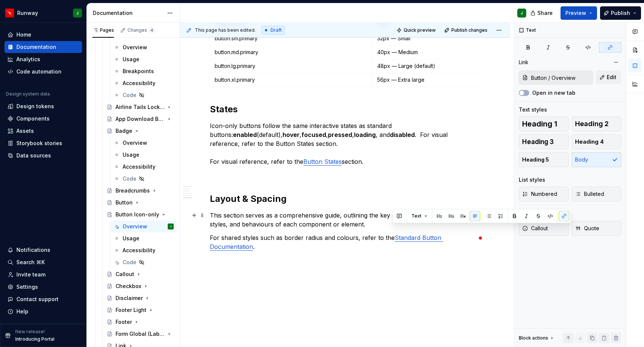
scroll to position [539, 0]
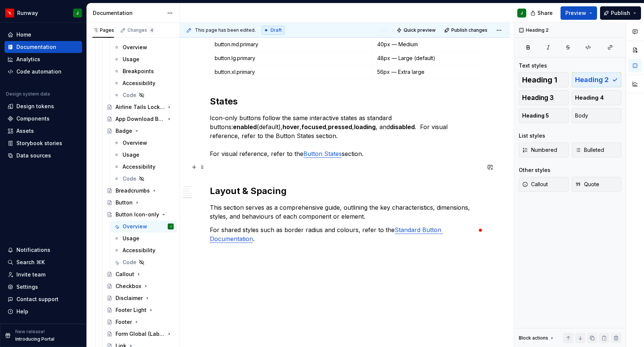
click at [242, 167] on p "To enrich screen reader interactions, please activate Accessibility in Grammarl…" at bounding box center [345, 167] width 271 height 9
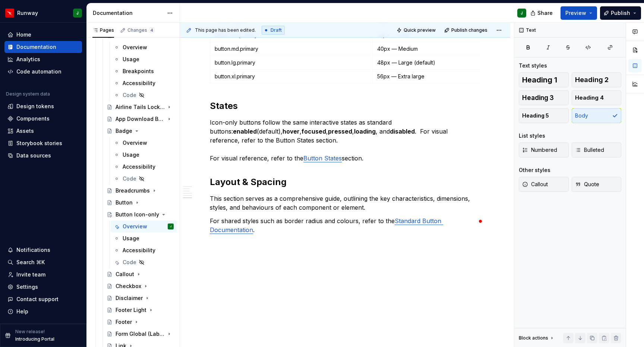
scroll to position [525, 0]
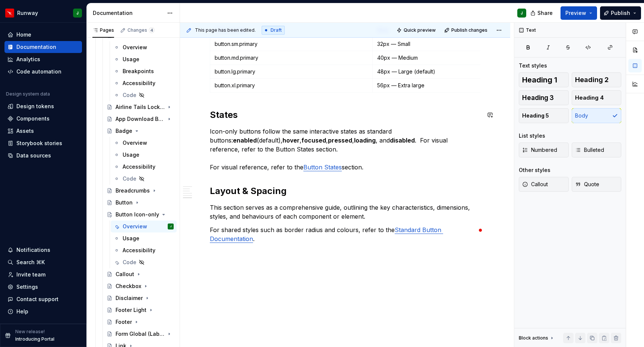
click at [241, 248] on p "Small" at bounding box center [345, 252] width 271 height 9
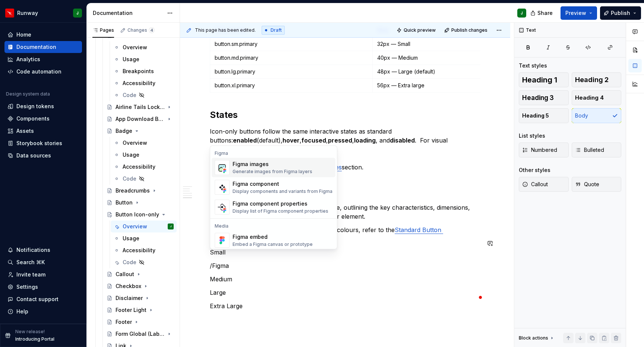
click at [255, 168] on div "Figma images Generate images from Figma layers" at bounding box center [273, 167] width 80 height 14
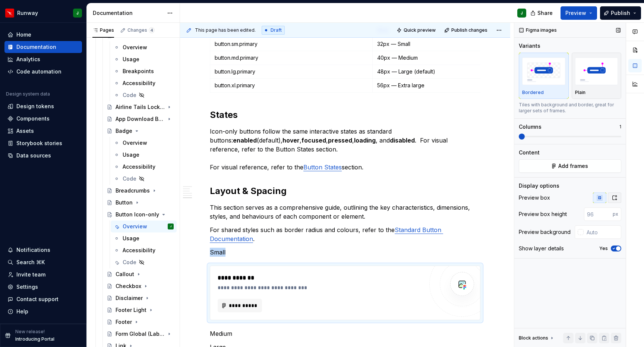
type textarea "*"
drag, startPoint x: 611, startPoint y: 198, endPoint x: 604, endPoint y: 218, distance: 20.5
click at [611, 198] on button "button" at bounding box center [614, 197] width 13 height 10
click at [598, 216] on input "text" at bounding box center [603, 213] width 38 height 13
type input "#FFFFFF"
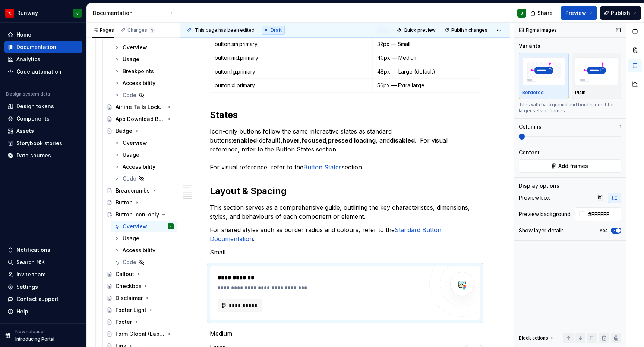
click at [615, 230] on icon "button" at bounding box center [614, 230] width 6 height 4
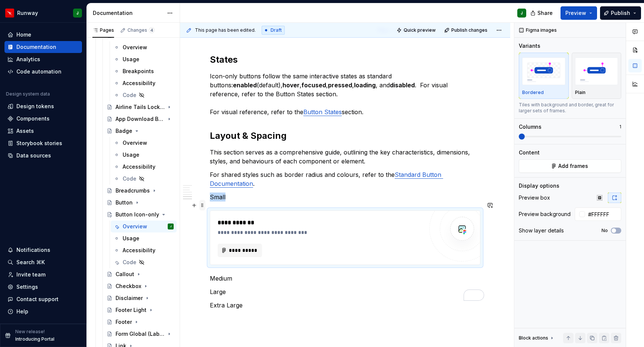
click at [201, 204] on span at bounding box center [202, 205] width 6 height 10
click at [221, 218] on div "Duplicate" at bounding box center [237, 216] width 48 height 7
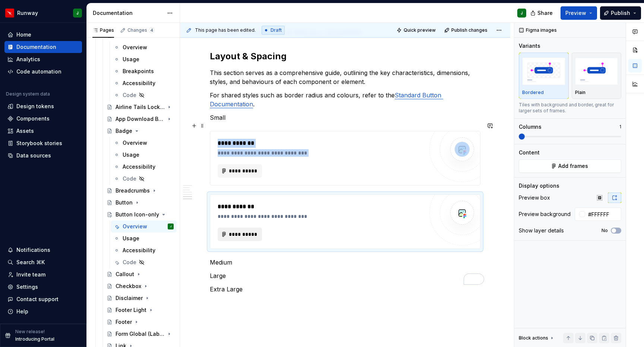
scroll to position [666, 0]
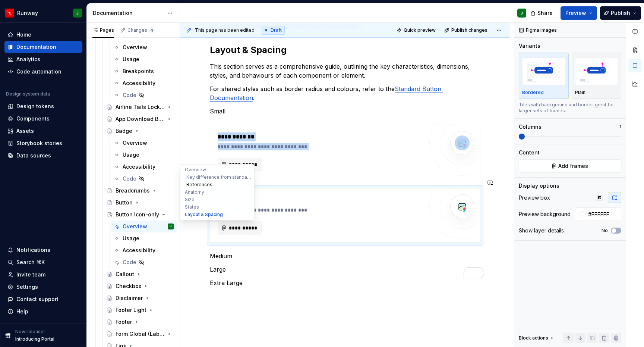
click at [201, 182] on button "References" at bounding box center [217, 184] width 71 height 7
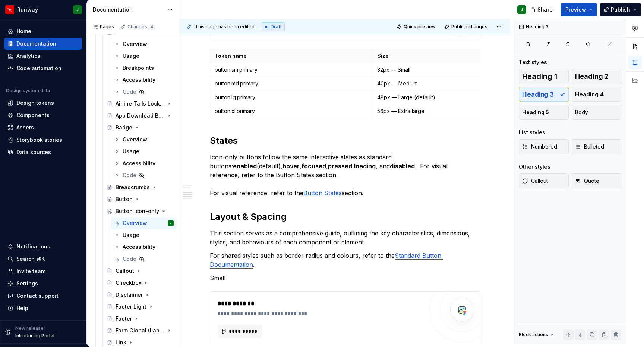
scroll to position [710, 0]
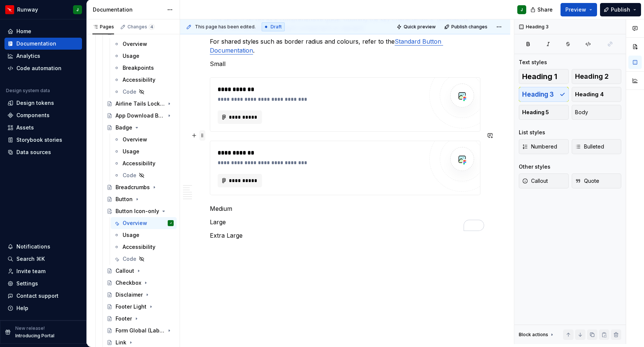
click at [203, 130] on span at bounding box center [202, 135] width 6 height 10
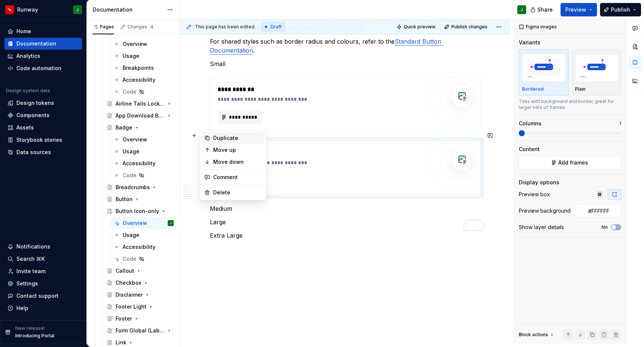
click at [227, 136] on div "Duplicate" at bounding box center [237, 137] width 48 height 7
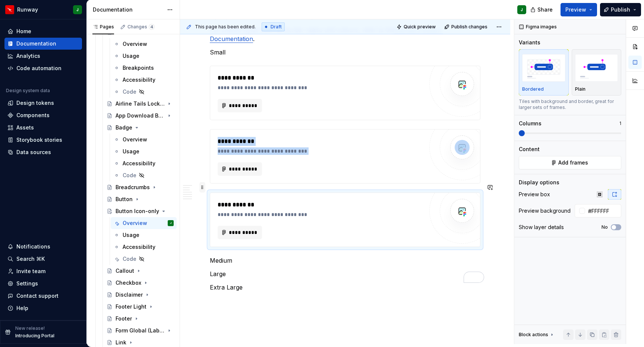
click at [202, 182] on span at bounding box center [202, 187] width 6 height 10
click at [216, 213] on div "Move down" at bounding box center [237, 213] width 48 height 7
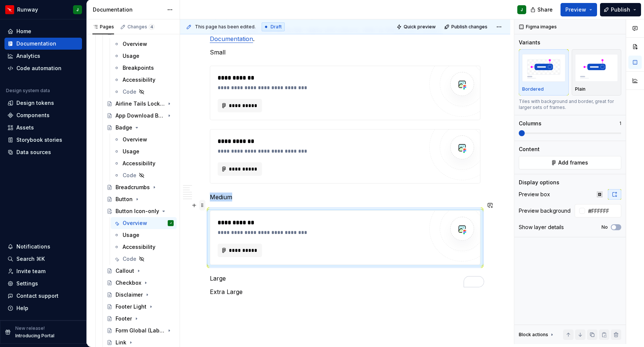
click at [203, 200] on span at bounding box center [202, 205] width 6 height 10
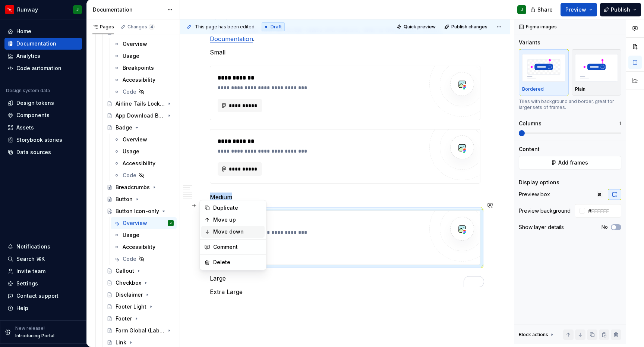
click at [225, 230] on div "Move down" at bounding box center [237, 231] width 48 height 7
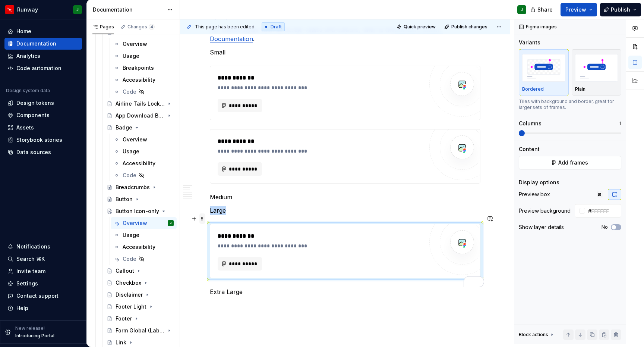
click at [202, 213] on span at bounding box center [202, 218] width 6 height 10
click at [217, 221] on div "Duplicate" at bounding box center [237, 220] width 48 height 7
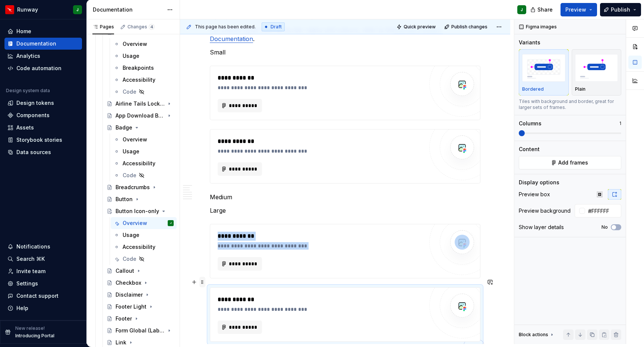
click at [203, 277] on span at bounding box center [202, 282] width 6 height 10
click at [221, 307] on div "Move down" at bounding box center [237, 308] width 48 height 7
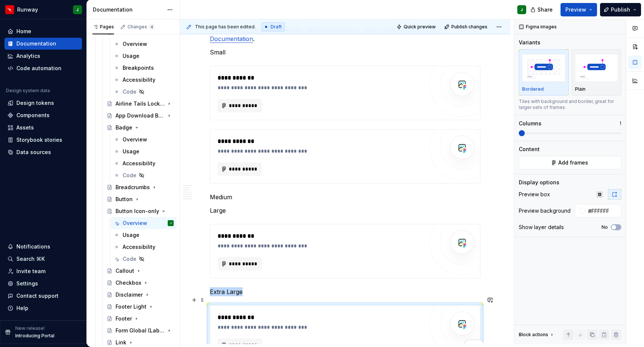
scroll to position [729, 0]
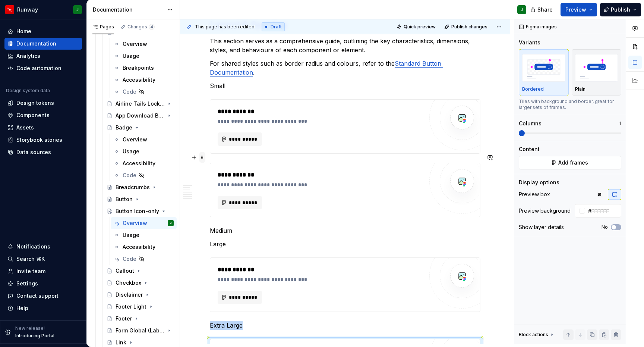
click at [202, 152] on span at bounding box center [202, 157] width 6 height 10
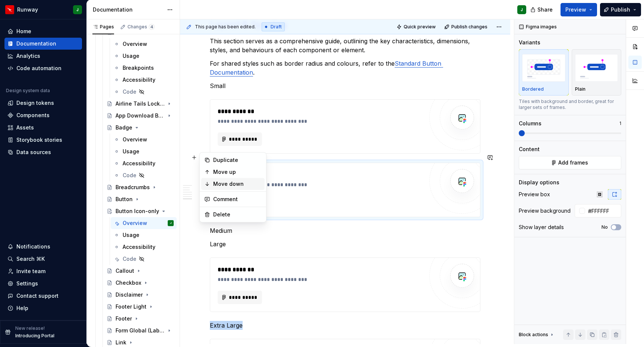
click at [214, 182] on div "Move down" at bounding box center [237, 183] width 48 height 7
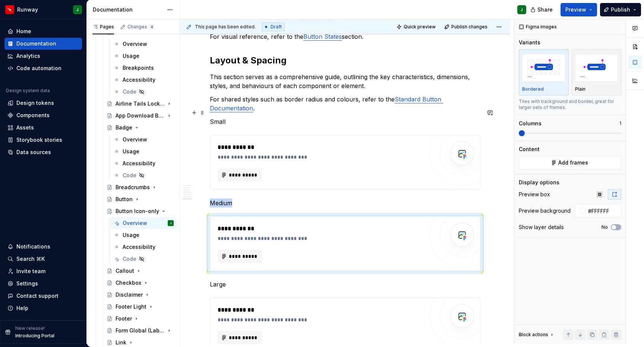
click at [219, 117] on p "Small" at bounding box center [345, 121] width 271 height 9
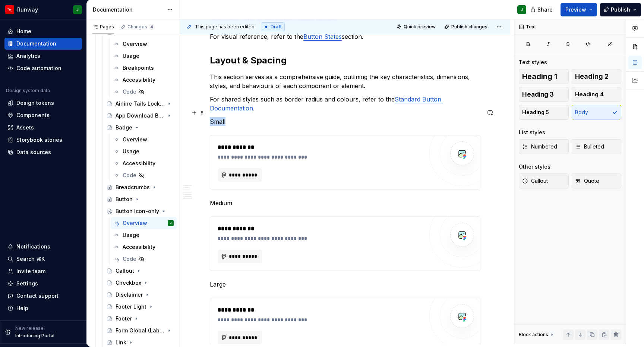
click at [219, 117] on p "Small" at bounding box center [345, 121] width 271 height 9
drag, startPoint x: 265, startPoint y: 90, endPoint x: 234, endPoint y: 166, distance: 81.9
click at [265, 90] on button "button" at bounding box center [269, 90] width 10 height 10
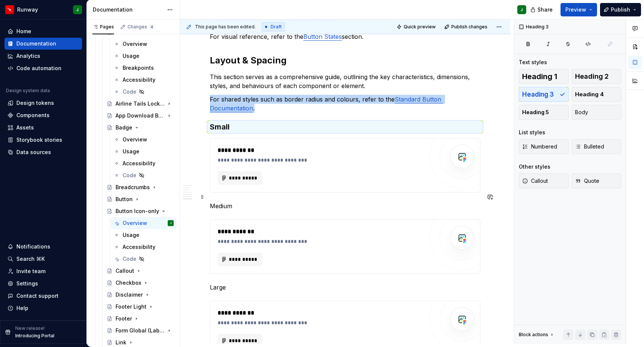
click at [219, 201] on p "Medium" at bounding box center [345, 205] width 271 height 9
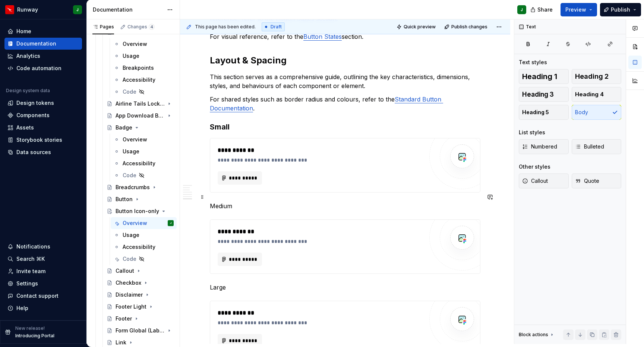
drag, startPoint x: 219, startPoint y: 188, endPoint x: 223, endPoint y: 181, distance: 7.9
click at [219, 201] on p "Medium" at bounding box center [345, 205] width 271 height 9
click at [267, 176] on button "button" at bounding box center [269, 174] width 10 height 10
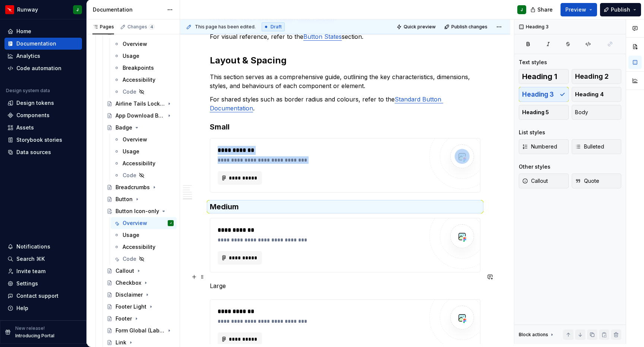
click at [216, 281] on p "Large" at bounding box center [345, 285] width 271 height 9
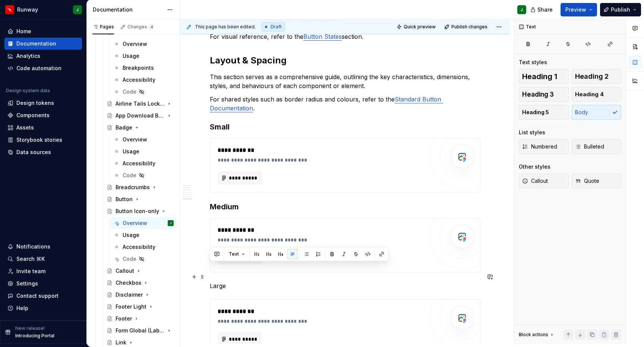
click at [216, 281] on p "Large" at bounding box center [345, 285] width 271 height 9
drag, startPoint x: 268, startPoint y: 250, endPoint x: 258, endPoint y: 248, distance: 10.5
click at [268, 250] on button "button" at bounding box center [269, 254] width 10 height 10
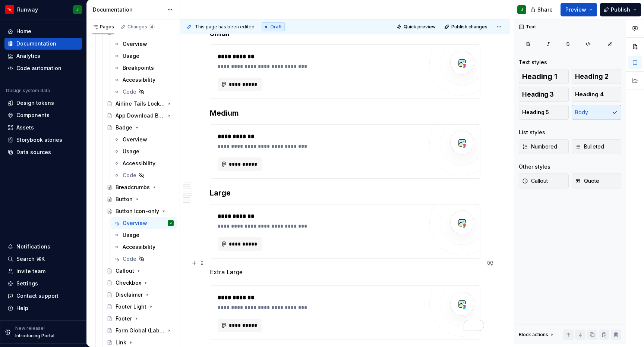
click at [223, 267] on p "Extra Large" at bounding box center [345, 271] width 271 height 9
click at [268, 239] on button "button" at bounding box center [269, 240] width 10 height 10
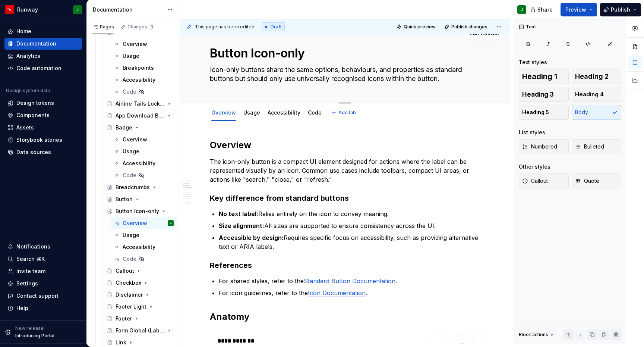
click at [365, 64] on textarea "Icon-only buttons share the same options, behaviours, and properties as standar…" at bounding box center [343, 74] width 271 height 21
click at [360, 64] on textarea "Icon-only buttons share the same options, behaviours, and properties as standar…" at bounding box center [343, 74] width 271 height 21
click at [358, 69] on textarea "Icon-only buttons share the same options, behaviours, and properties as standar…" at bounding box center [343, 74] width 271 height 21
click at [374, 139] on h2 "Overview" at bounding box center [345, 145] width 271 height 12
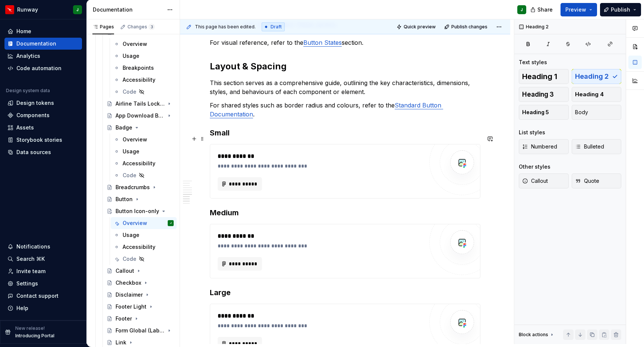
click at [406, 159] on div "**********" at bounding box center [321, 171] width 206 height 39
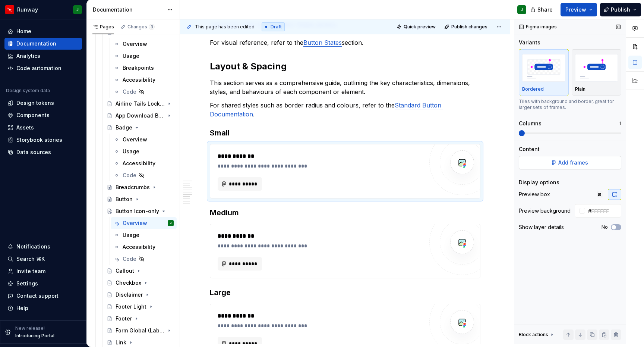
click at [579, 159] on span "Add frames" at bounding box center [574, 162] width 30 height 7
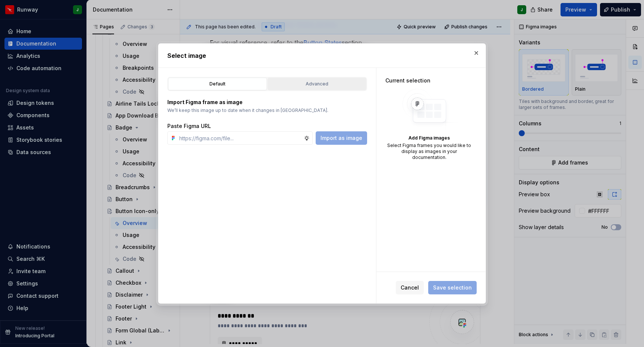
click at [318, 84] on div "Advanced" at bounding box center [317, 83] width 94 height 7
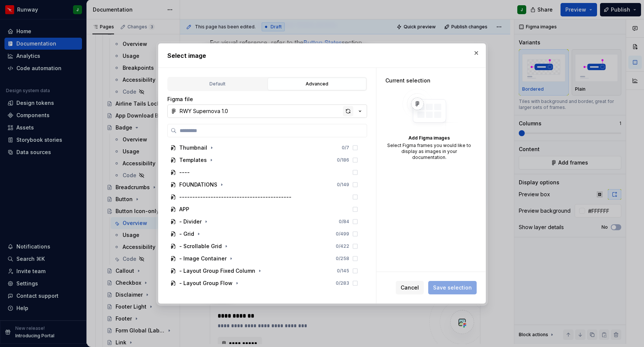
click at [348, 110] on div "button" at bounding box center [348, 111] width 10 height 10
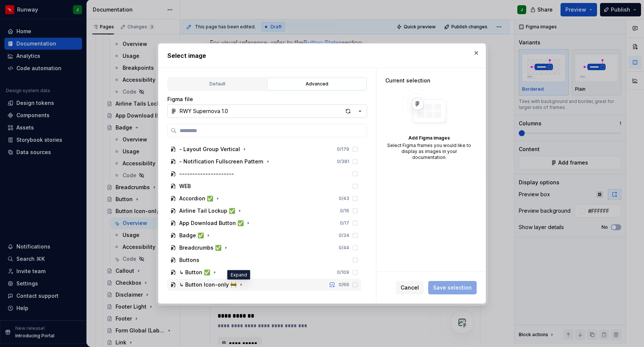
click at [239, 282] on icon "button" at bounding box center [241, 285] width 6 height 6
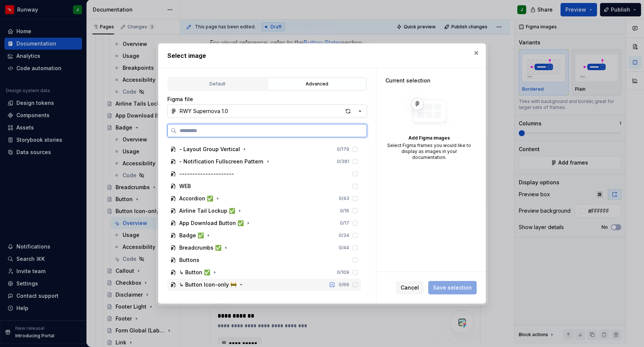
scroll to position [257, 0]
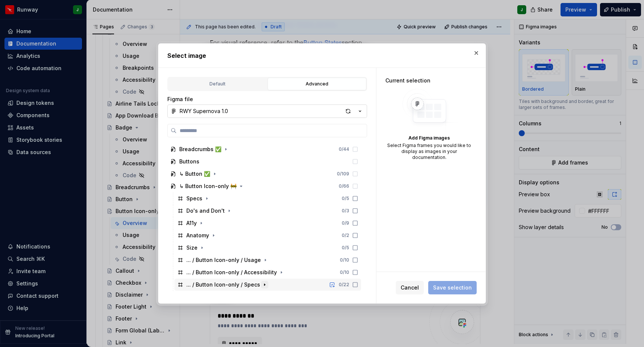
click at [263, 284] on icon "button" at bounding box center [265, 285] width 6 height 6
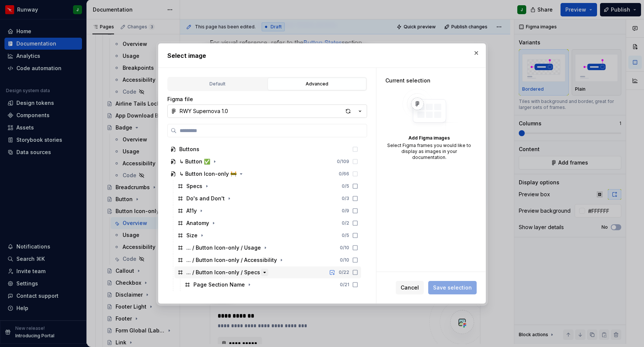
click at [262, 274] on icon "button" at bounding box center [265, 272] width 6 height 6
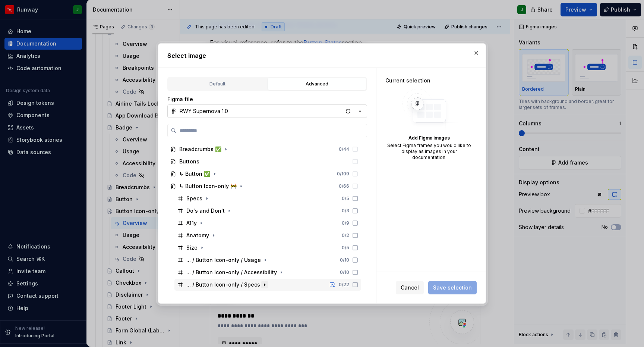
scroll to position [257, 0]
click at [208, 199] on icon "button" at bounding box center [207, 198] width 6 height 6
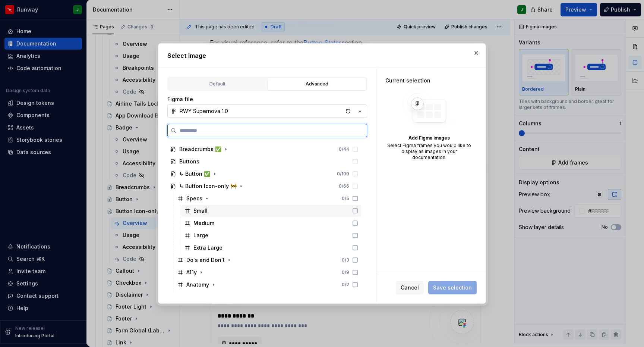
click at [214, 209] on div "Small" at bounding box center [272, 211] width 180 height 12
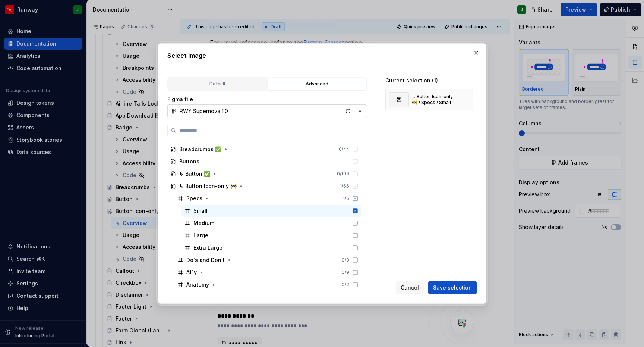
drag, startPoint x: 445, startPoint y: 284, endPoint x: 441, endPoint y: 283, distance: 4.0
click at [445, 284] on span "Save selection" at bounding box center [452, 287] width 39 height 7
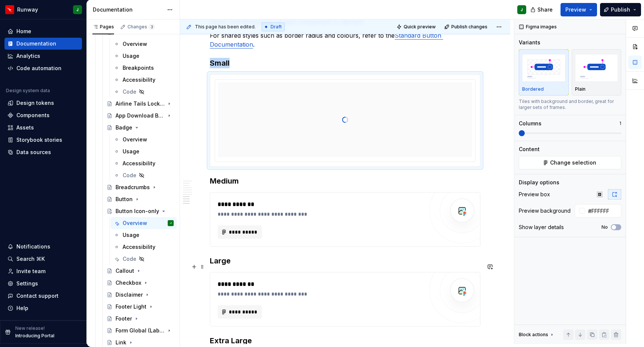
scroll to position [763, 0]
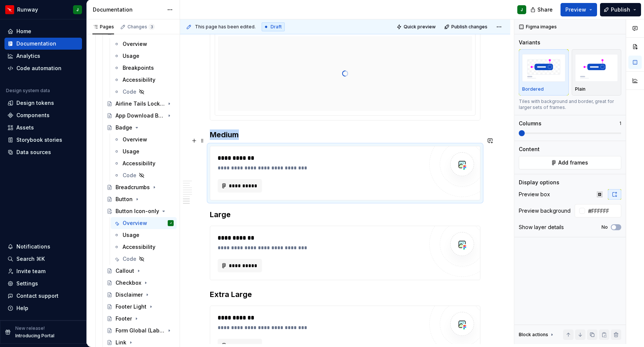
click at [364, 164] on div "**********" at bounding box center [323, 167] width 210 height 7
click at [567, 159] on span "Add frames" at bounding box center [574, 162] width 30 height 7
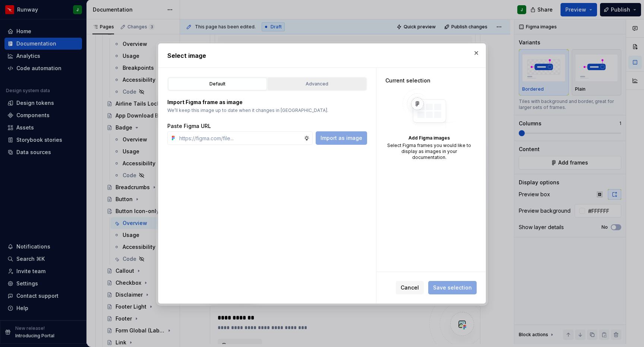
click at [303, 81] on div "Advanced" at bounding box center [317, 83] width 94 height 7
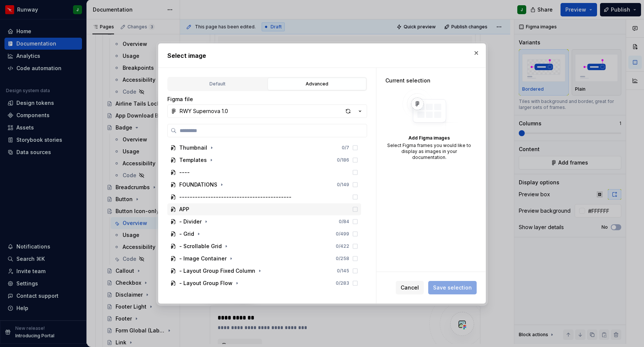
scroll to position [158, 0]
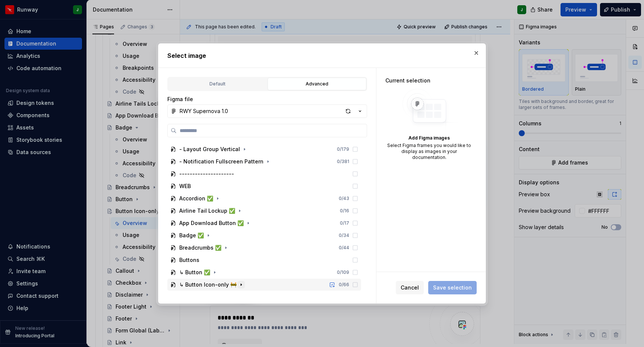
click at [238, 287] on icon "button" at bounding box center [241, 285] width 6 height 6
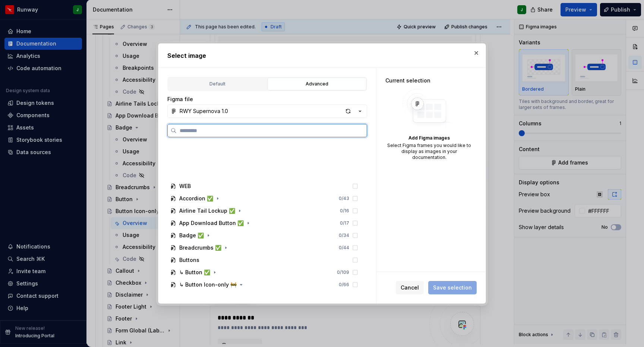
scroll to position [257, 0]
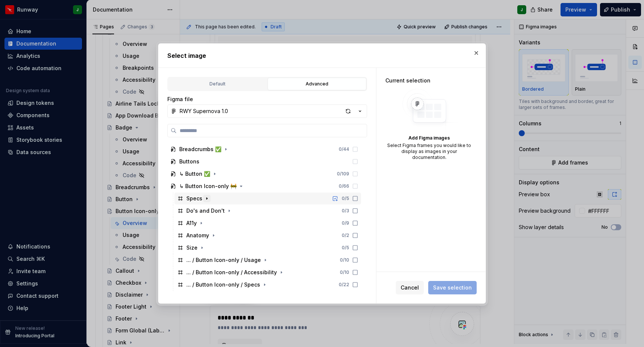
click at [208, 198] on icon "button" at bounding box center [207, 198] width 6 height 6
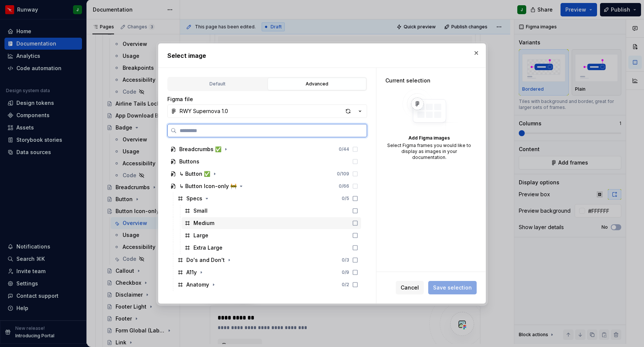
click at [233, 224] on div "Medium" at bounding box center [272, 223] width 180 height 12
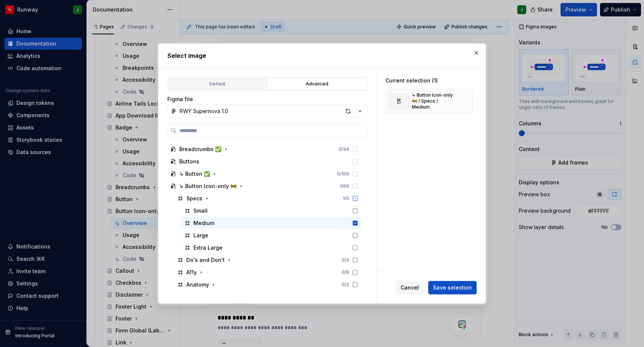
drag, startPoint x: 453, startPoint y: 288, endPoint x: 448, endPoint y: 285, distance: 5.6
click at [453, 288] on span "Save selection" at bounding box center [452, 287] width 39 height 7
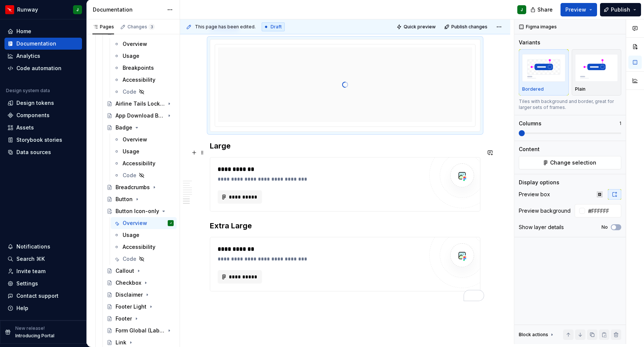
scroll to position [925, 0]
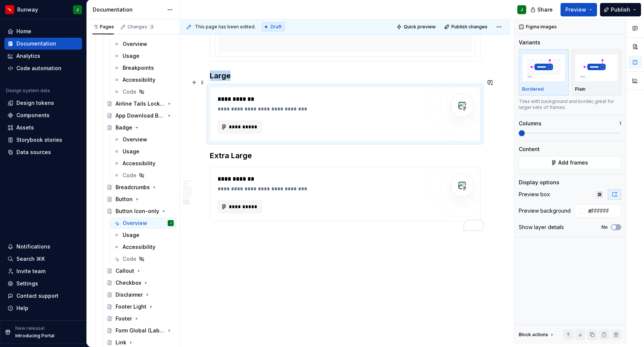
click at [377, 95] on div "**********" at bounding box center [323, 99] width 210 height 9
click at [551, 156] on button "Add frames" at bounding box center [570, 162] width 103 height 13
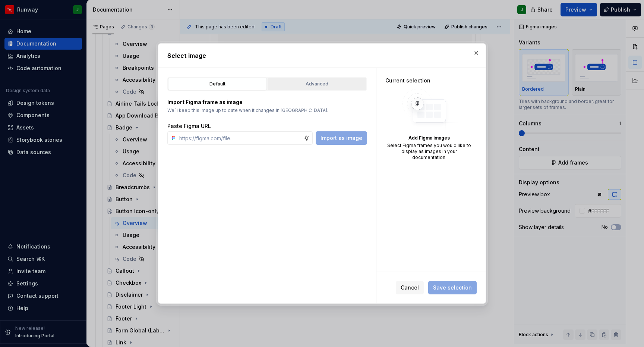
drag, startPoint x: 320, startPoint y: 86, endPoint x: 315, endPoint y: 88, distance: 6.2
click at [320, 86] on div "Advanced" at bounding box center [317, 83] width 94 height 7
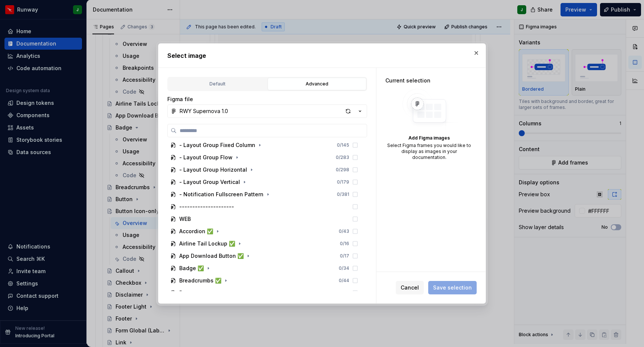
scroll to position [158, 0]
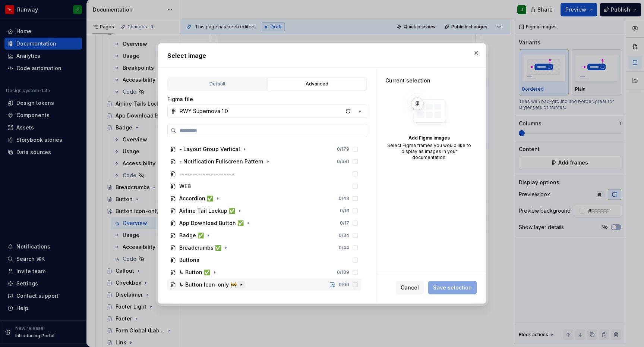
click at [239, 285] on icon "button" at bounding box center [241, 285] width 6 height 6
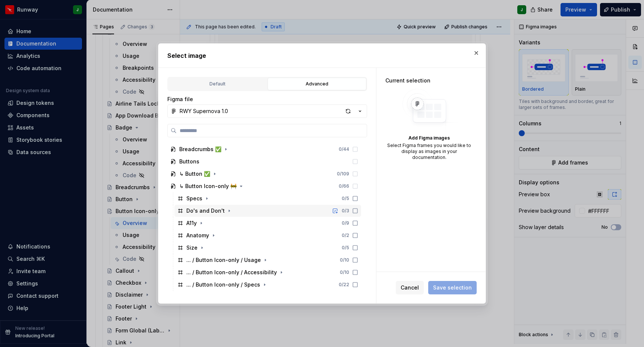
scroll to position [915, 0]
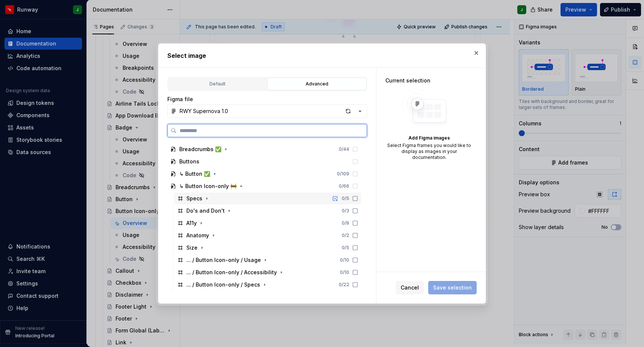
click at [226, 199] on div "Specs 0 / 5" at bounding box center [268, 198] width 187 height 12
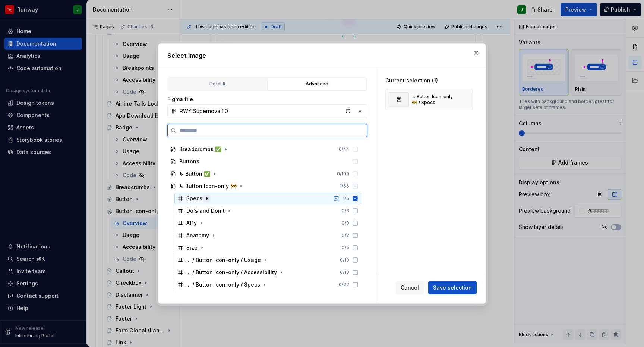
click at [202, 199] on div "Specs" at bounding box center [198, 198] width 24 height 7
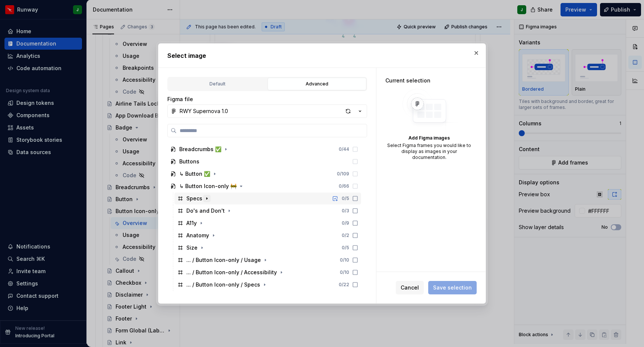
click at [207, 199] on icon "button" at bounding box center [207, 198] width 6 height 6
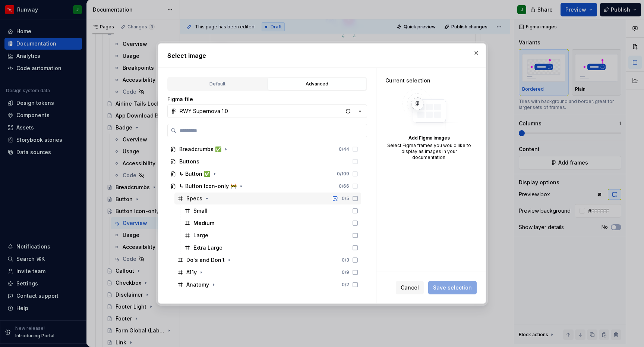
scroll to position [306, 0]
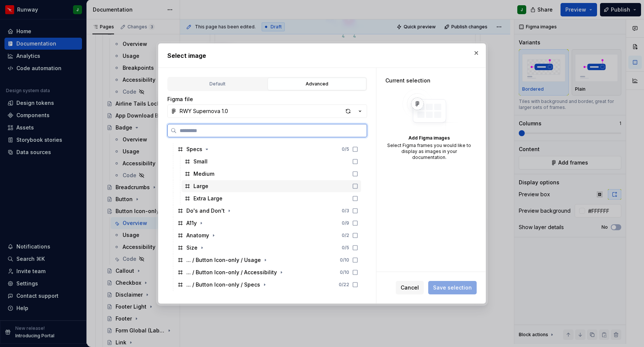
drag, startPoint x: 222, startPoint y: 189, endPoint x: 332, endPoint y: 197, distance: 109.9
click at [222, 189] on div "Large" at bounding box center [272, 186] width 180 height 12
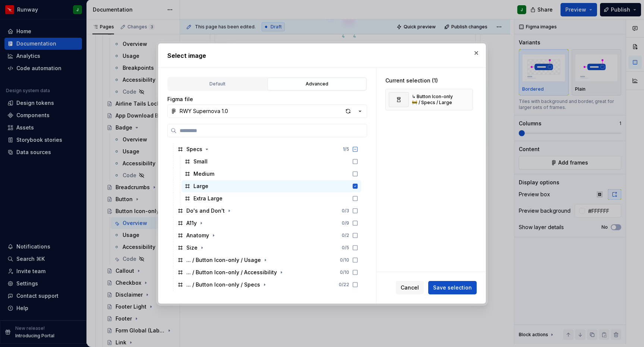
drag, startPoint x: 453, startPoint y: 285, endPoint x: 447, endPoint y: 281, distance: 7.0
click at [453, 285] on span "Save selection" at bounding box center [452, 287] width 39 height 7
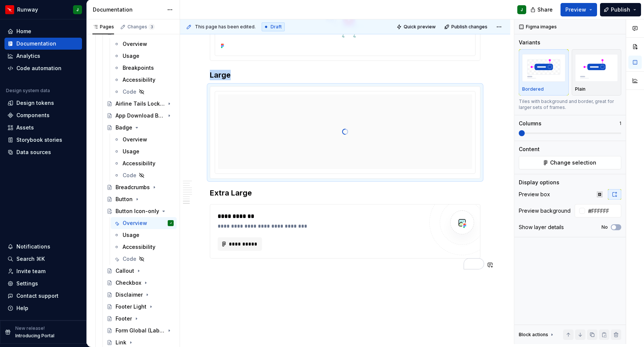
scroll to position [953, 0]
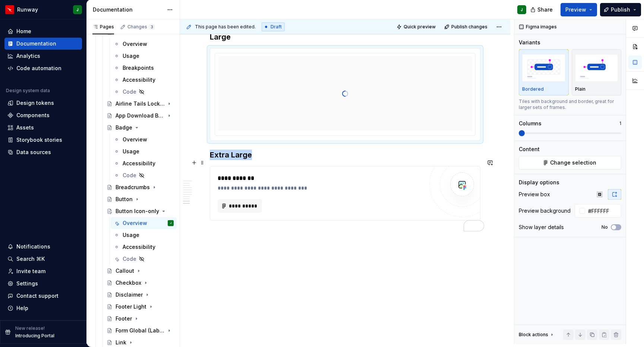
click at [380, 184] on div "**********" at bounding box center [323, 187] width 210 height 7
click at [545, 156] on button "Add frames" at bounding box center [570, 162] width 103 height 13
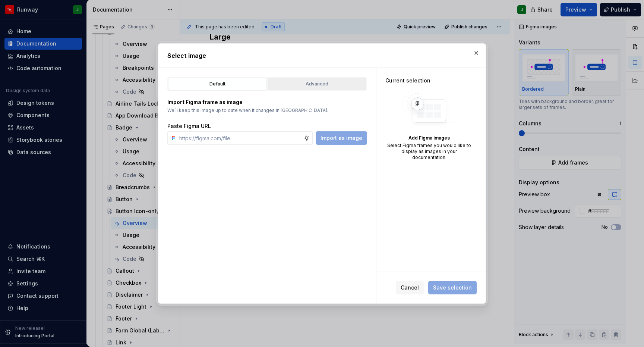
click at [306, 86] on div "Advanced" at bounding box center [317, 83] width 94 height 7
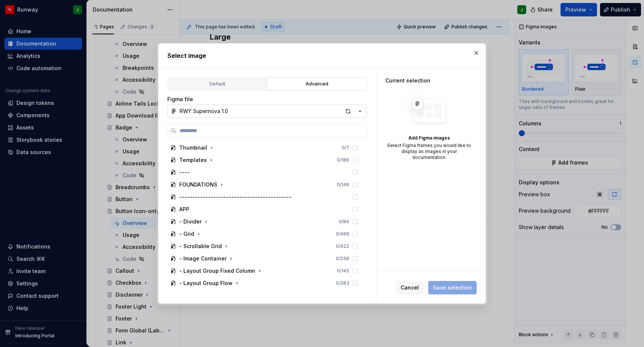
click at [248, 113] on button "RWY Supernova 1.0" at bounding box center [267, 110] width 200 height 13
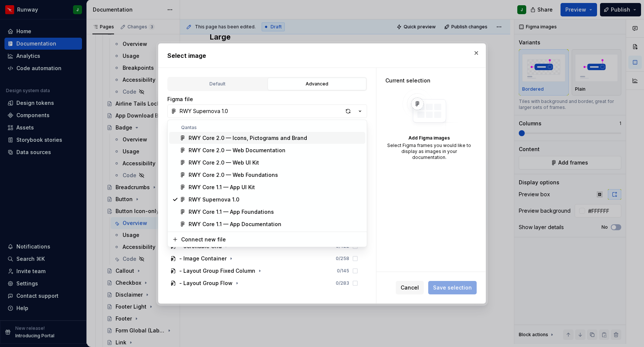
drag, startPoint x: 383, startPoint y: 112, endPoint x: 247, endPoint y: 265, distance: 205.0
click at [383, 112] on div "Select image Default Advanced Import Figma frame as image We’ll keep this image…" at bounding box center [322, 173] width 644 height 347
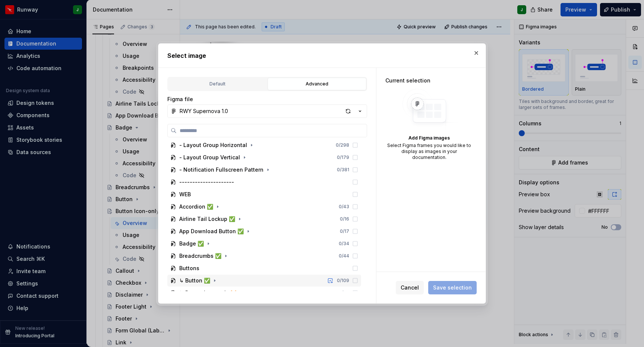
scroll to position [158, 0]
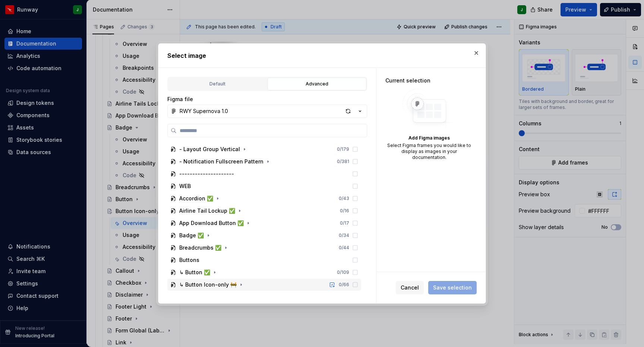
drag, startPoint x: 239, startPoint y: 285, endPoint x: 234, endPoint y: 278, distance: 8.1
click at [241, 285] on icon "button" at bounding box center [241, 285] width 1 height 2
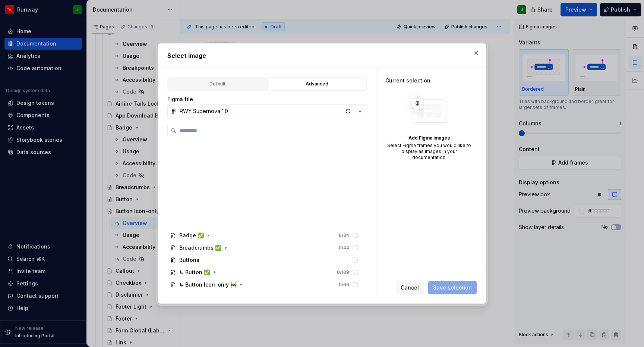
scroll to position [257, 0]
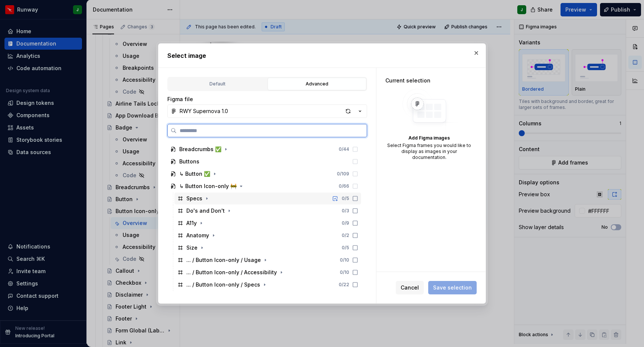
click at [223, 198] on div "Specs 0 / 5" at bounding box center [268, 198] width 187 height 12
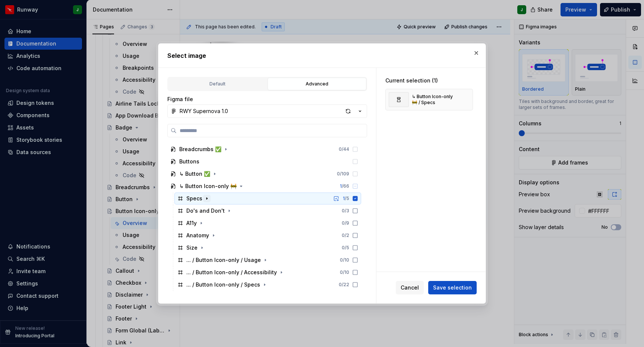
click at [208, 198] on icon "button" at bounding box center [207, 198] width 6 height 6
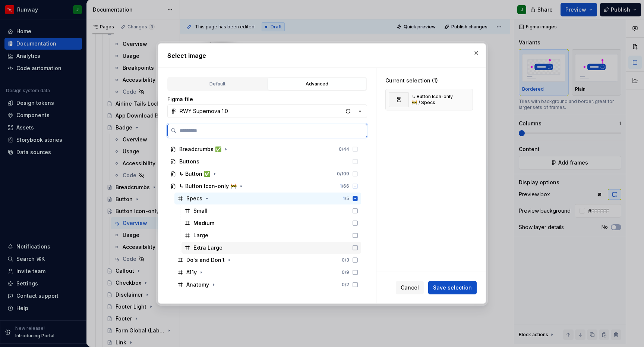
click at [234, 250] on div "Extra Large" at bounding box center [272, 248] width 180 height 12
click at [358, 198] on icon at bounding box center [355, 198] width 6 height 6
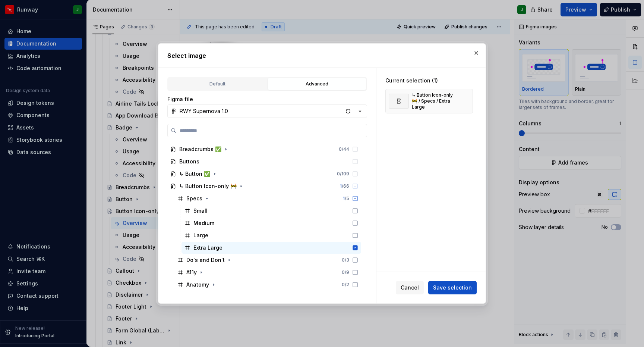
click at [453, 286] on span "Save selection" at bounding box center [452, 287] width 39 height 7
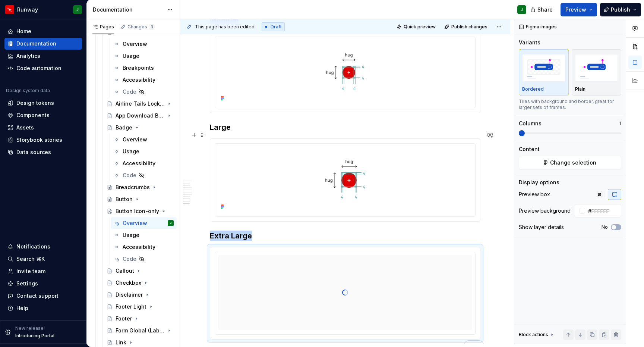
scroll to position [762, 0]
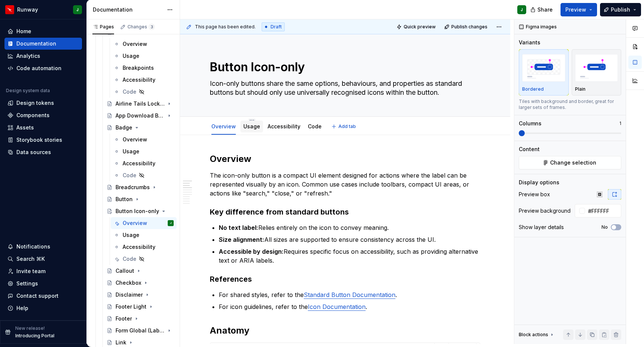
click at [254, 123] on link "Usage" at bounding box center [251, 126] width 17 height 6
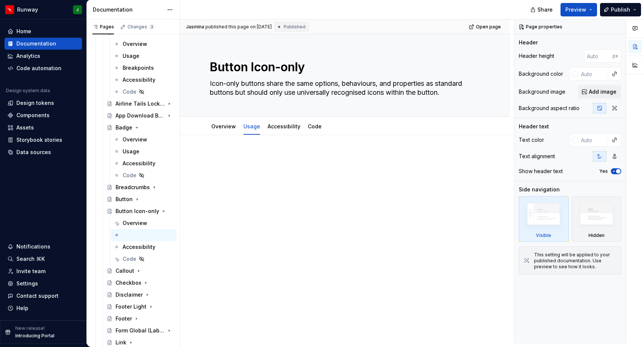
type textarea "*"
